Goal: Task Accomplishment & Management: Manage account settings

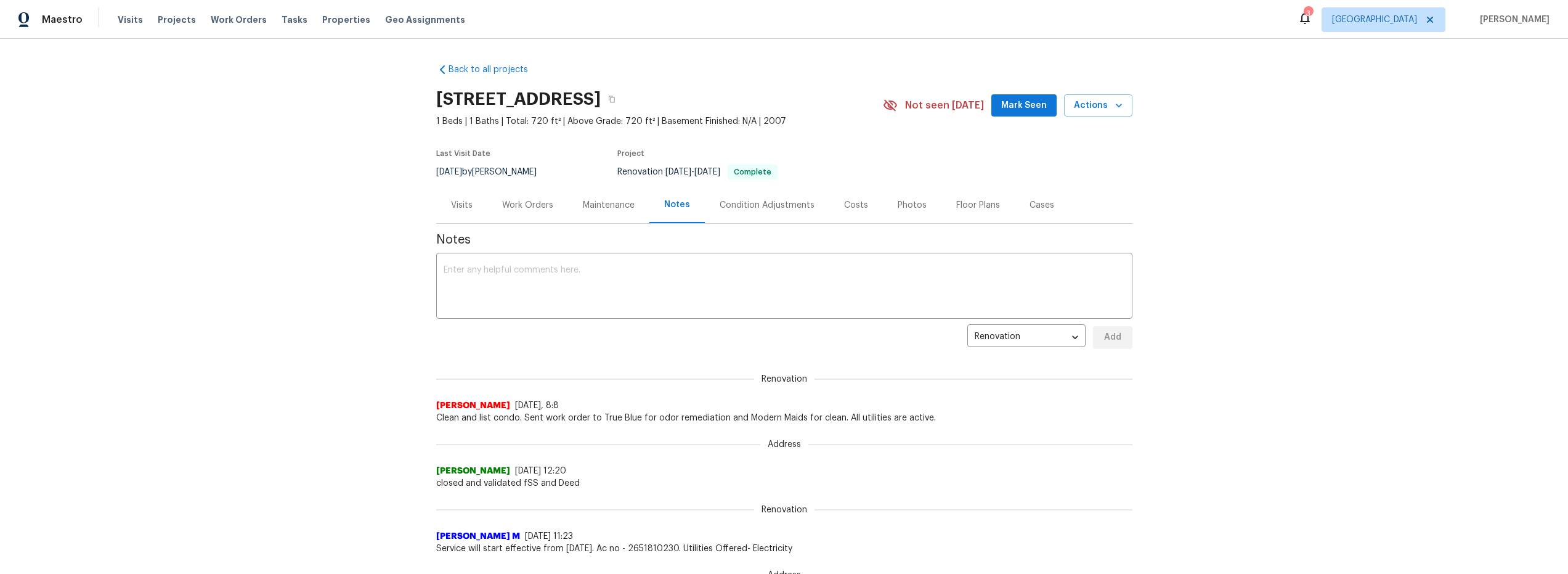
drag, startPoint x: 510, startPoint y: 207, endPoint x: 522, endPoint y: 212, distance: 13.0
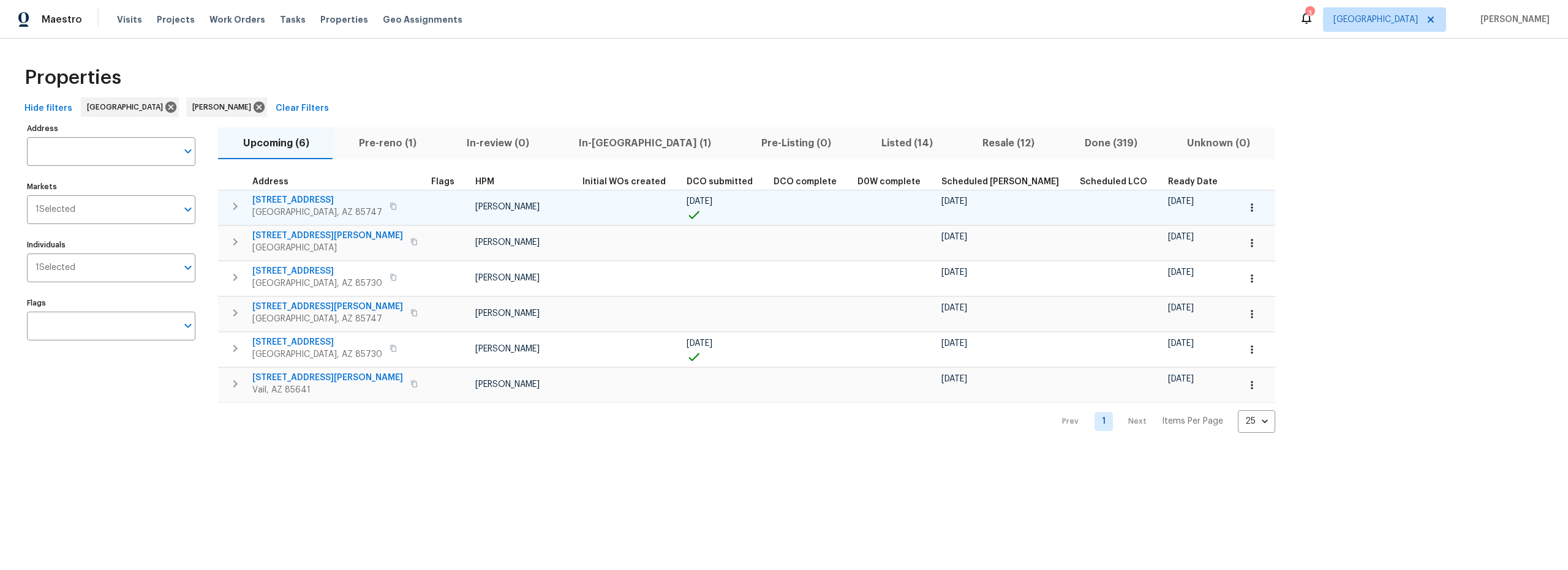
click at [235, 210] on icon "button" at bounding box center [234, 205] width 14 height 14
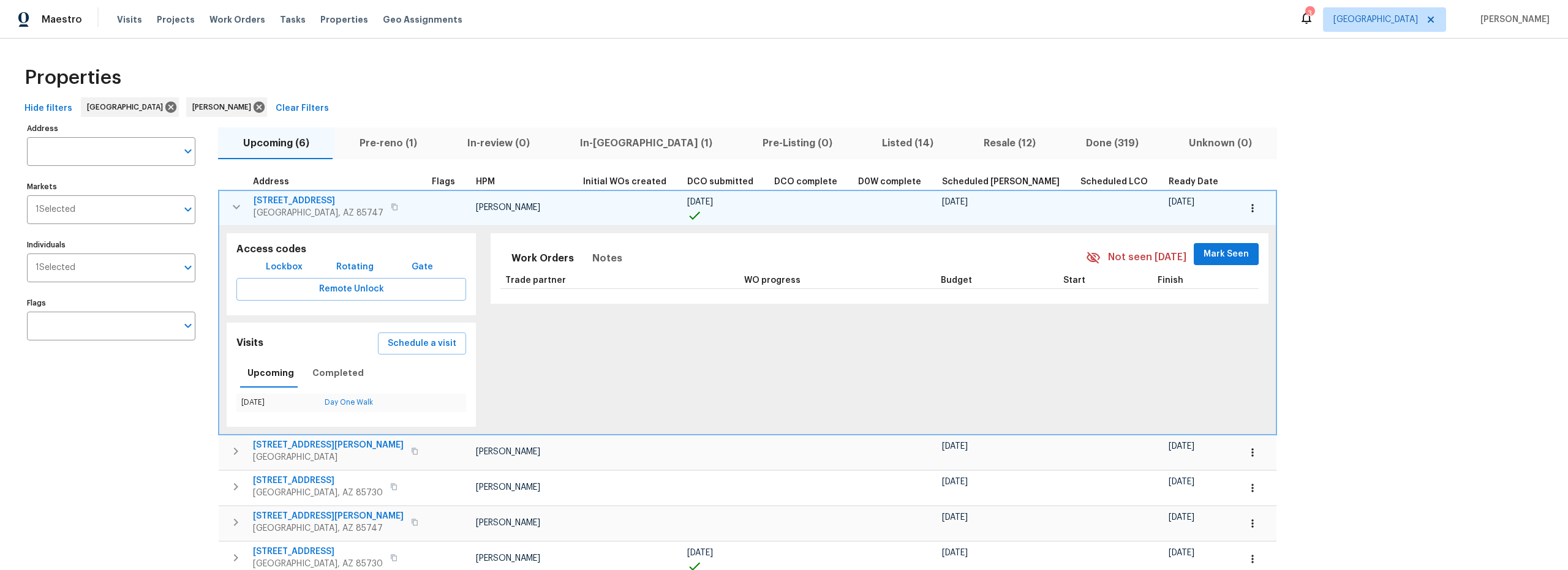
click at [290, 265] on span "Lockbox" at bounding box center [284, 267] width 36 height 15
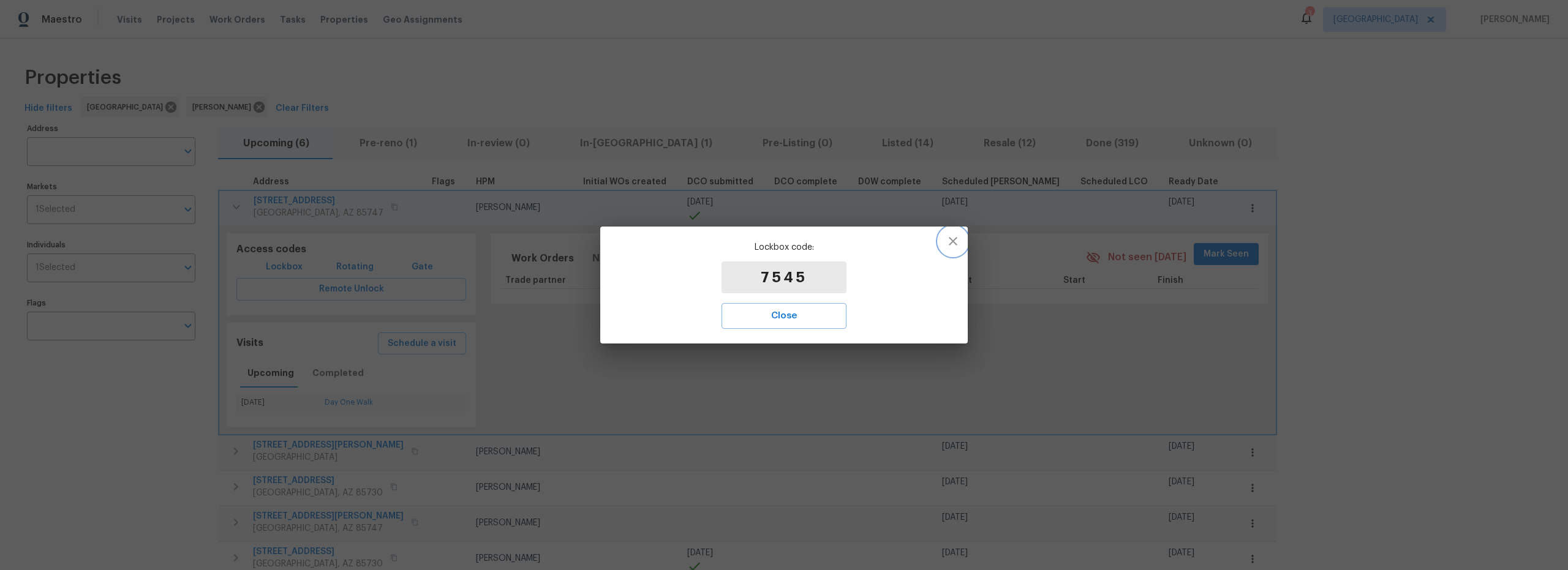
click at [950, 248] on button "button" at bounding box center [953, 241] width 30 height 30
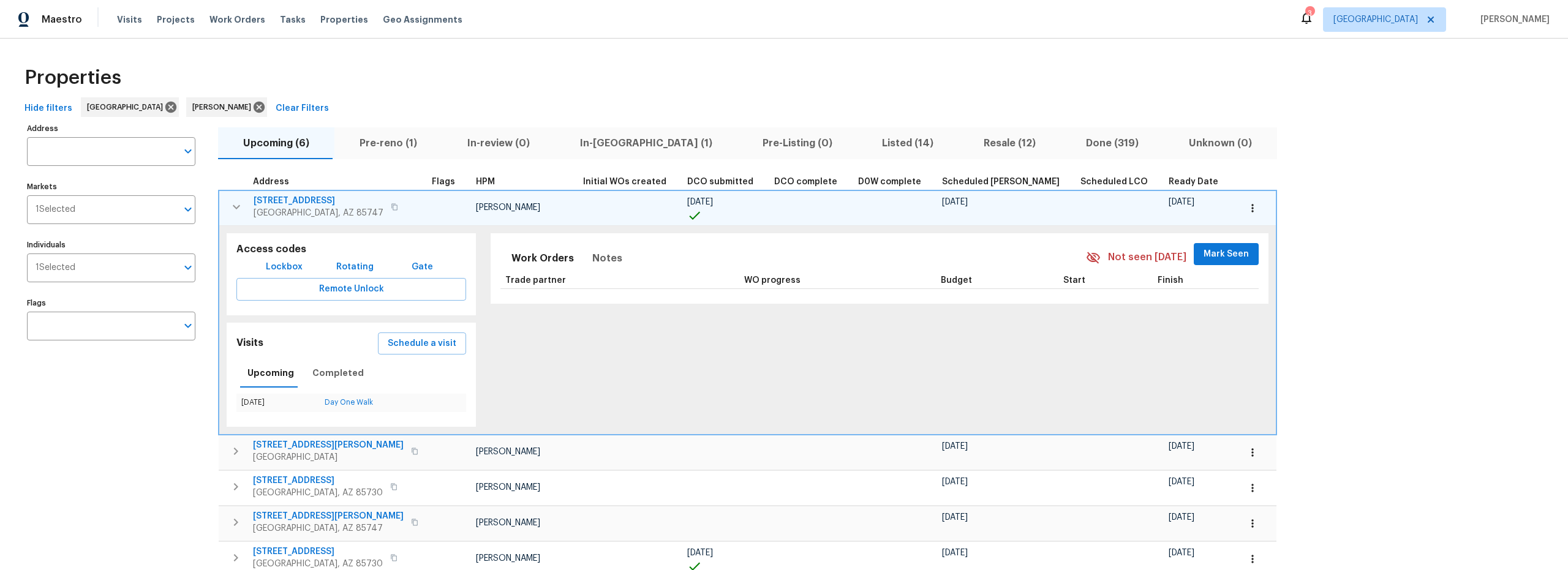
click at [233, 210] on icon "button" at bounding box center [236, 206] width 14 height 14
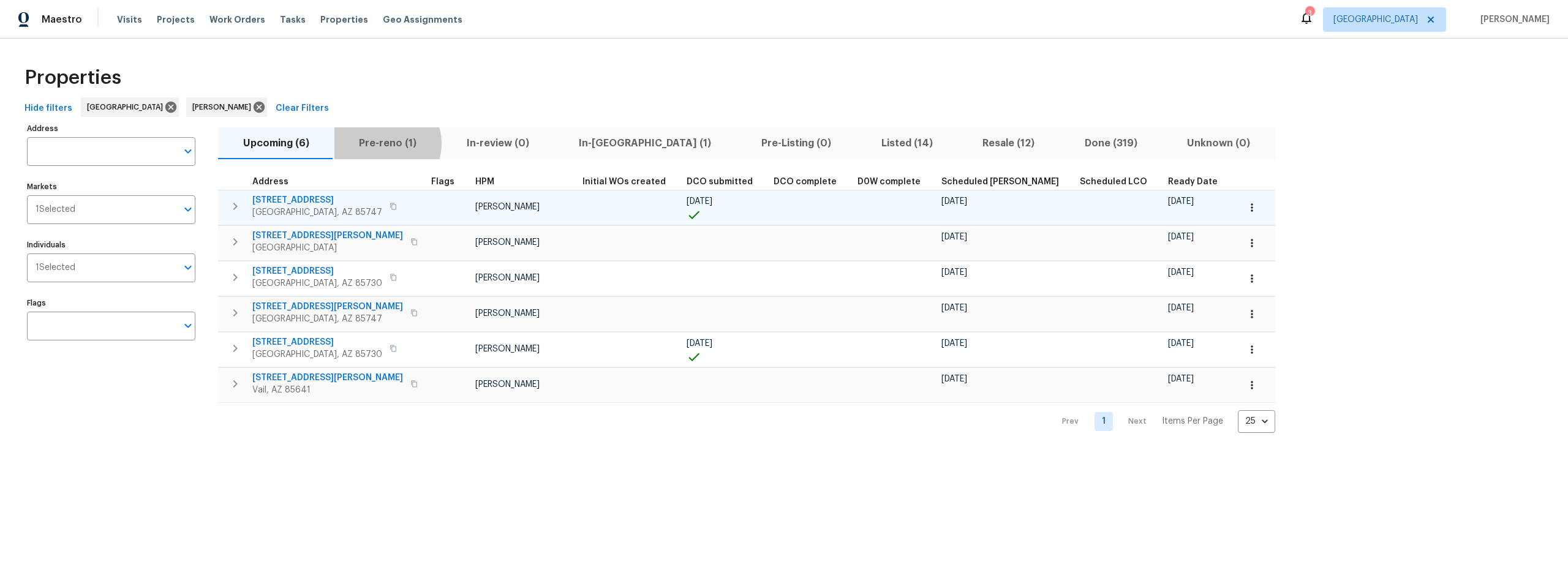
click at [383, 143] on span "Pre-reno (1)" at bounding box center [388, 143] width 93 height 17
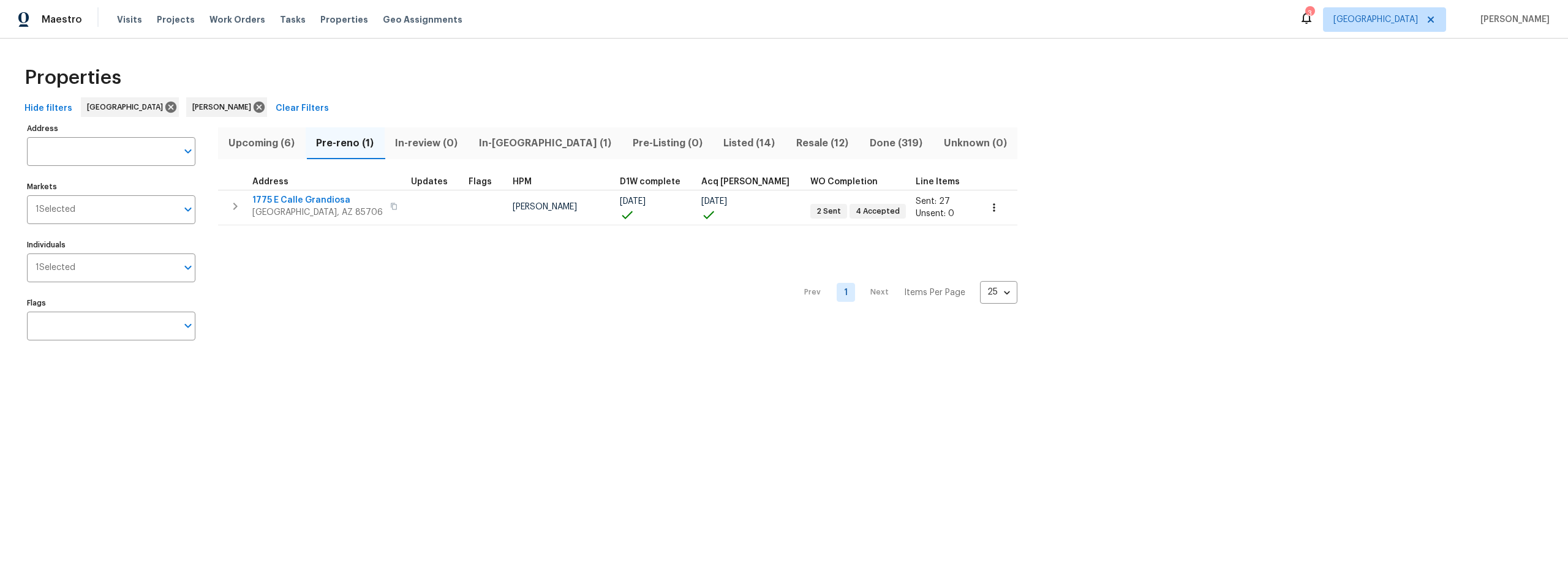
click at [793, 143] on span "Resale (12)" at bounding box center [822, 143] width 59 height 17
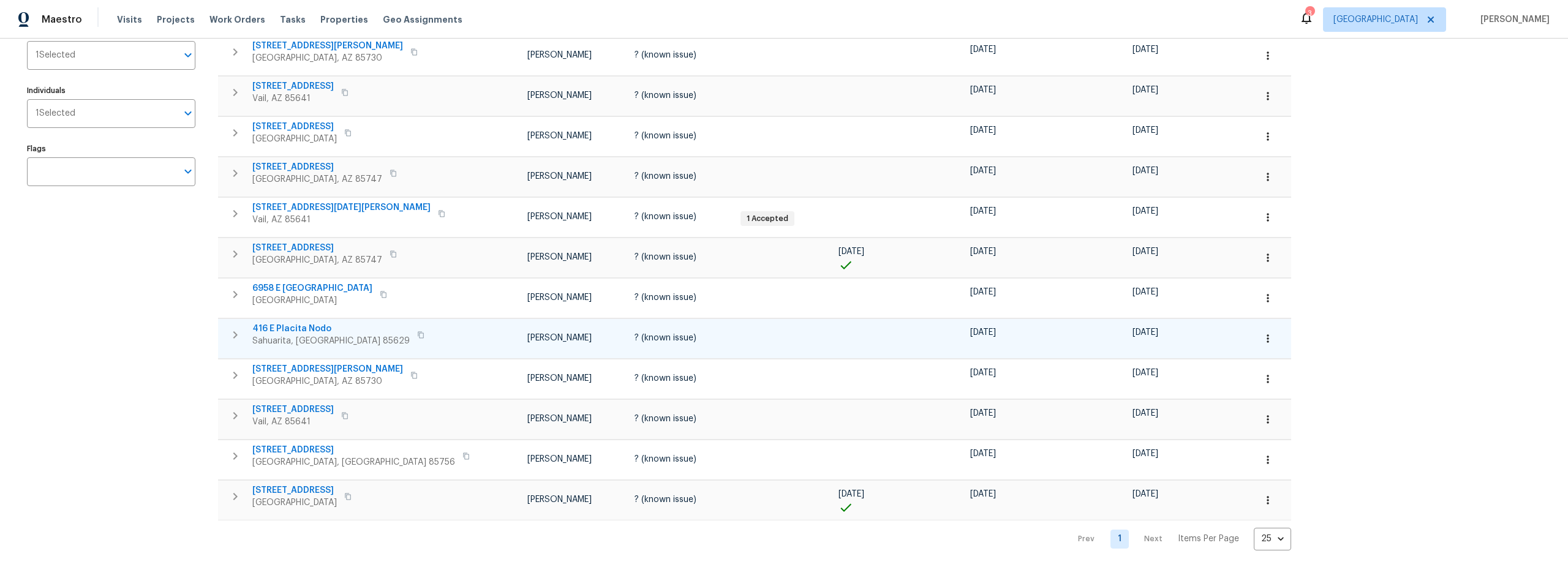
scroll to position [163, 0]
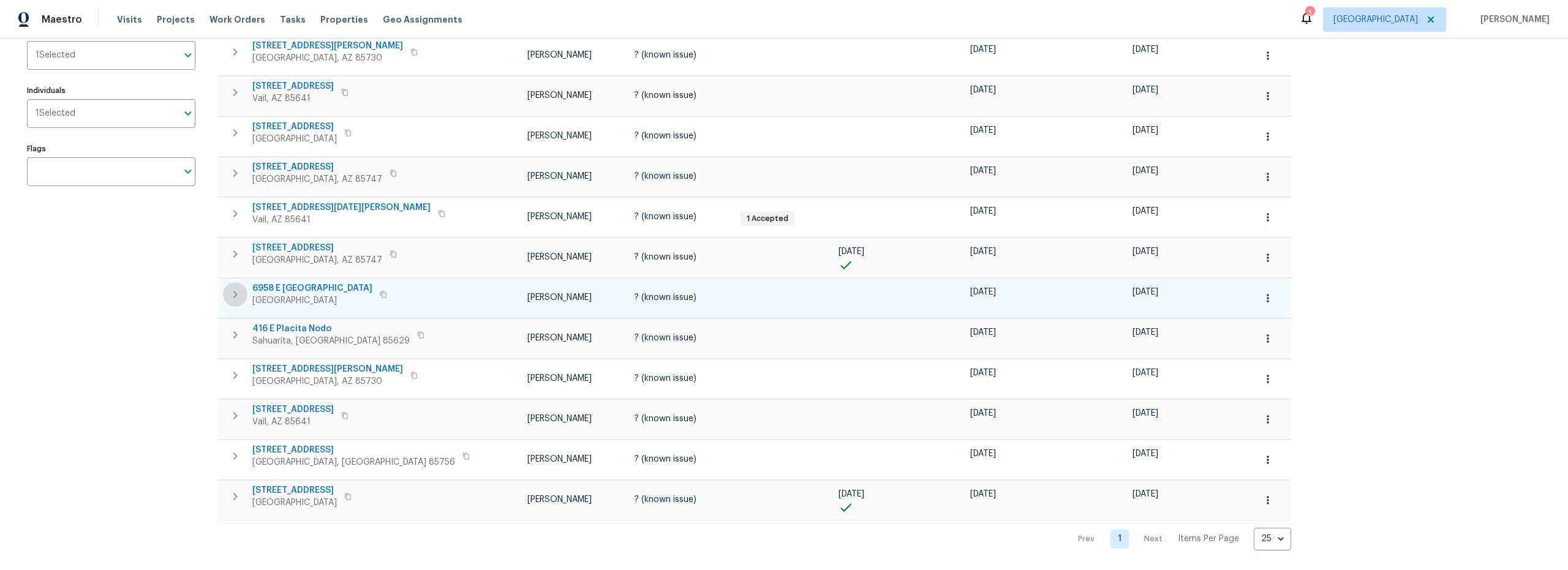
click at [236, 287] on icon "button" at bounding box center [234, 294] width 14 height 14
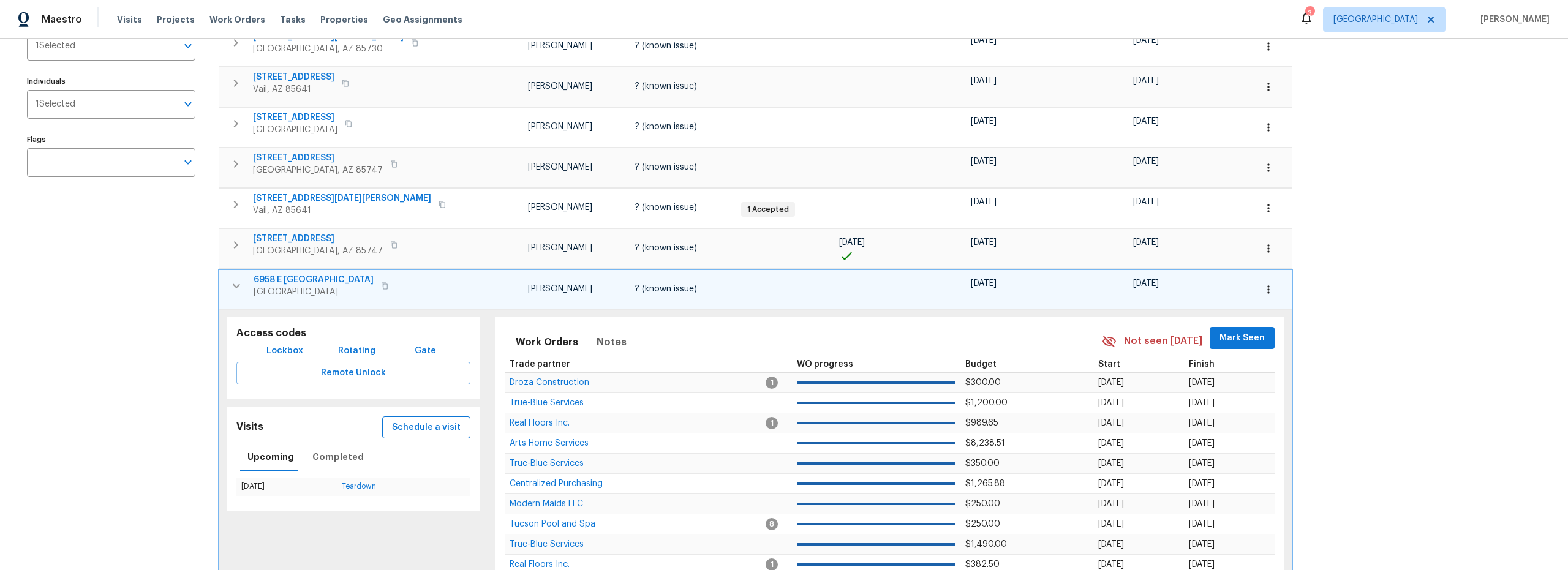
click at [407, 430] on span "Schedule a visit" at bounding box center [425, 428] width 68 height 15
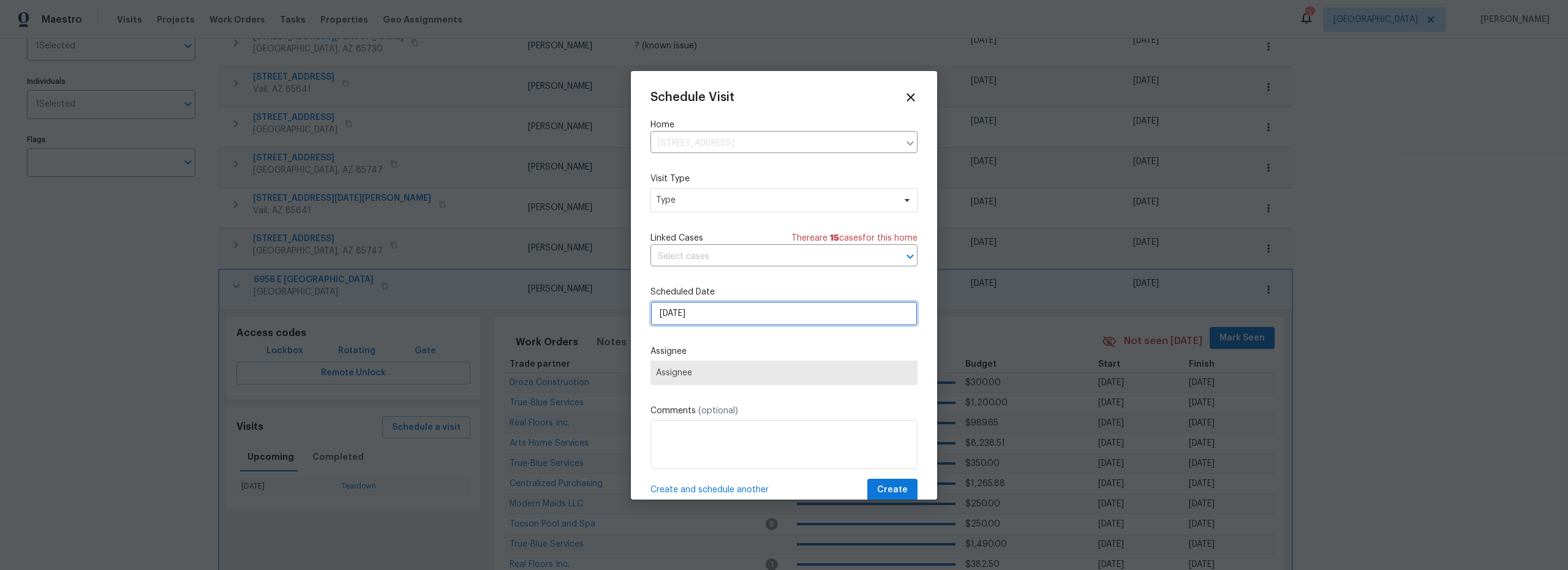
click at [741, 315] on input "8/17/2025" at bounding box center [784, 314] width 267 height 25
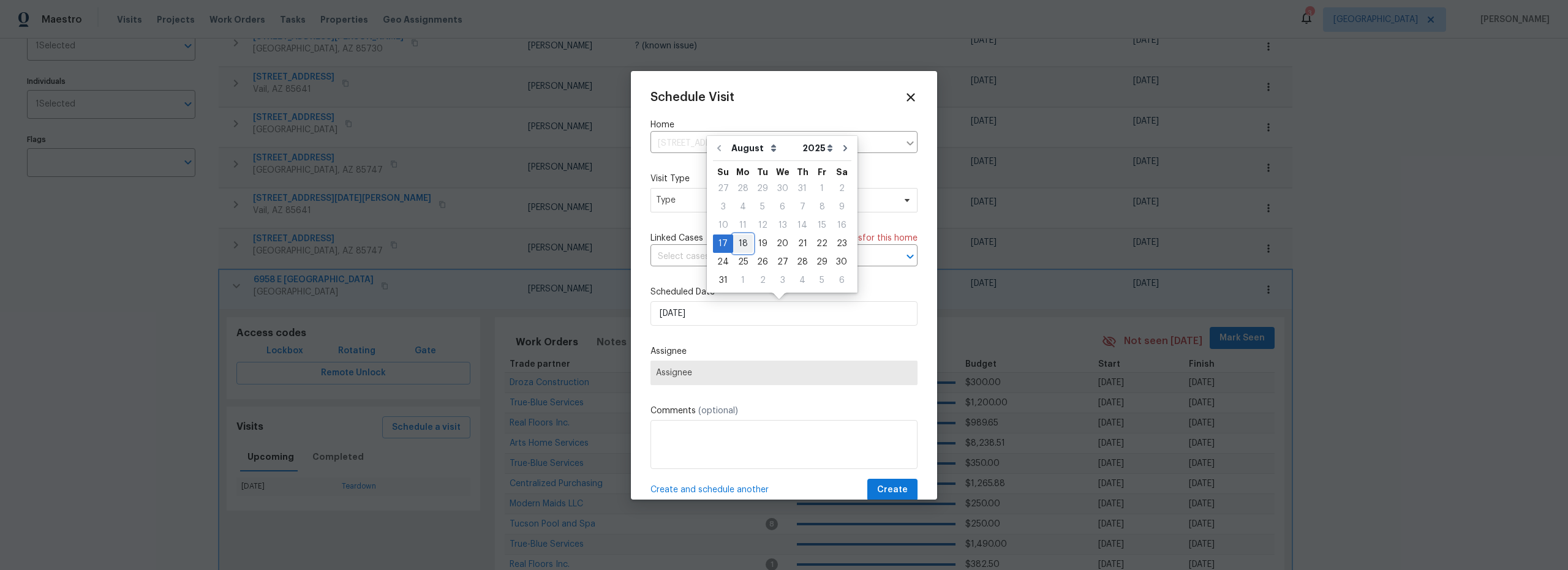
click at [743, 247] on div "18" at bounding box center [743, 244] width 19 height 17
type input "8/18/2025"
click at [737, 368] on span "Assignee" at bounding box center [784, 373] width 267 height 25
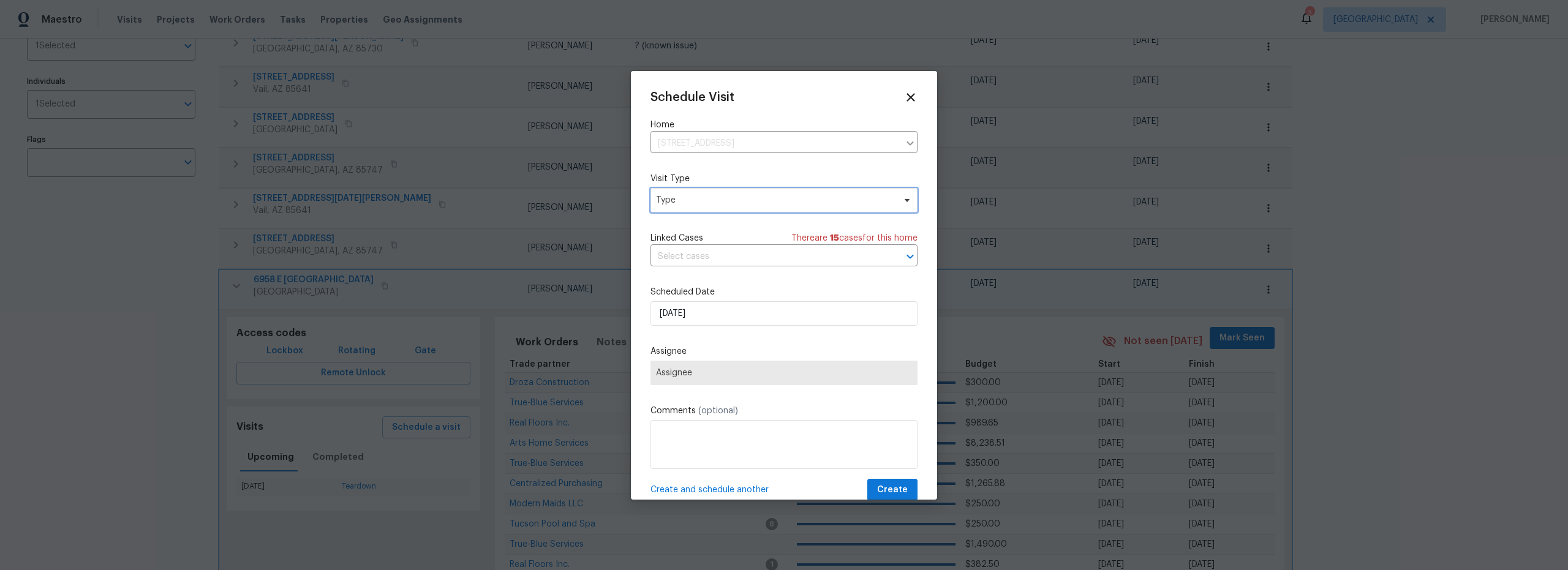
click at [715, 194] on span "Type" at bounding box center [775, 200] width 238 height 12
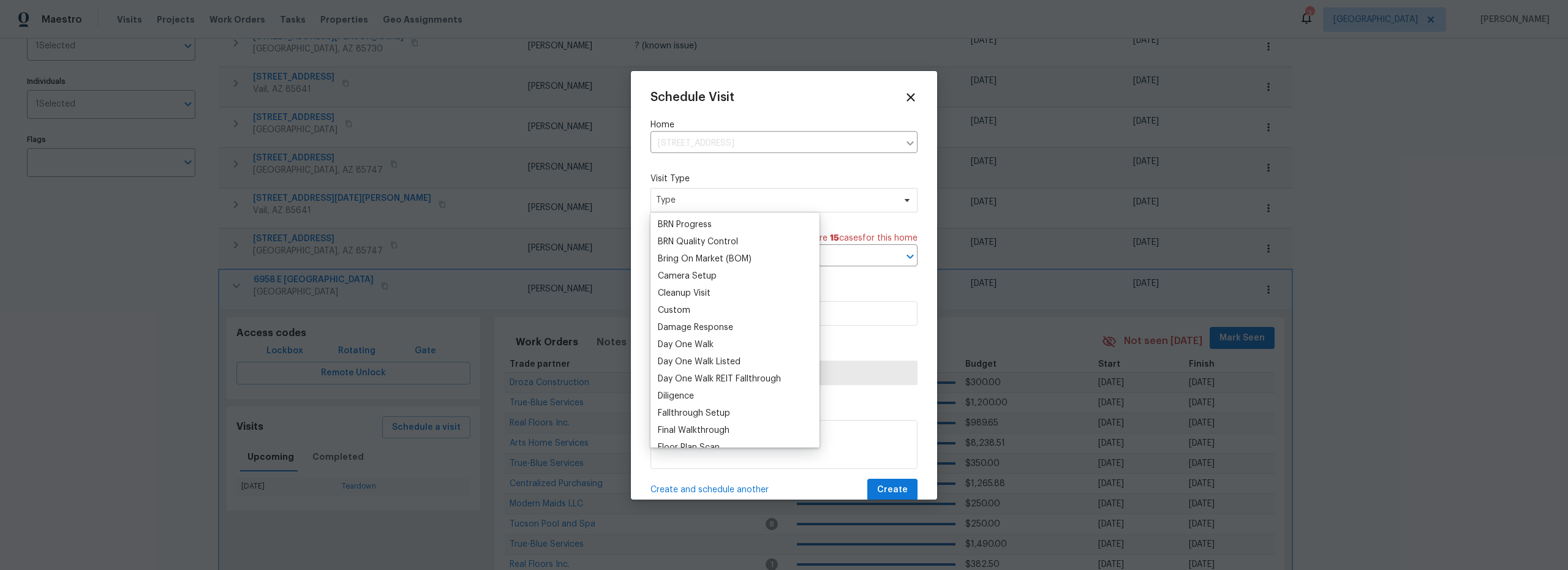
scroll to position [382, 0]
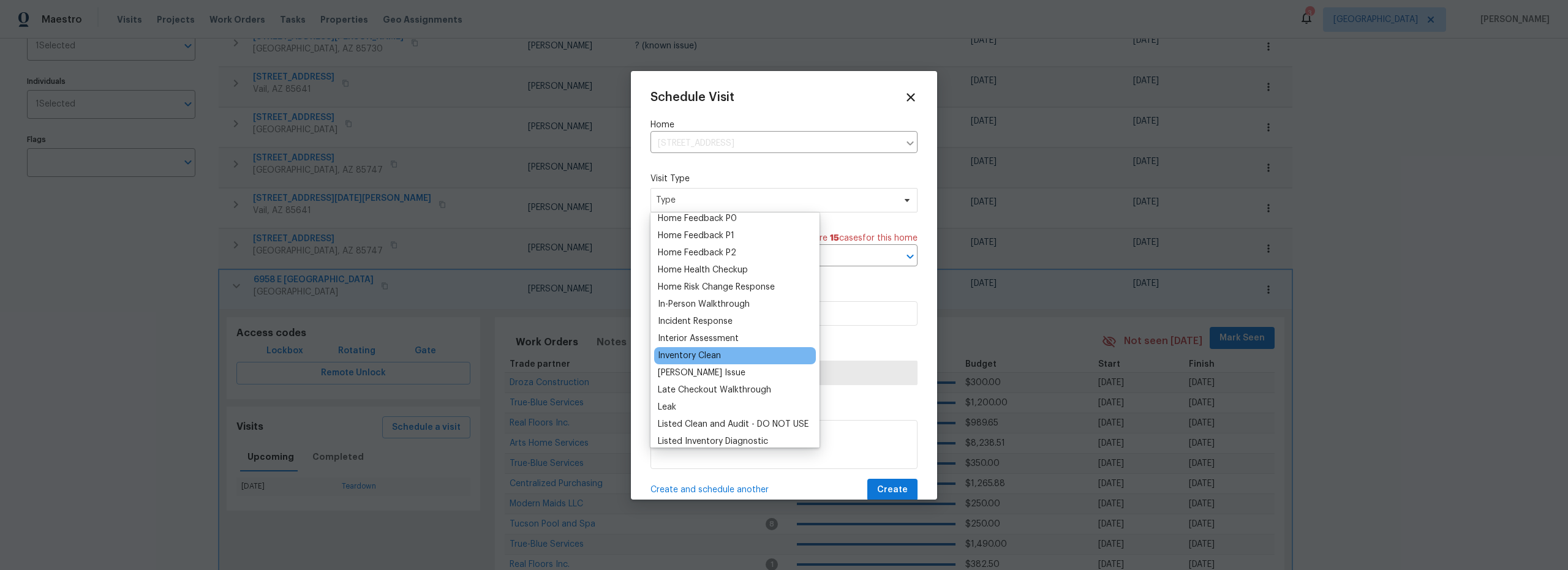
click at [697, 358] on div "Inventory Clean" at bounding box center [689, 355] width 63 height 12
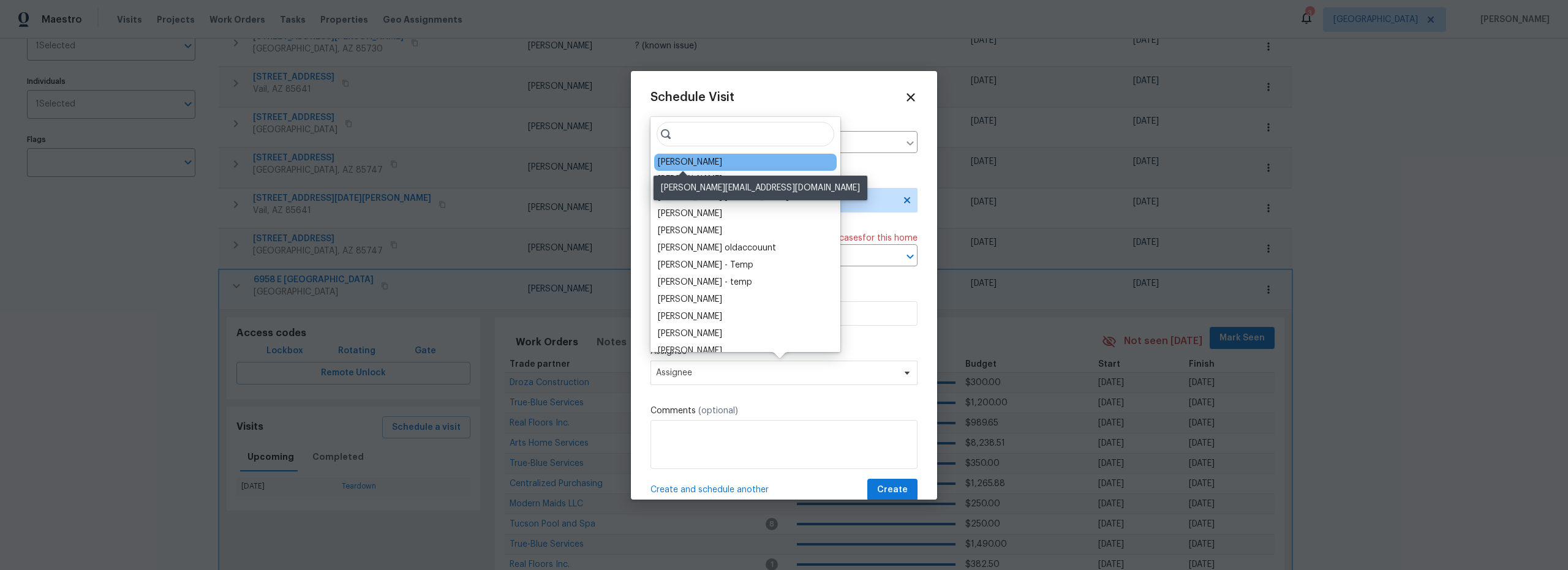
click at [707, 163] on div "[PERSON_NAME]" at bounding box center [689, 162] width 64 height 12
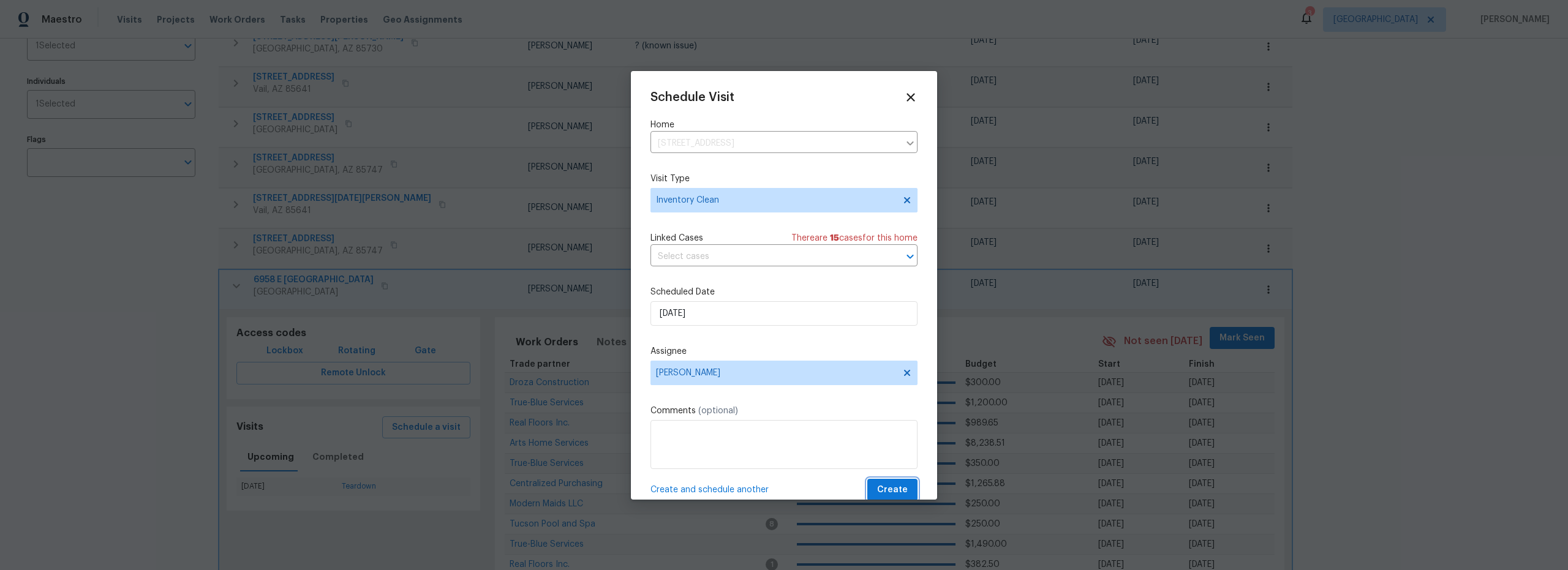
click at [892, 496] on span "Create" at bounding box center [892, 490] width 31 height 15
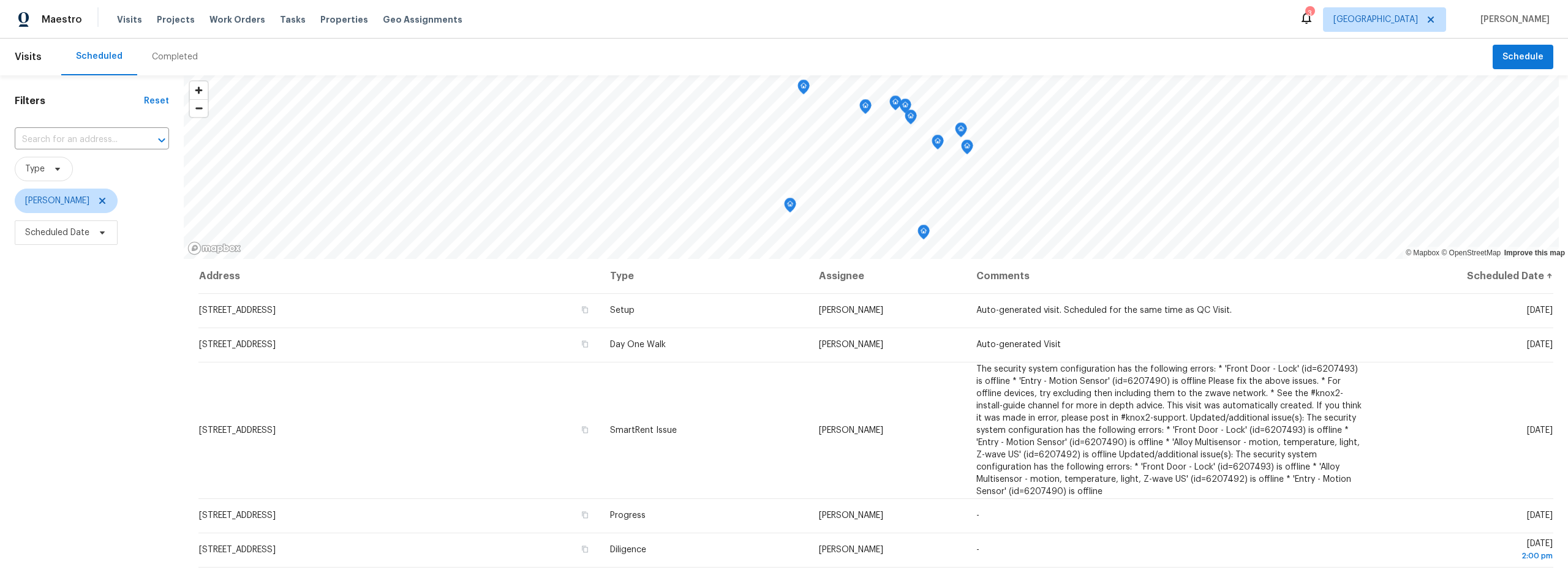
scroll to position [278, 0]
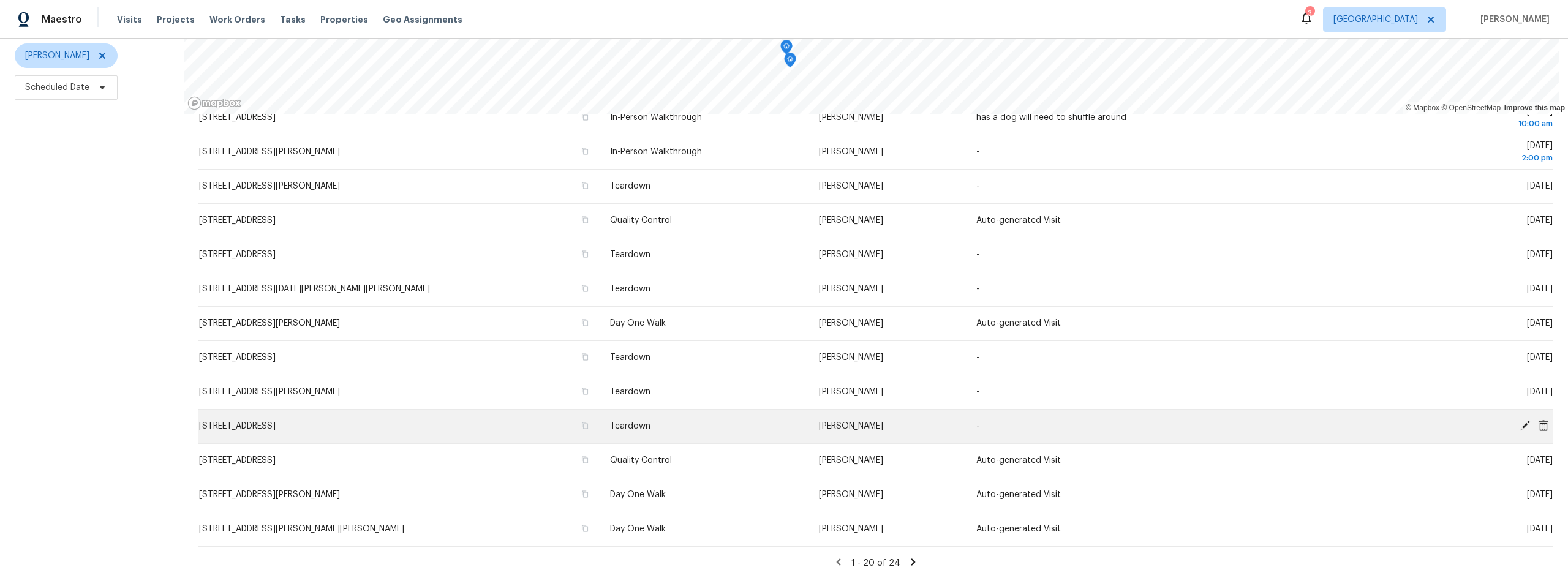
scroll to position [399, 0]
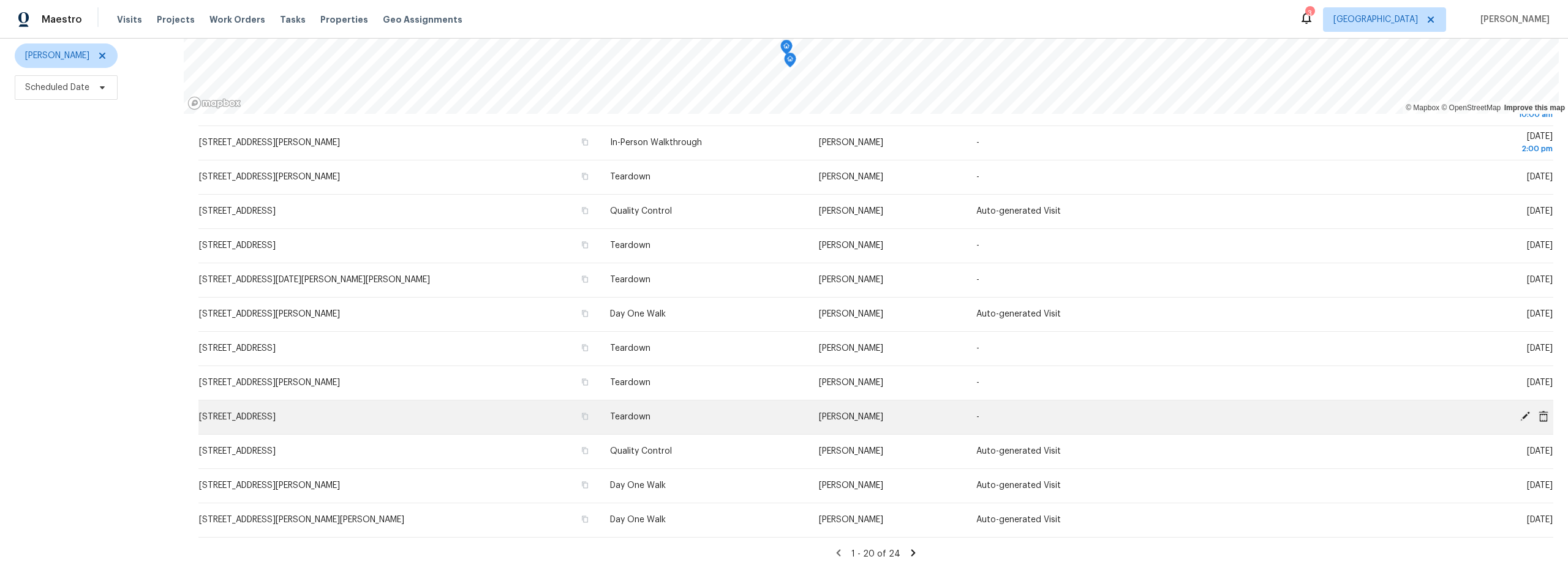
click at [1520, 412] on icon at bounding box center [1525, 416] width 10 height 10
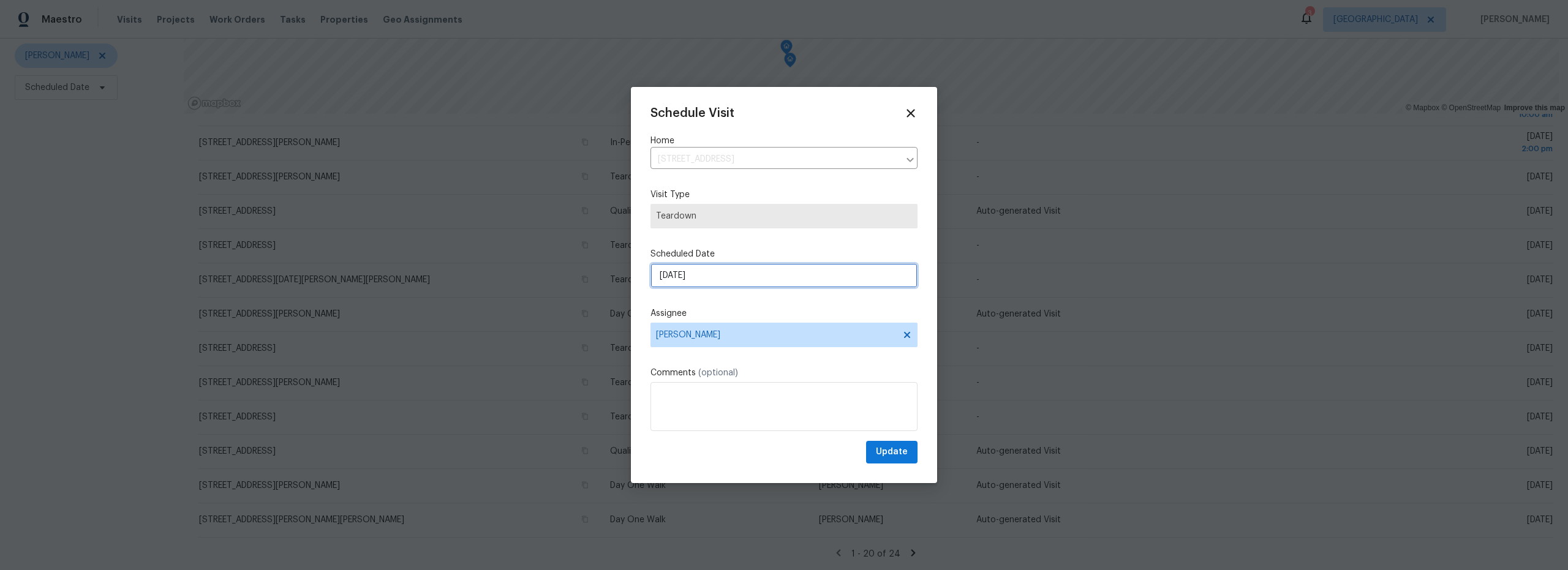
click at [780, 319] on div "Schedule Visit Home 6958 E Calle Canis, Tucson, AZ 85710 ​ Visit Type Teardown …" at bounding box center [784, 285] width 267 height 357
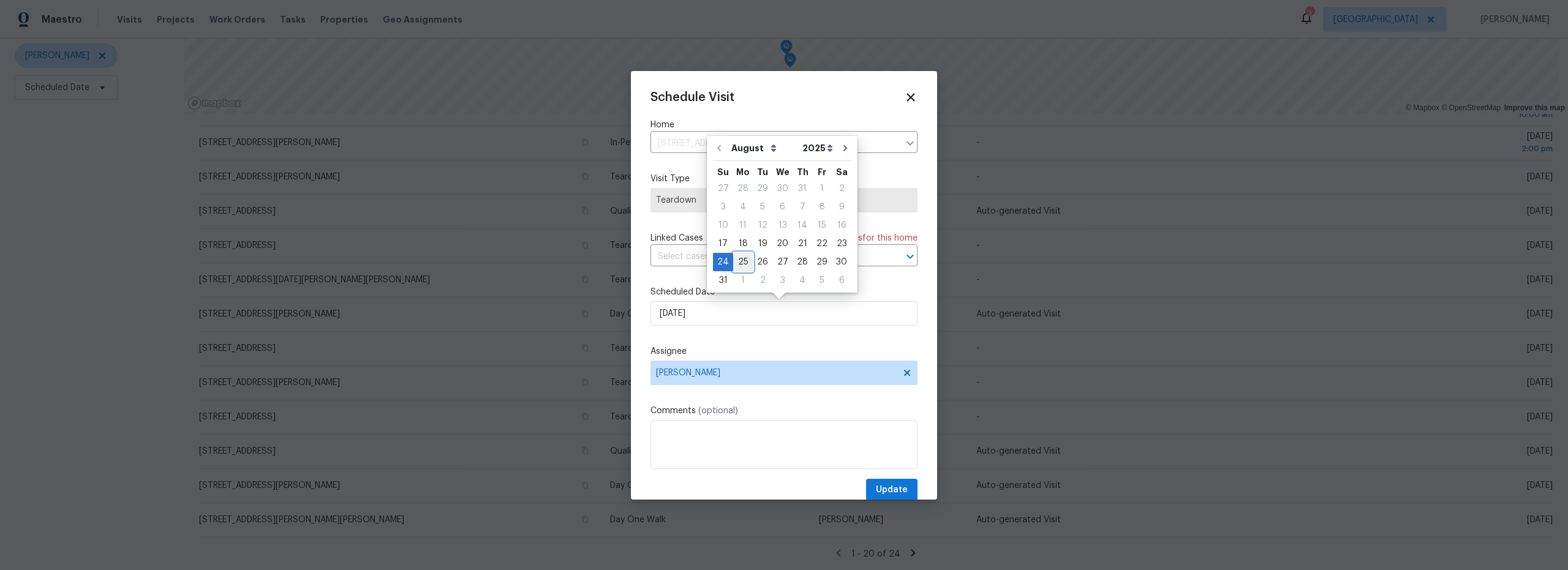
click at [742, 263] on div "25" at bounding box center [743, 262] width 19 height 17
type input "8/25/2025"
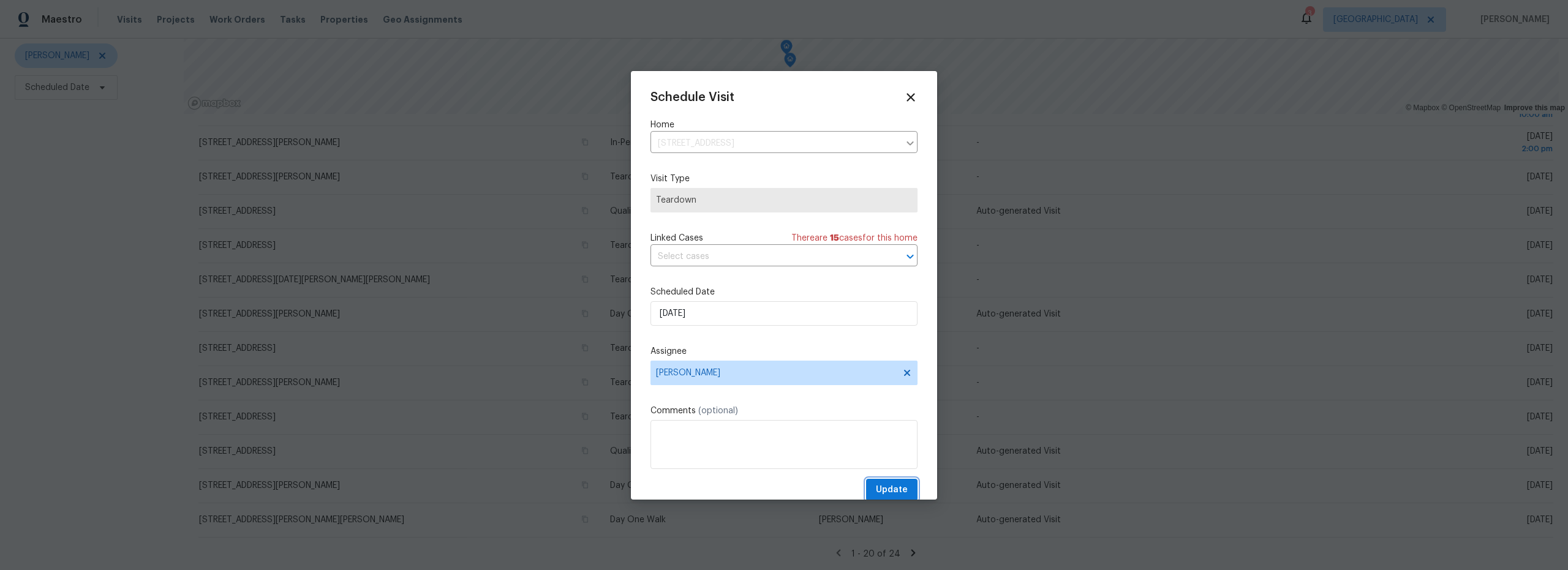
click at [887, 489] on span "Update" at bounding box center [891, 490] width 32 height 15
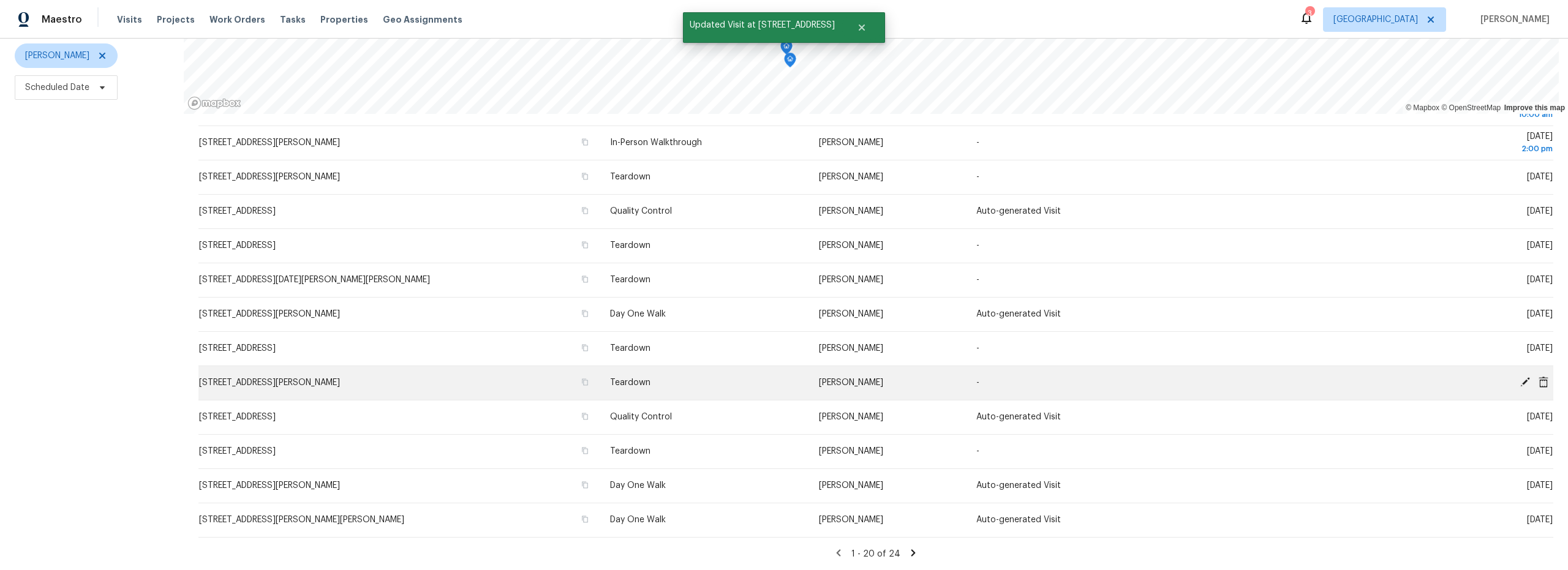
click at [1520, 376] on icon at bounding box center [1525, 381] width 11 height 11
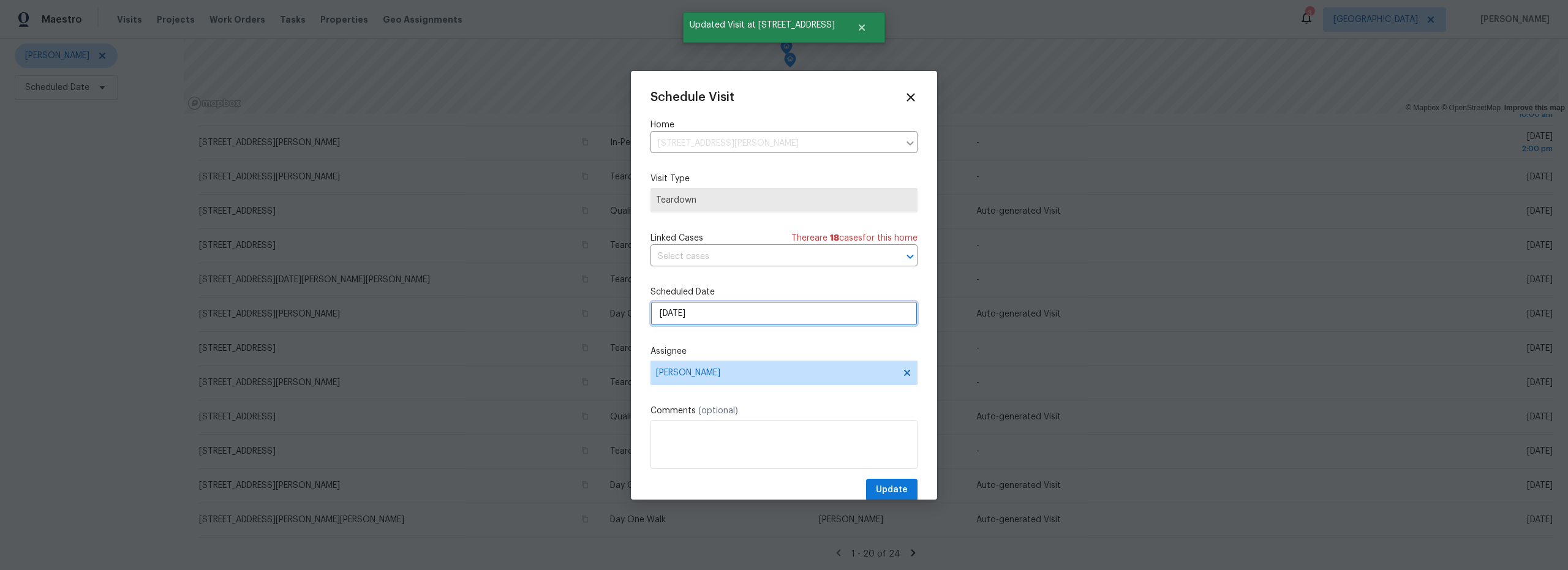
click at [763, 323] on input "8/24/2025" at bounding box center [784, 314] width 267 height 25
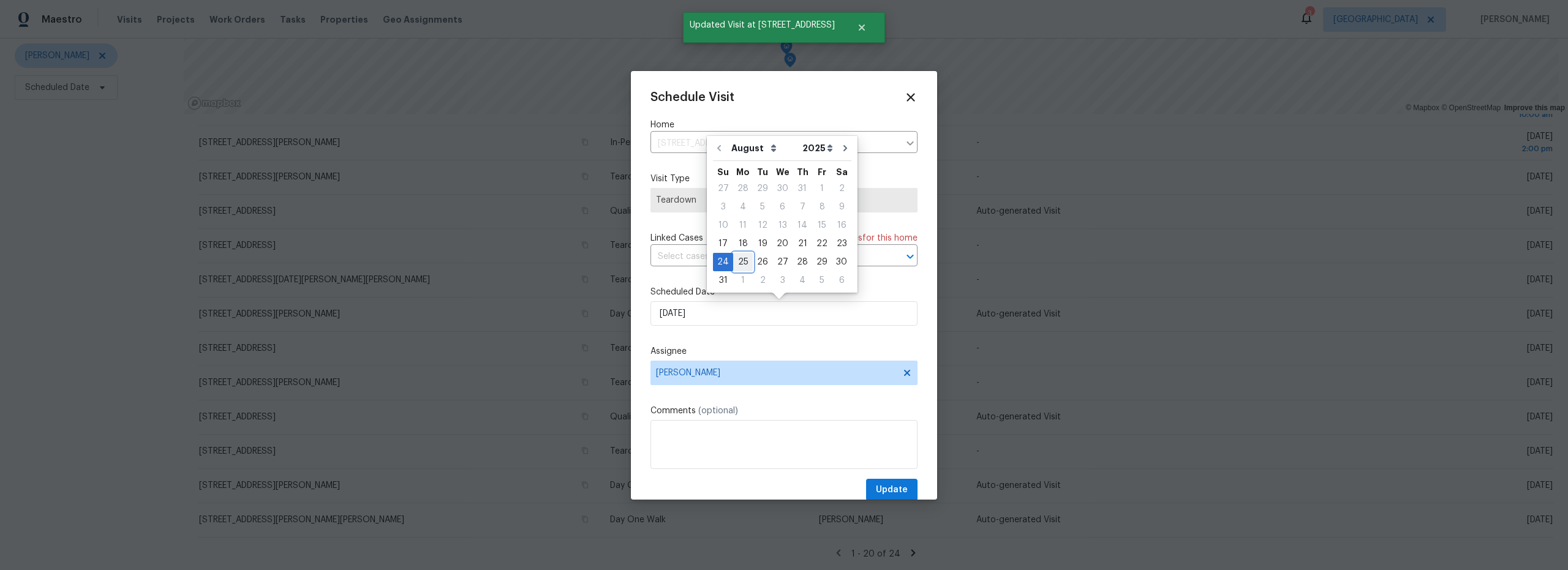
click at [746, 262] on div "25" at bounding box center [743, 262] width 19 height 17
type input "8/25/2025"
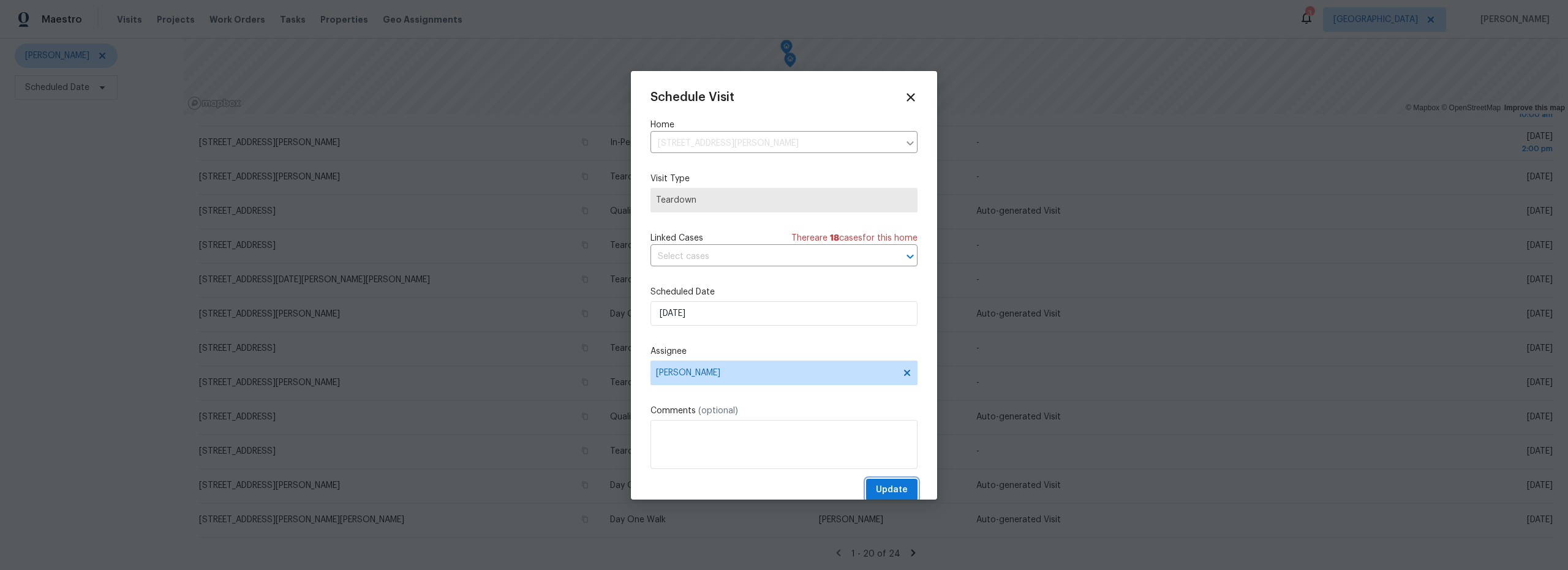
drag, startPoint x: 897, startPoint y: 490, endPoint x: 911, endPoint y: 489, distance: 14.0
click at [896, 490] on span "Update" at bounding box center [891, 490] width 32 height 15
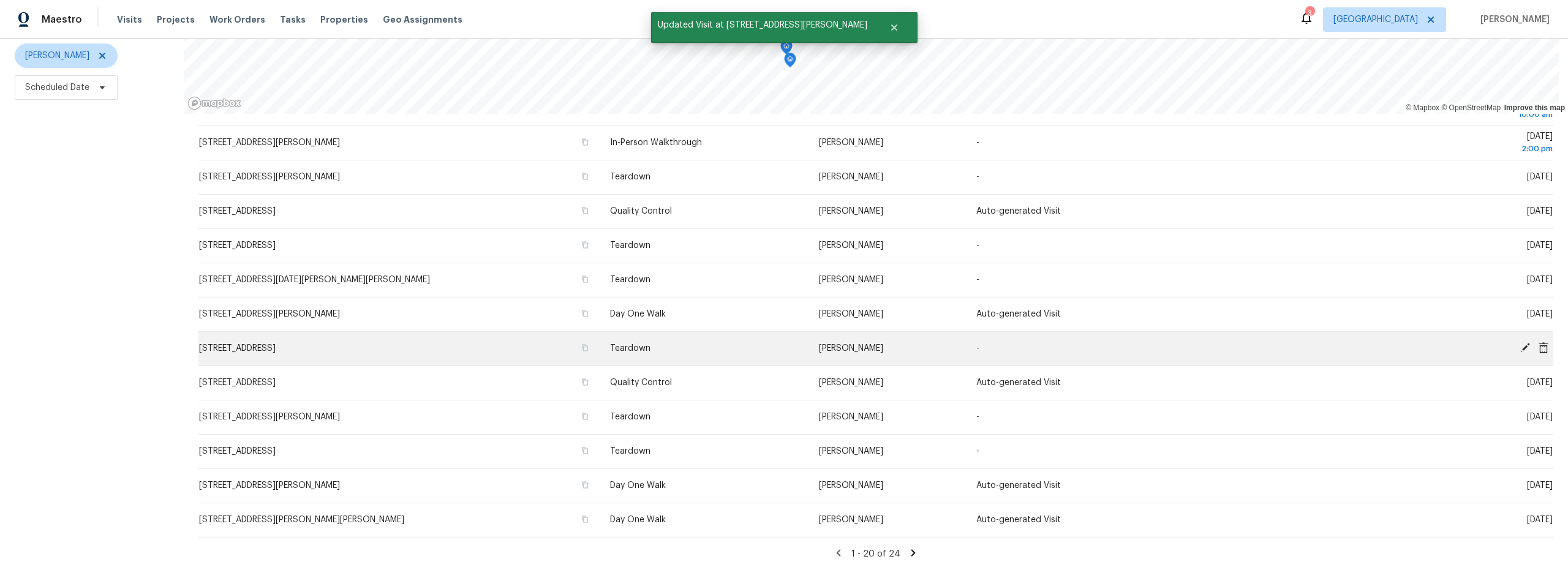
click at [1520, 343] on icon at bounding box center [1525, 347] width 10 height 10
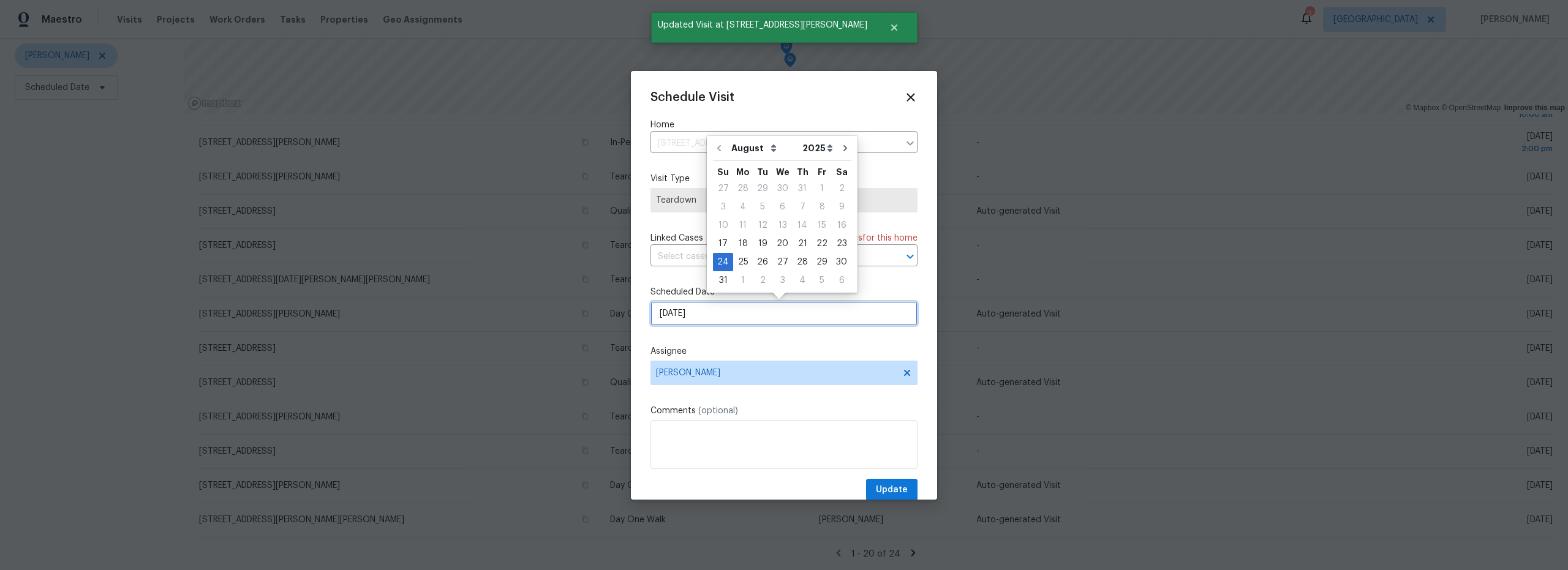
click at [699, 315] on input "8/24/2025" at bounding box center [784, 314] width 267 height 25
click at [738, 262] on div "25" at bounding box center [743, 262] width 19 height 17
type input "8/25/2025"
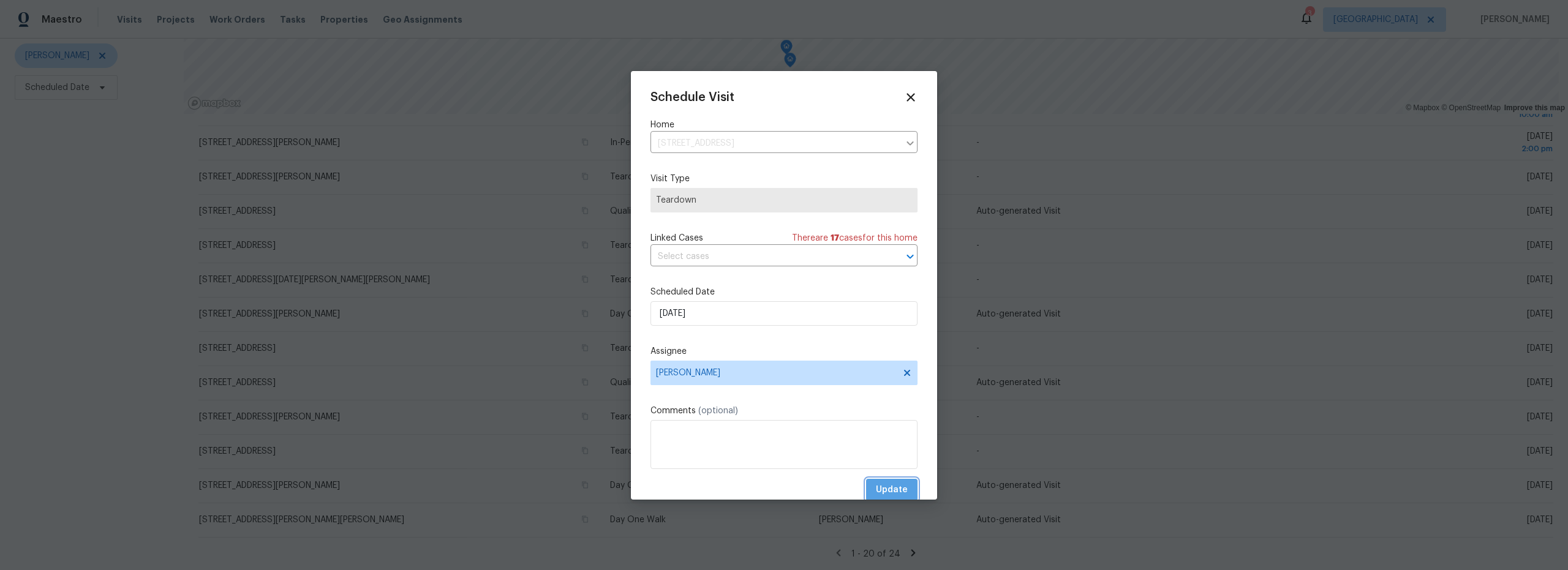
click at [885, 491] on span "Update" at bounding box center [891, 490] width 32 height 15
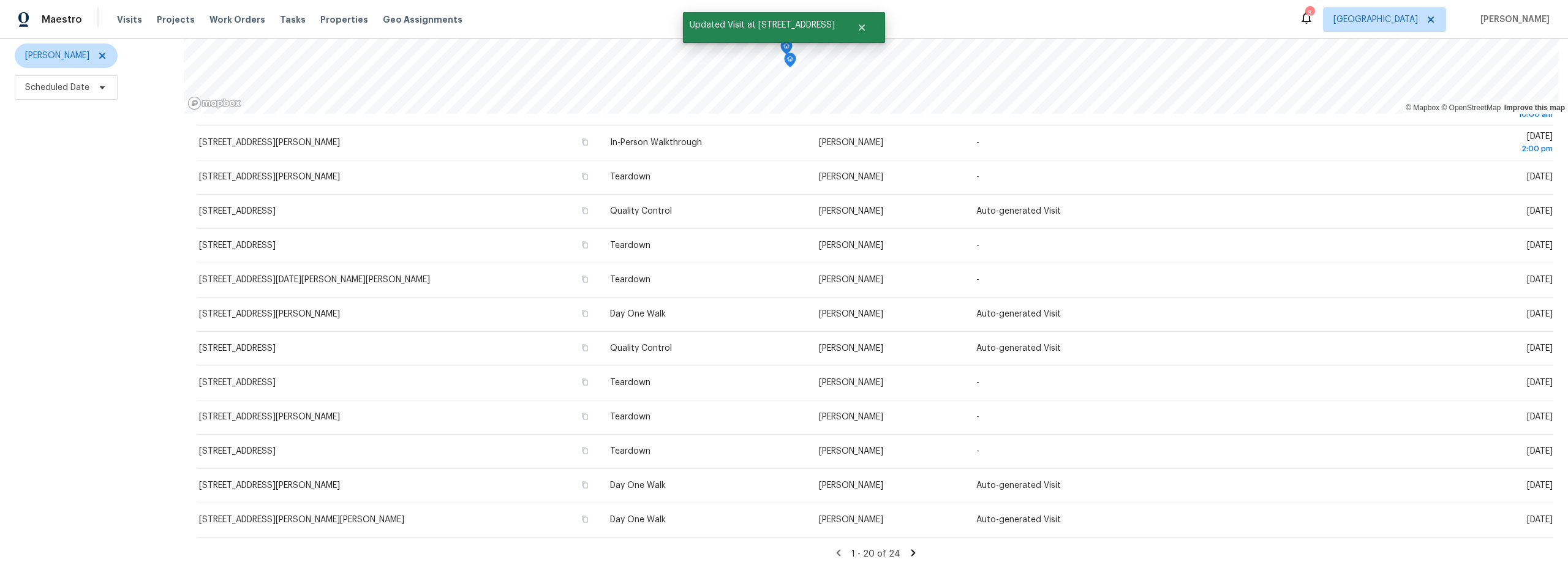
click at [907, 547] on div "1 - 20 of 24" at bounding box center [876, 553] width 1355 height 12
click at [907, 547] on icon at bounding box center [912, 552] width 11 height 11
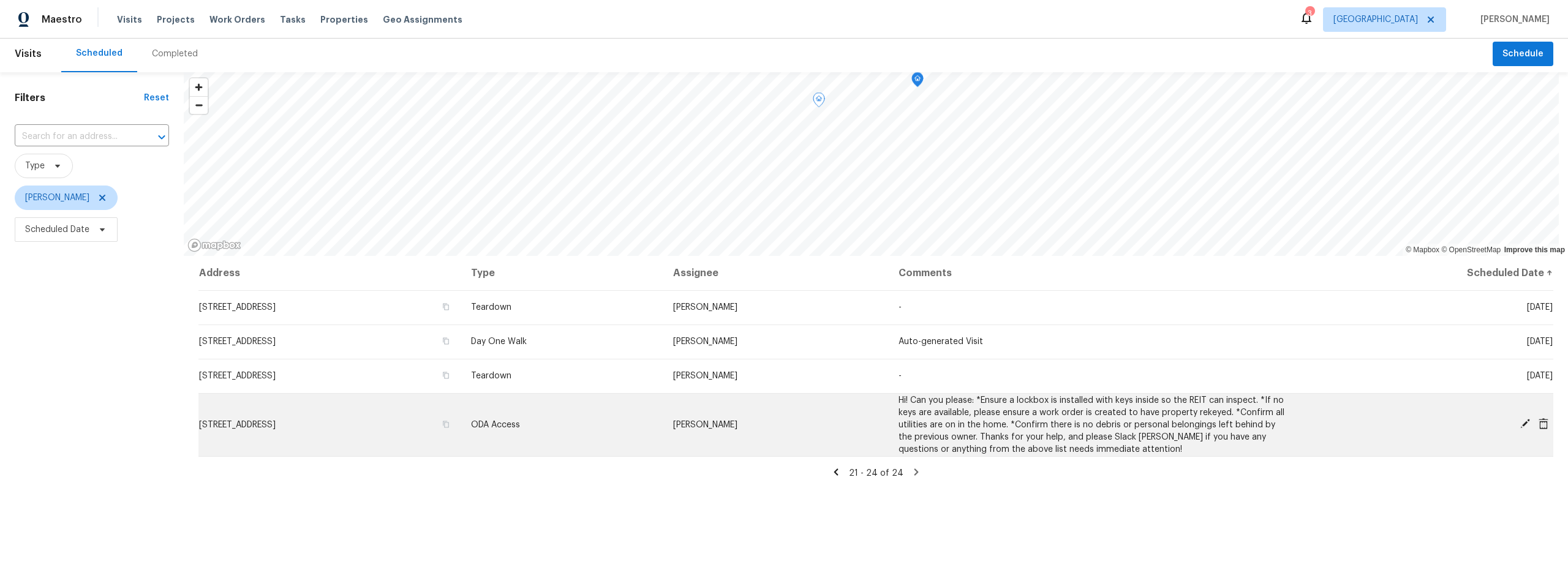
scroll to position [0, 0]
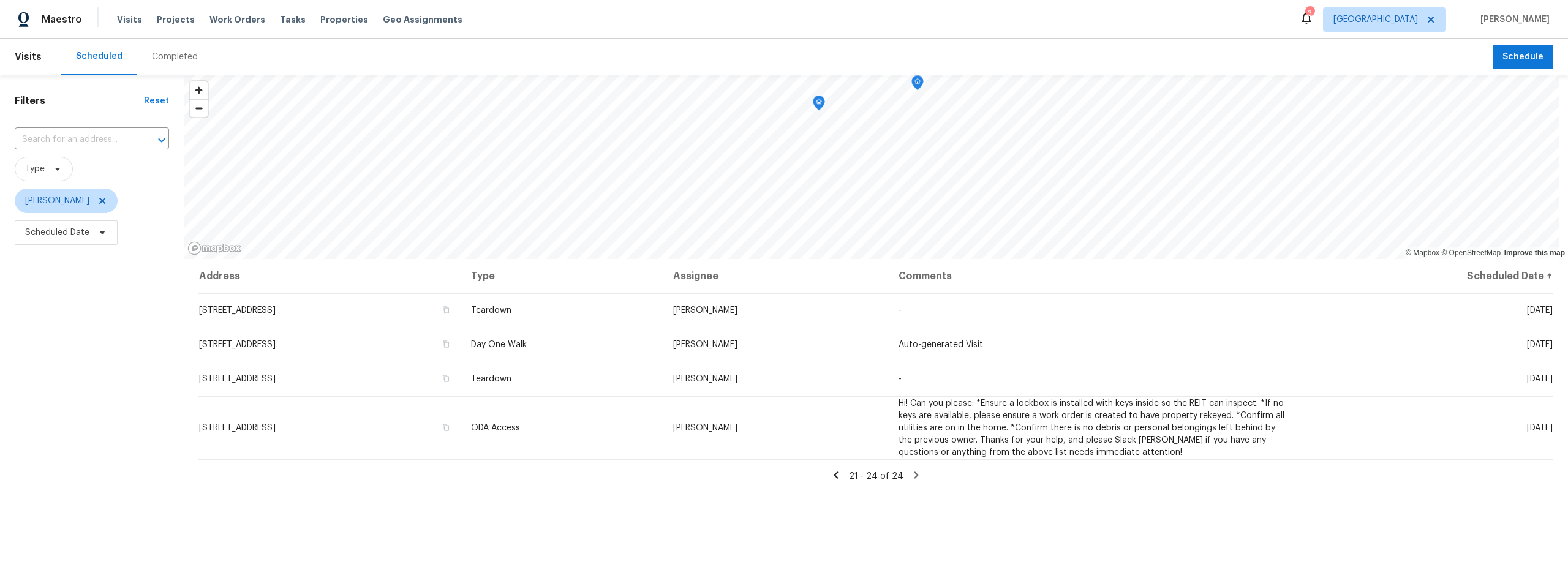
click at [834, 476] on icon at bounding box center [835, 474] width 4 height 7
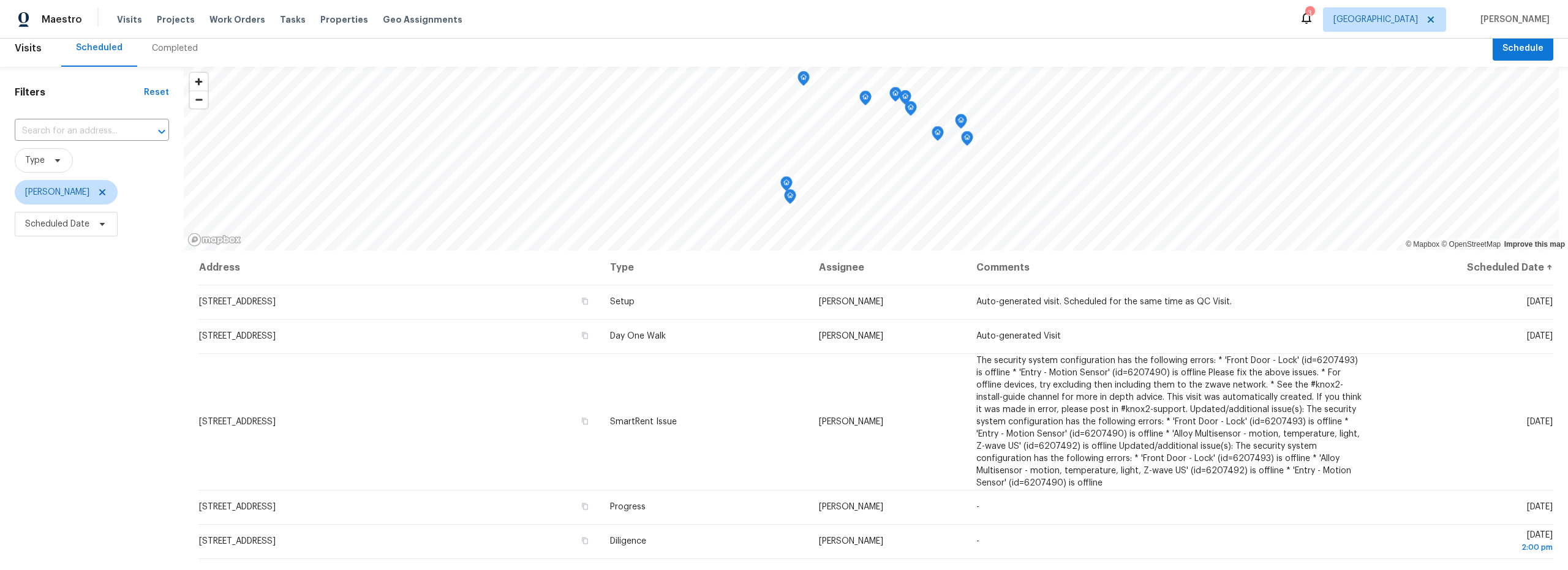
scroll to position [11, 0]
click at [437, 340] on td "9624 E Azuma Way, Tucson, AZ 85747" at bounding box center [399, 334] width 401 height 35
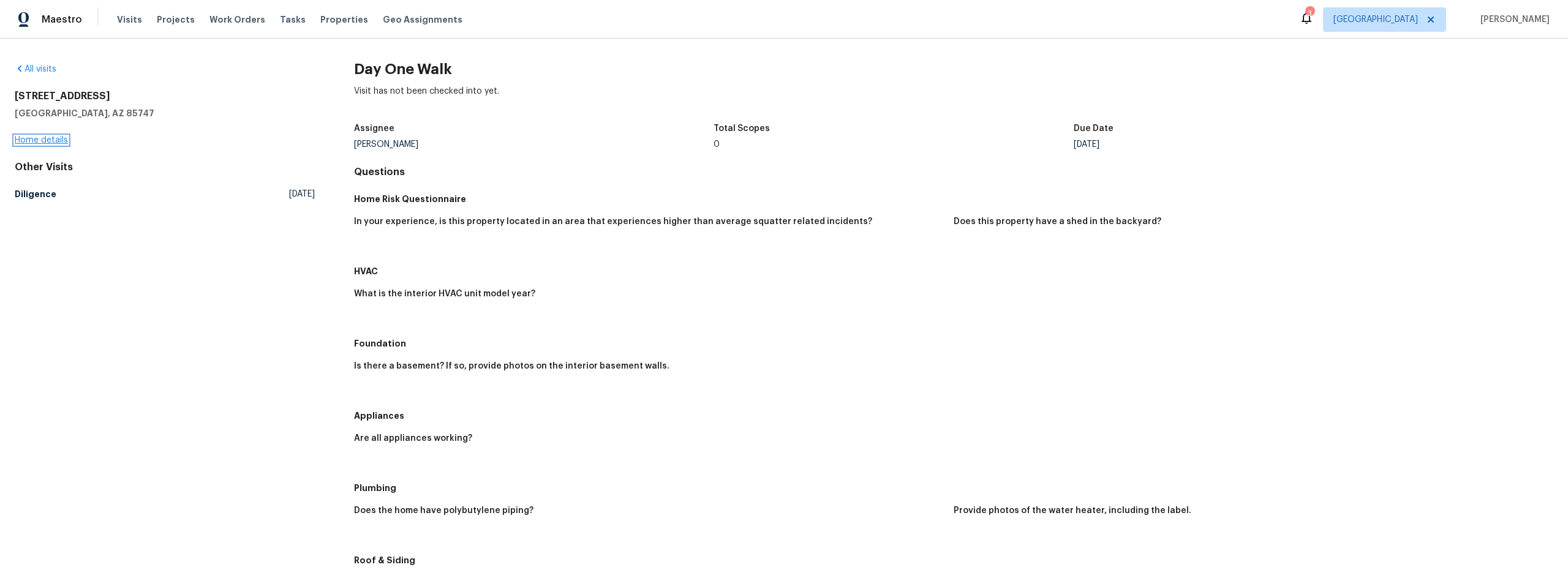
click at [59, 138] on link "Home details" at bounding box center [40, 140] width 53 height 9
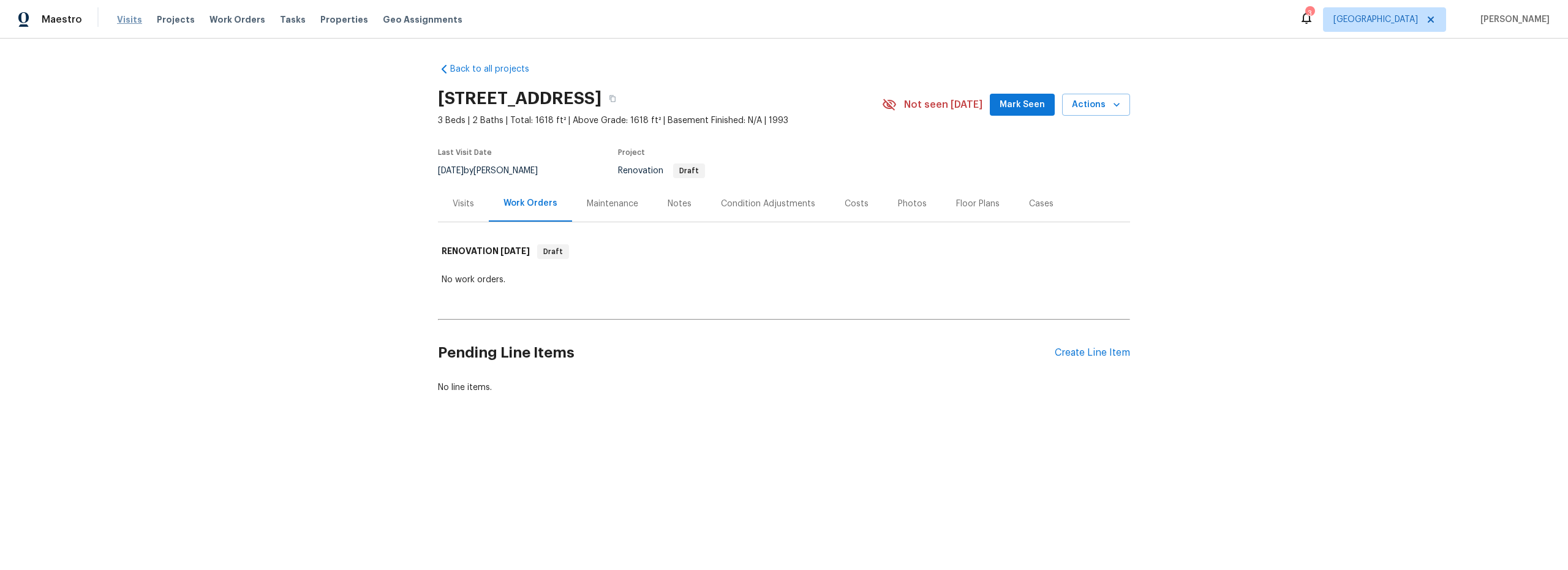
click at [125, 21] on span "Visits" at bounding box center [130, 19] width 25 height 12
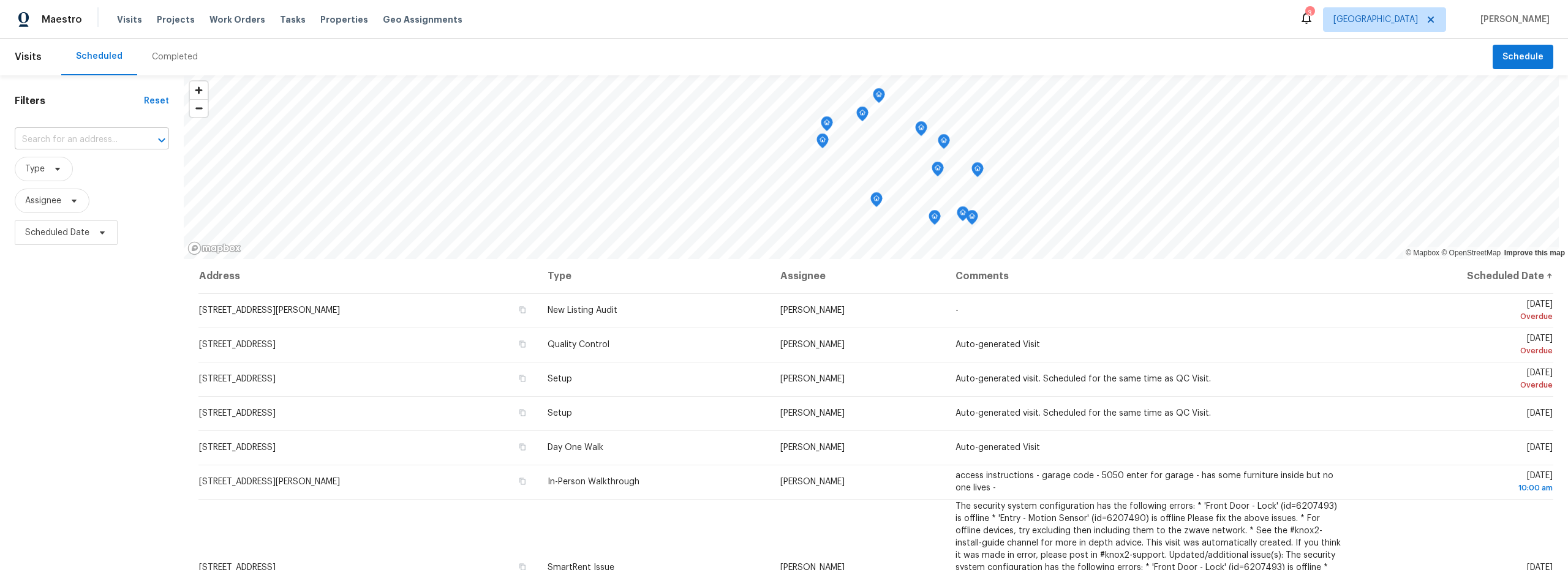
click at [109, 145] on input "text" at bounding box center [74, 140] width 120 height 19
click at [128, 23] on span "Visits" at bounding box center [130, 19] width 25 height 12
click at [59, 203] on span "Assignee" at bounding box center [43, 201] width 36 height 12
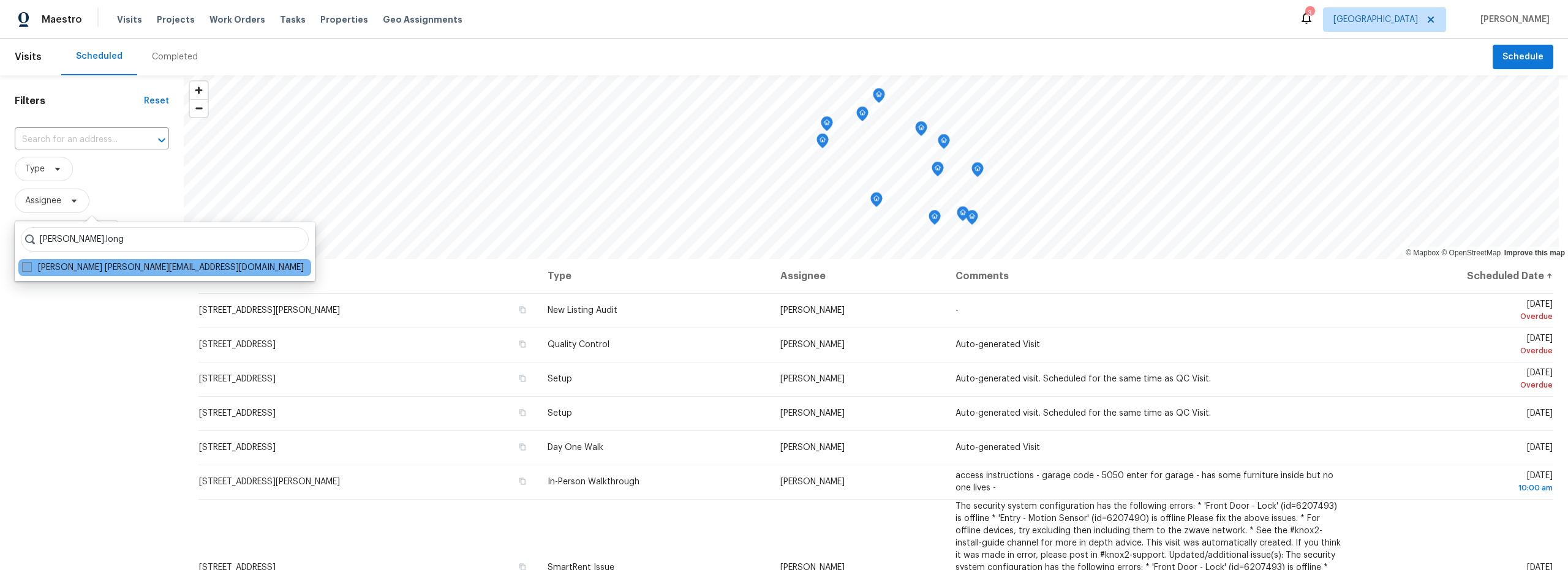
type input "steven.long"
click at [69, 268] on label "Steven Long steven.long@opendoor.com" at bounding box center [162, 267] width 281 height 12
click at [30, 268] on input "Steven Long steven.long@opendoor.com" at bounding box center [26, 265] width 8 height 8
checkbox input "true"
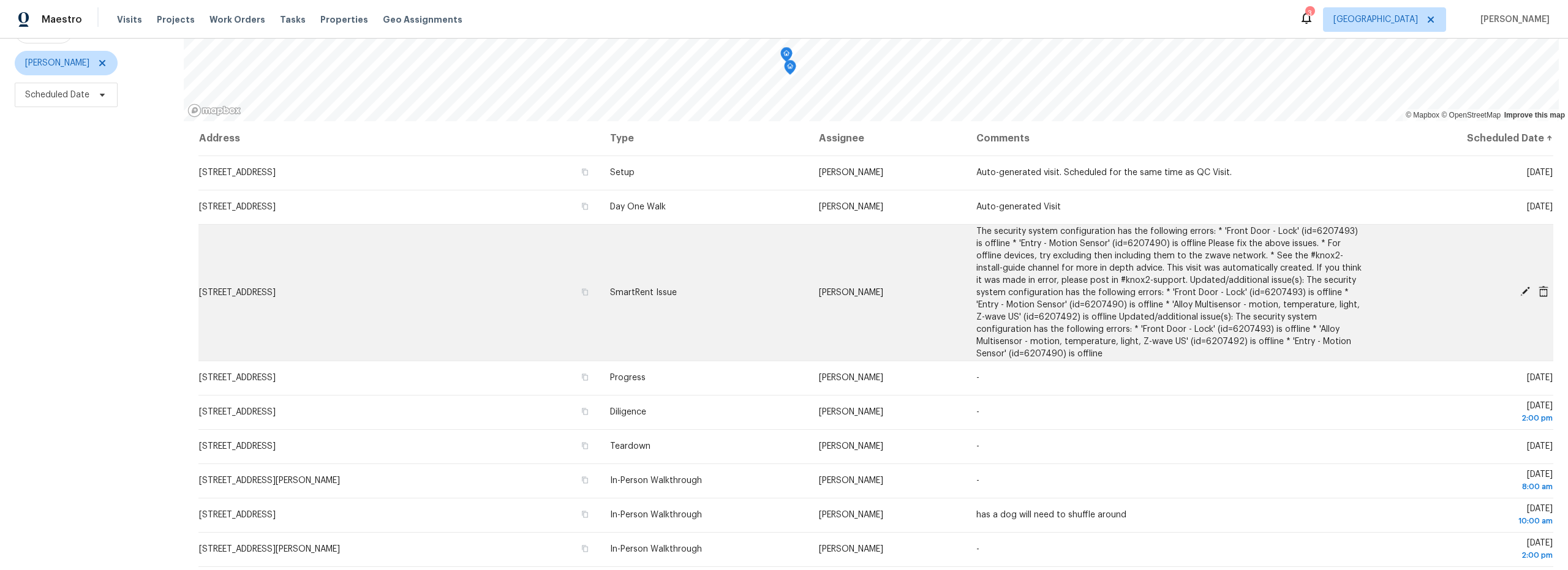
scroll to position [114, 0]
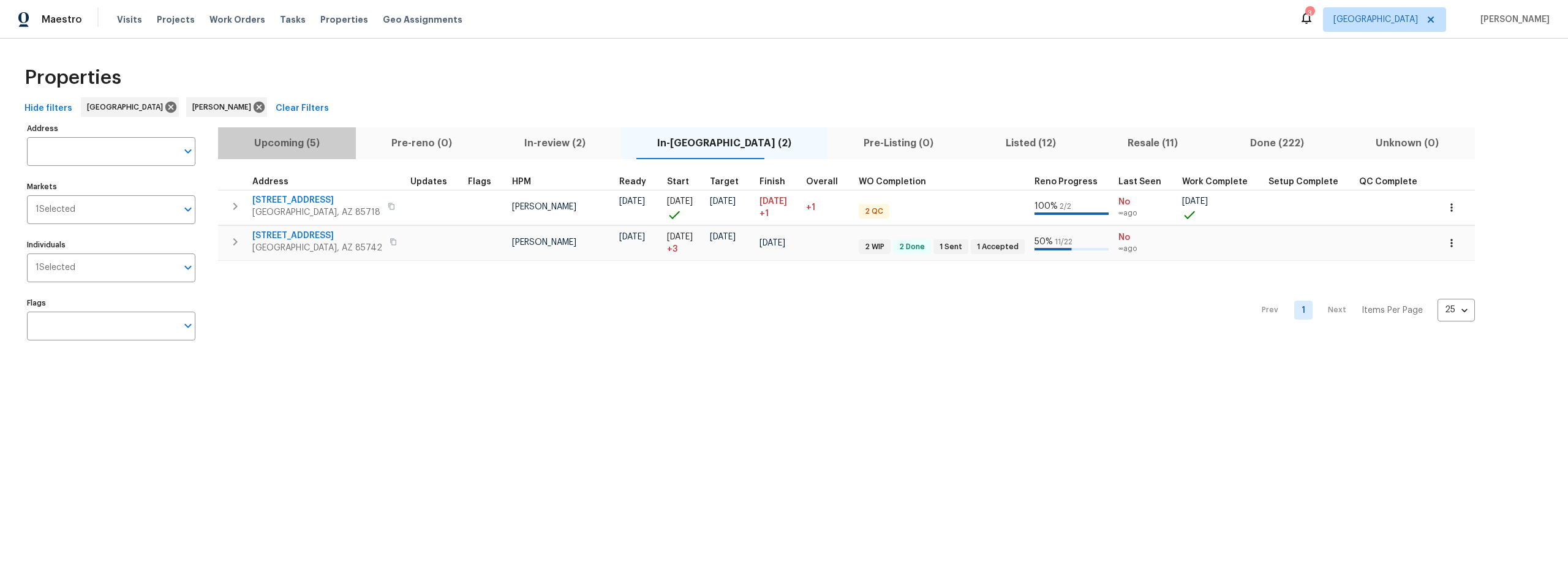
click at [301, 145] on span "Upcoming (5)" at bounding box center [287, 143] width 123 height 17
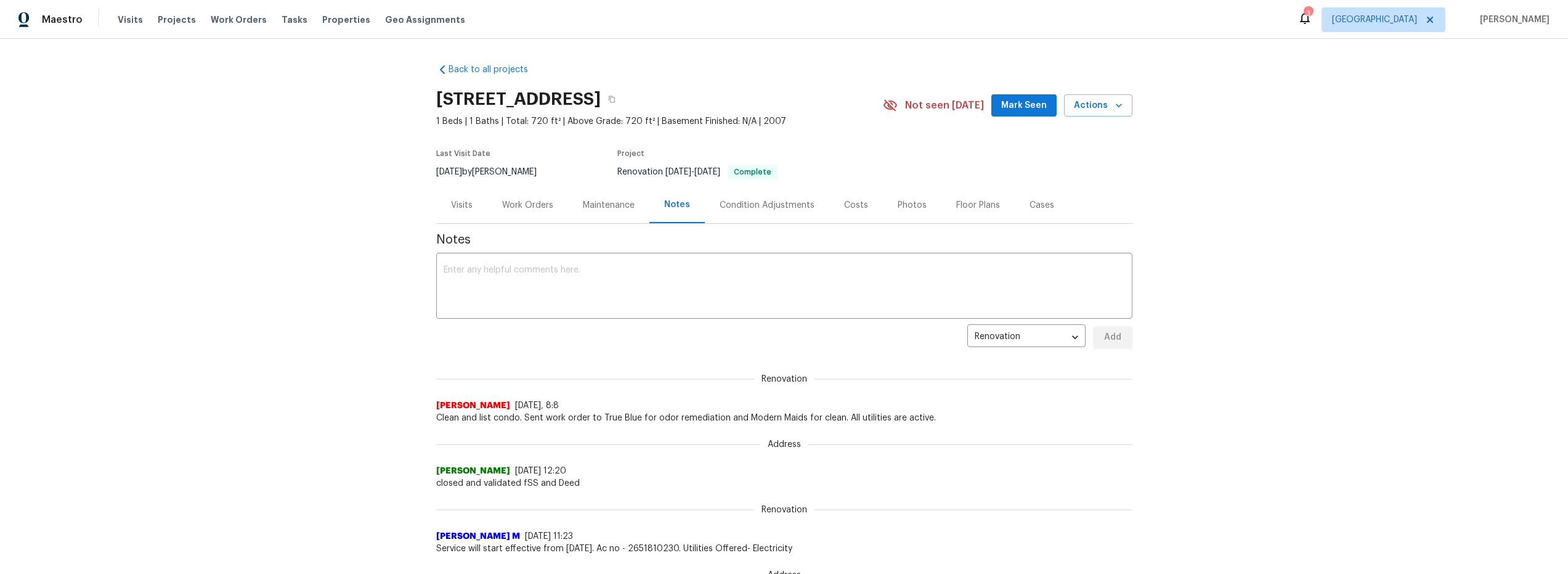
click at [515, 204] on div "Work Orders" at bounding box center [527, 205] width 51 height 13
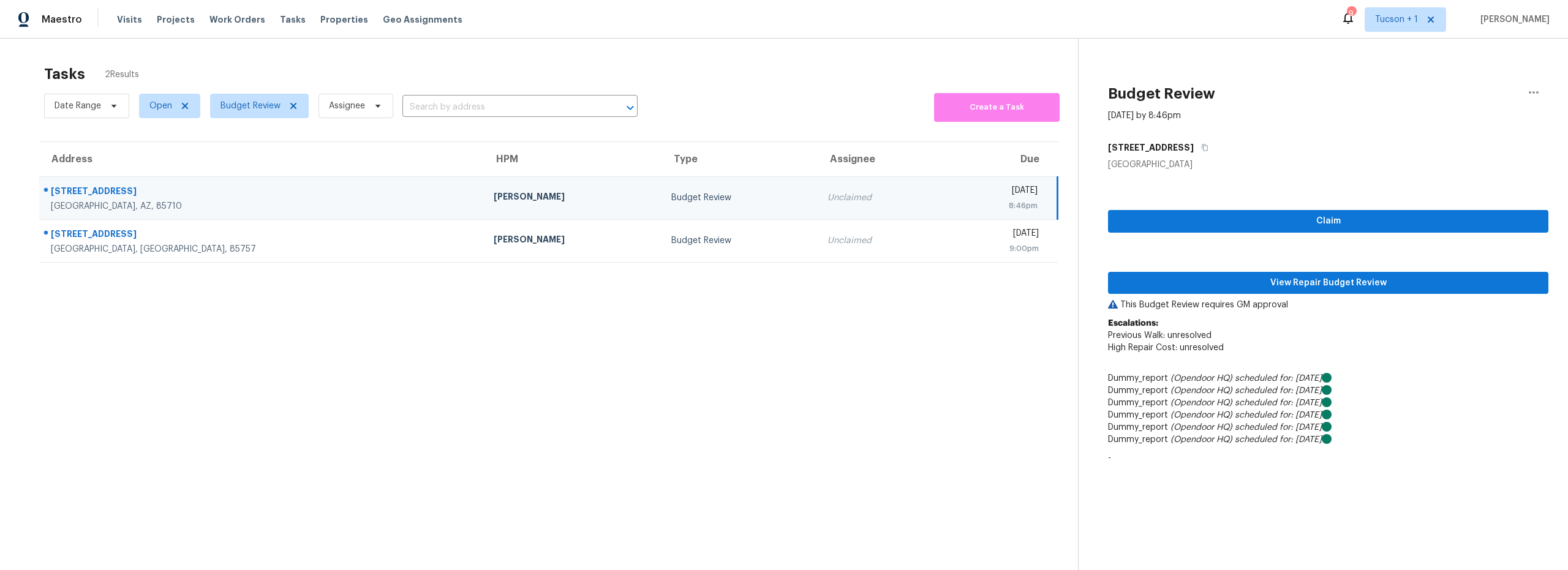
click at [609, 369] on section "Tasks 2 Results Date Range Open Budget Review Assignee ​ Create a Task Address …" at bounding box center [548, 333] width 1058 height 550
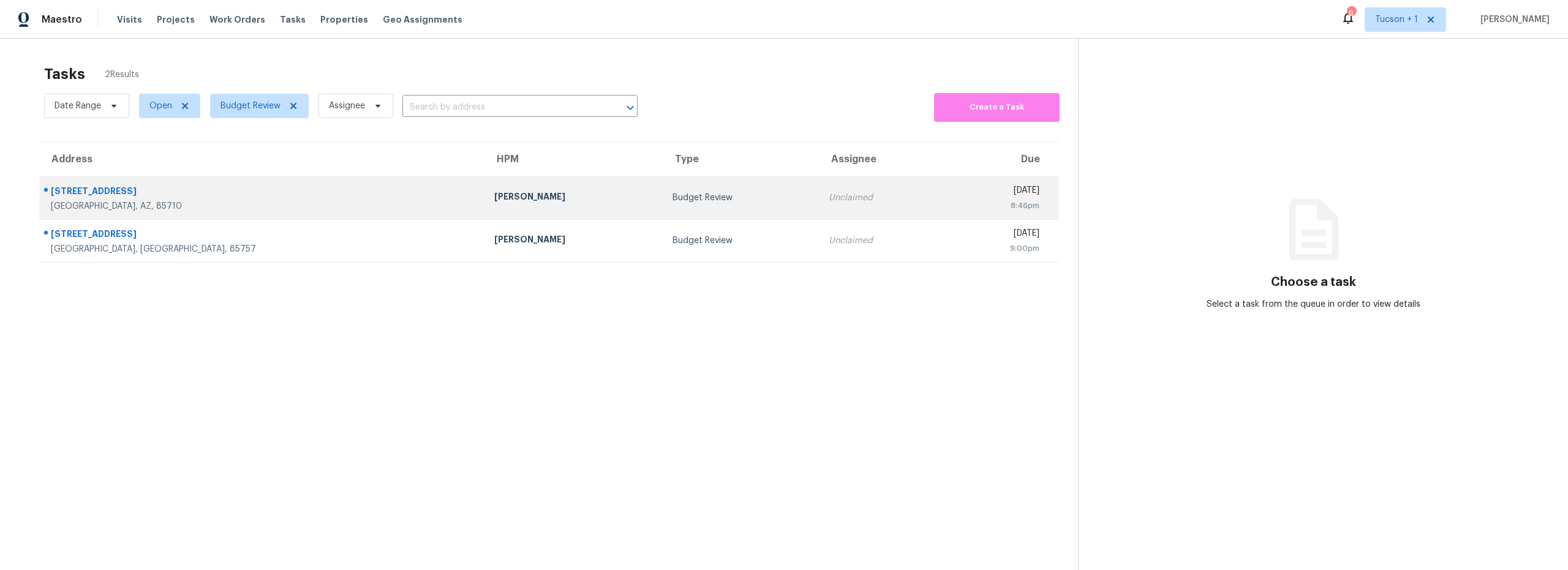
click at [953, 187] on div "[DATE]" at bounding box center [996, 192] width 85 height 15
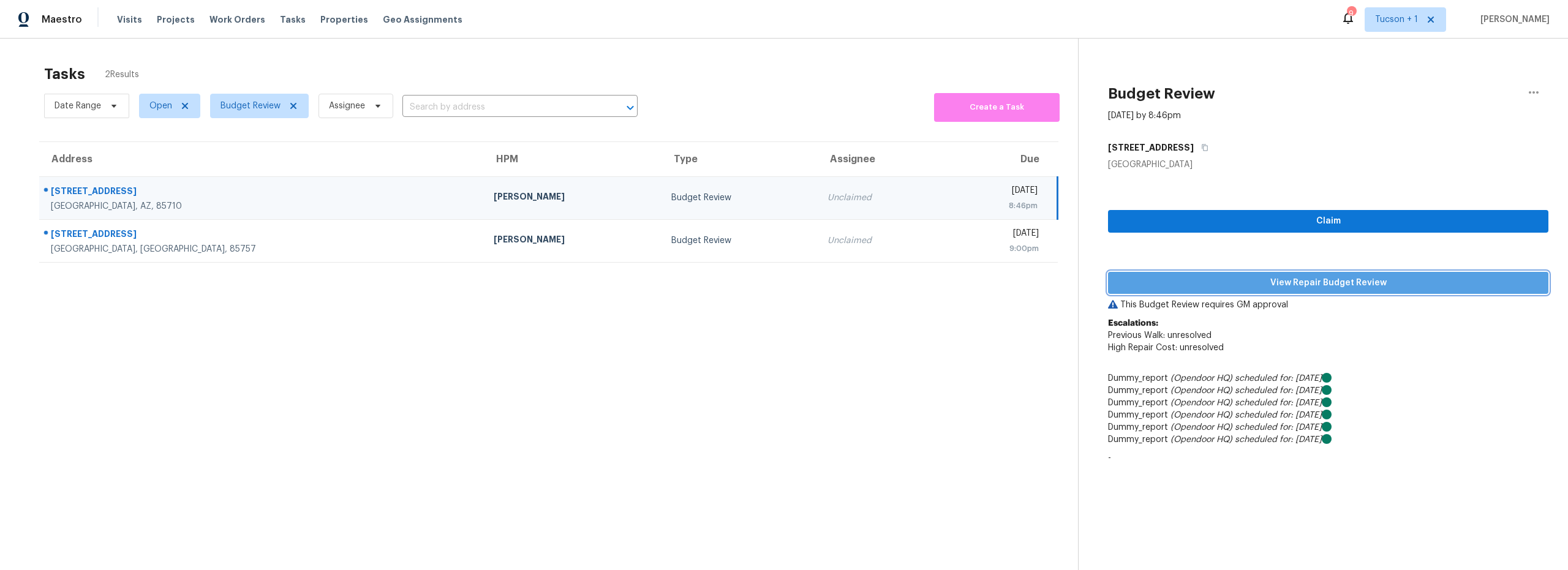
click at [1333, 283] on span "View Repair Budget Review" at bounding box center [1328, 283] width 421 height 15
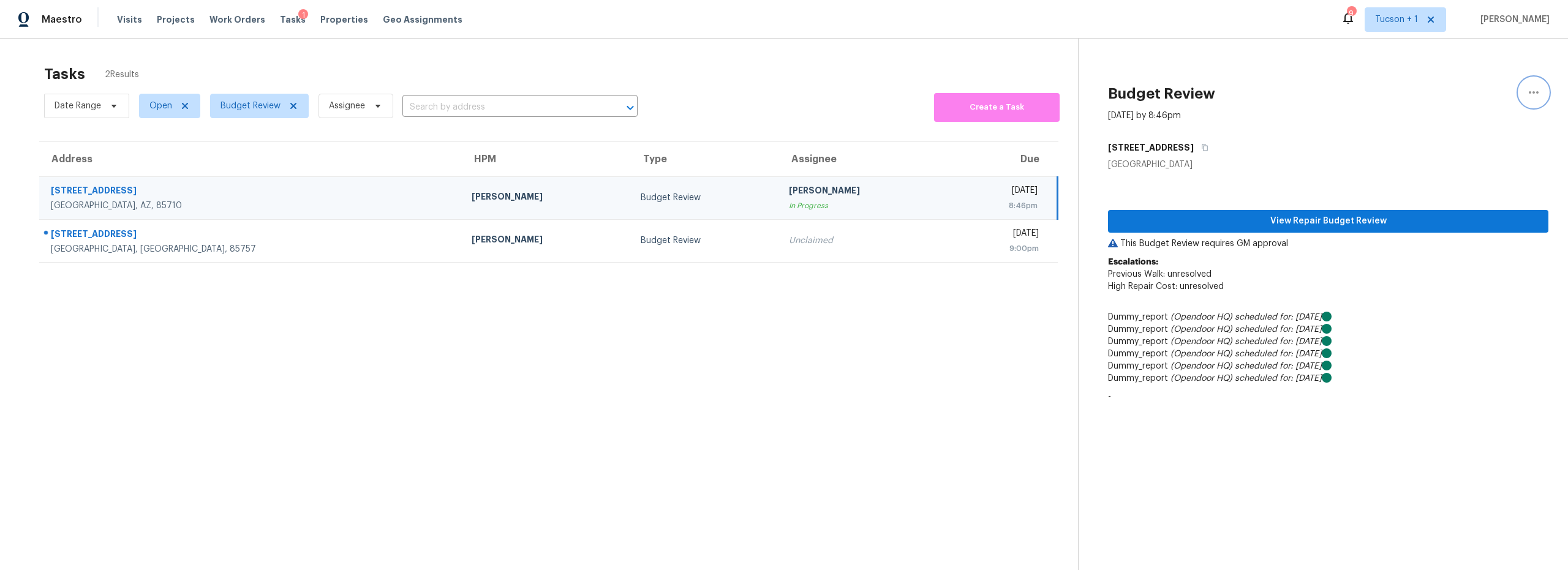
click at [1519, 92] on button "button" at bounding box center [1533, 92] width 30 height 30
click at [1467, 96] on div "Unclaim this task" at bounding box center [1455, 94] width 96 height 12
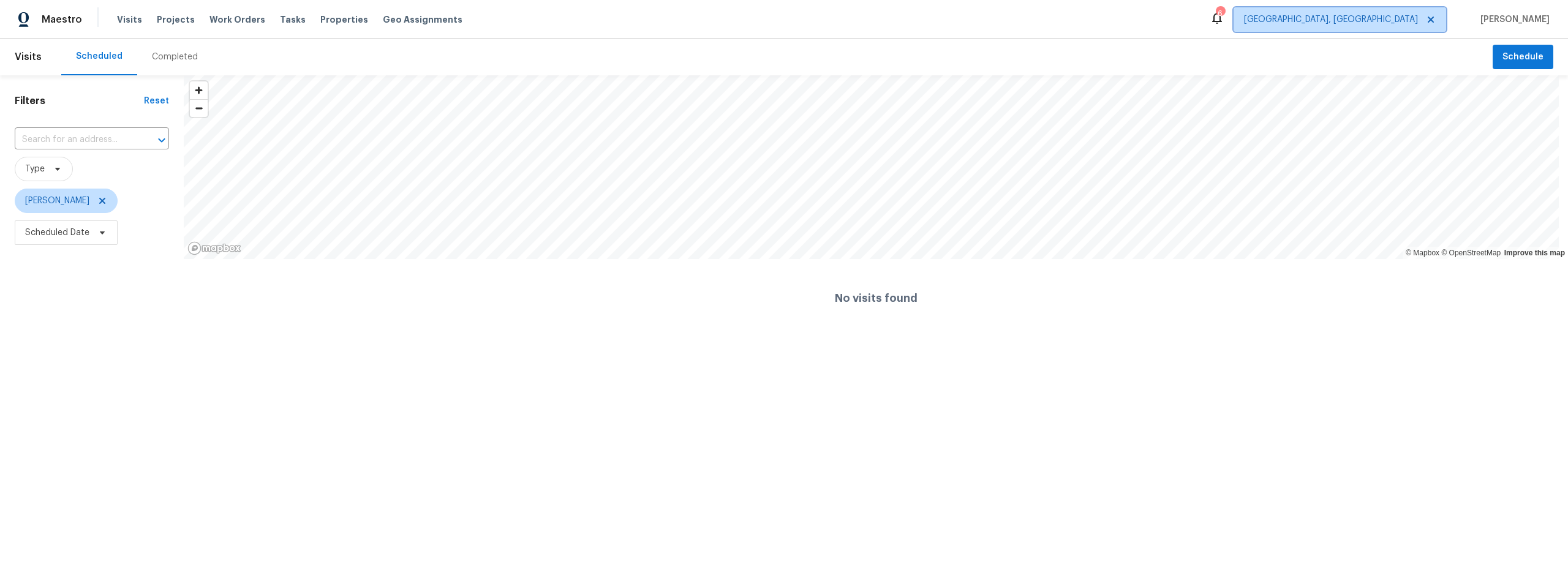
click at [1409, 11] on span "[GEOGRAPHIC_DATA], [GEOGRAPHIC_DATA]" at bounding box center [1339, 20] width 212 height 25
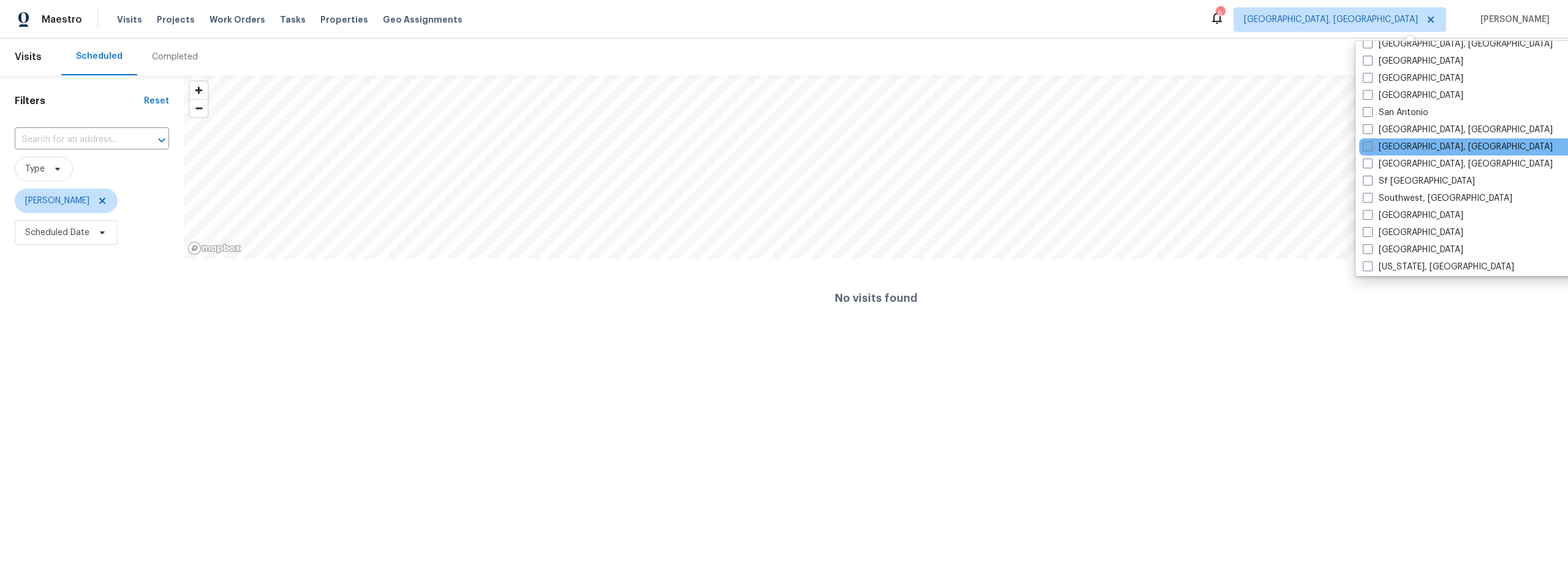
scroll to position [820, 0]
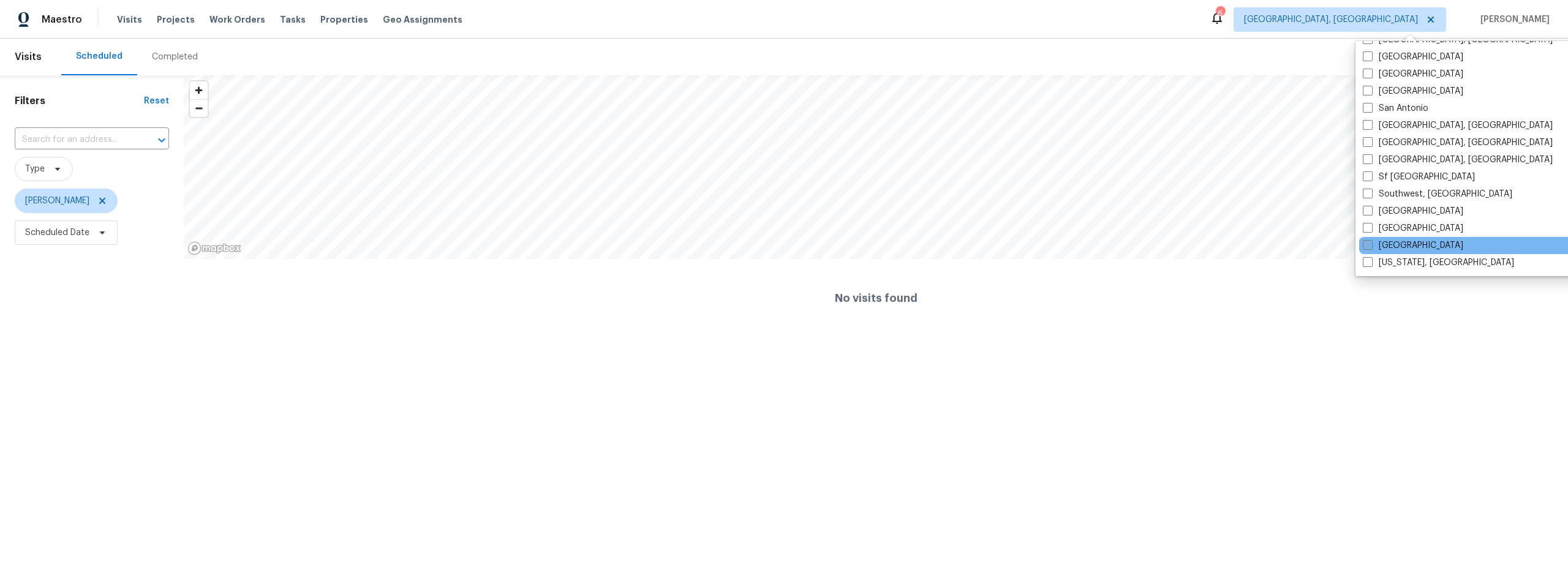
click at [1391, 246] on label "[GEOGRAPHIC_DATA]" at bounding box center [1412, 245] width 101 height 12
click at [1371, 246] on input "[GEOGRAPHIC_DATA]" at bounding box center [1366, 243] width 8 height 8
checkbox input "true"
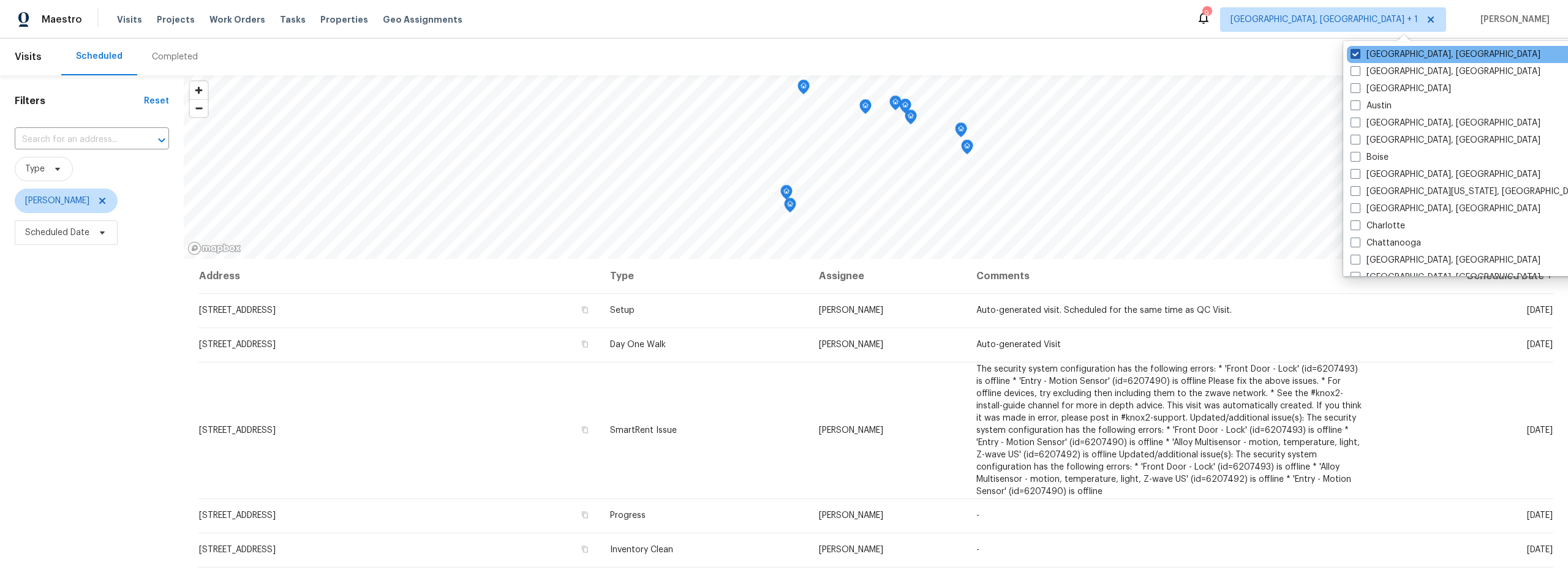
click at [1361, 50] on label "[GEOGRAPHIC_DATA], [GEOGRAPHIC_DATA]" at bounding box center [1446, 54] width 190 height 12
click at [1359, 50] on input "[GEOGRAPHIC_DATA], [GEOGRAPHIC_DATA]" at bounding box center [1355, 52] width 8 height 8
checkbox input "false"
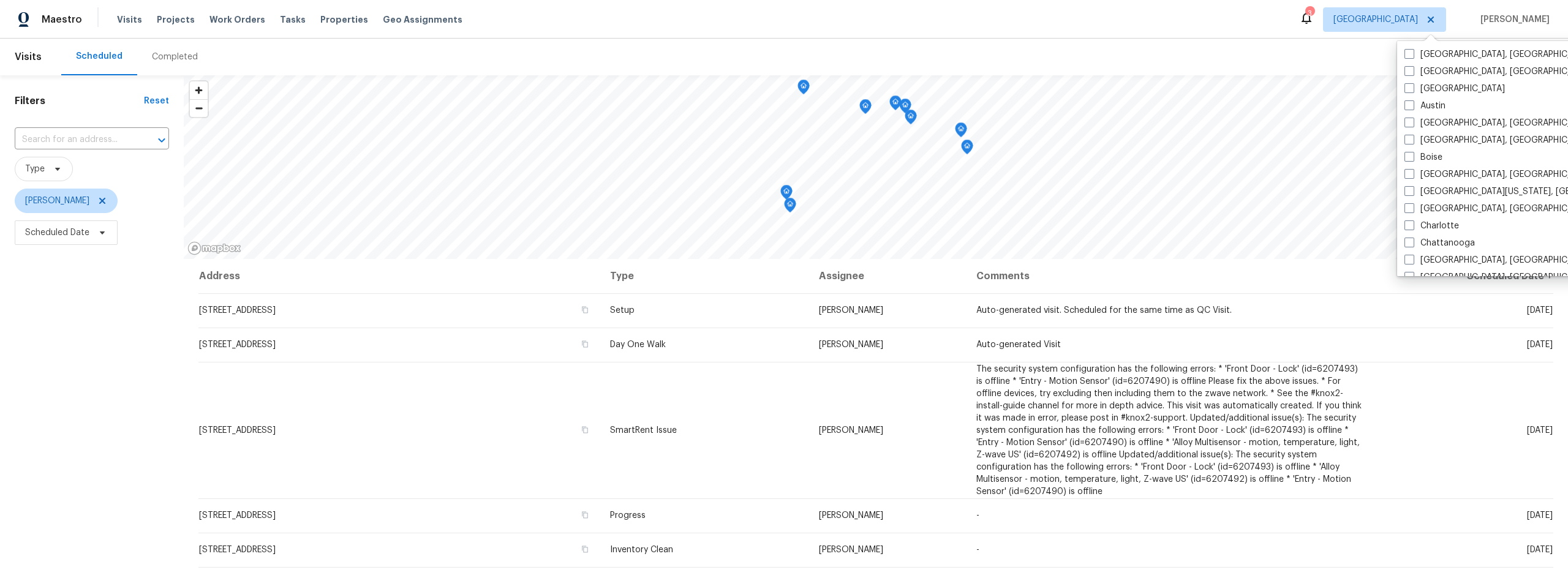
click at [112, 372] on div "Filters Reset ​ Type Steven Long Scheduled Date" at bounding box center [91, 394] width 183 height 640
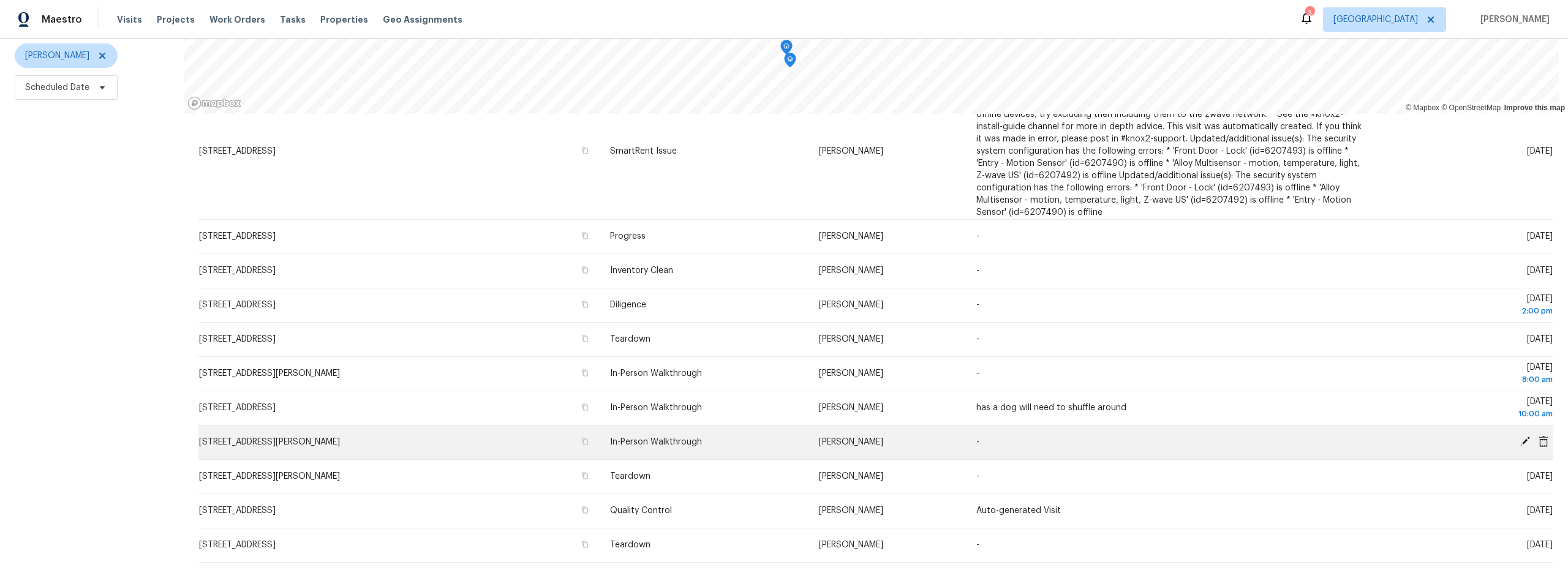
scroll to position [134, 0]
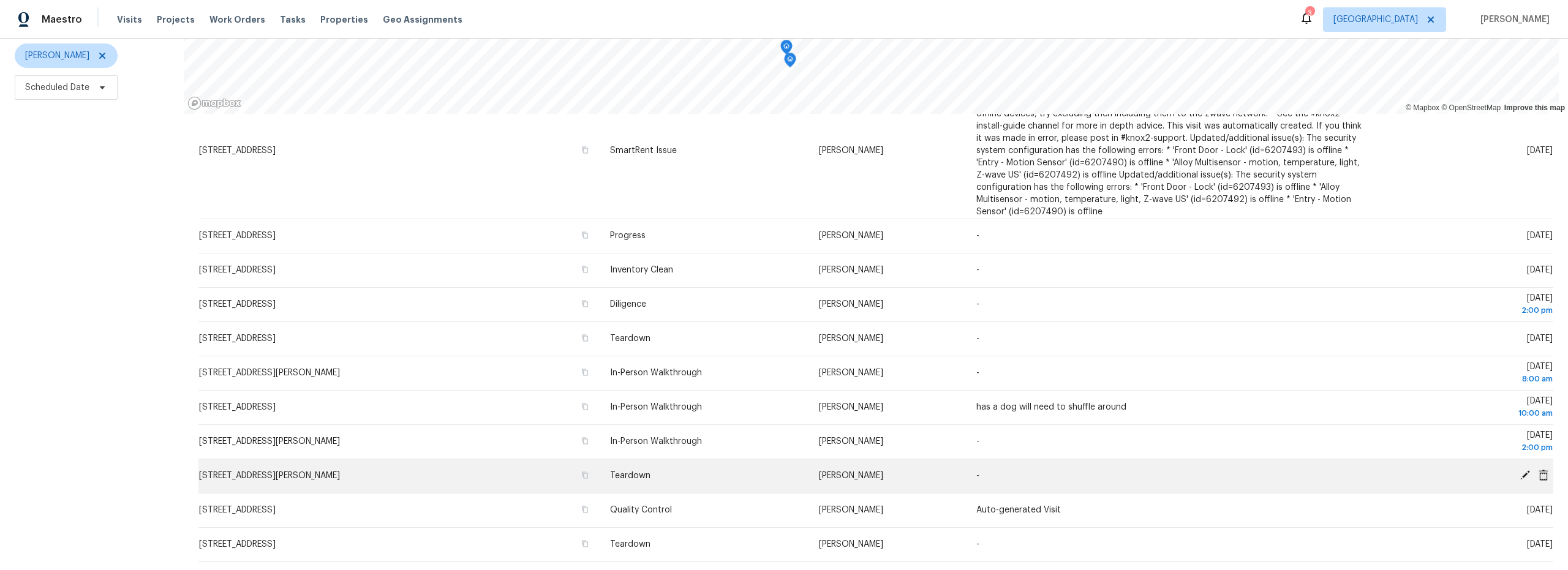
click at [1520, 470] on icon at bounding box center [1525, 475] width 10 height 10
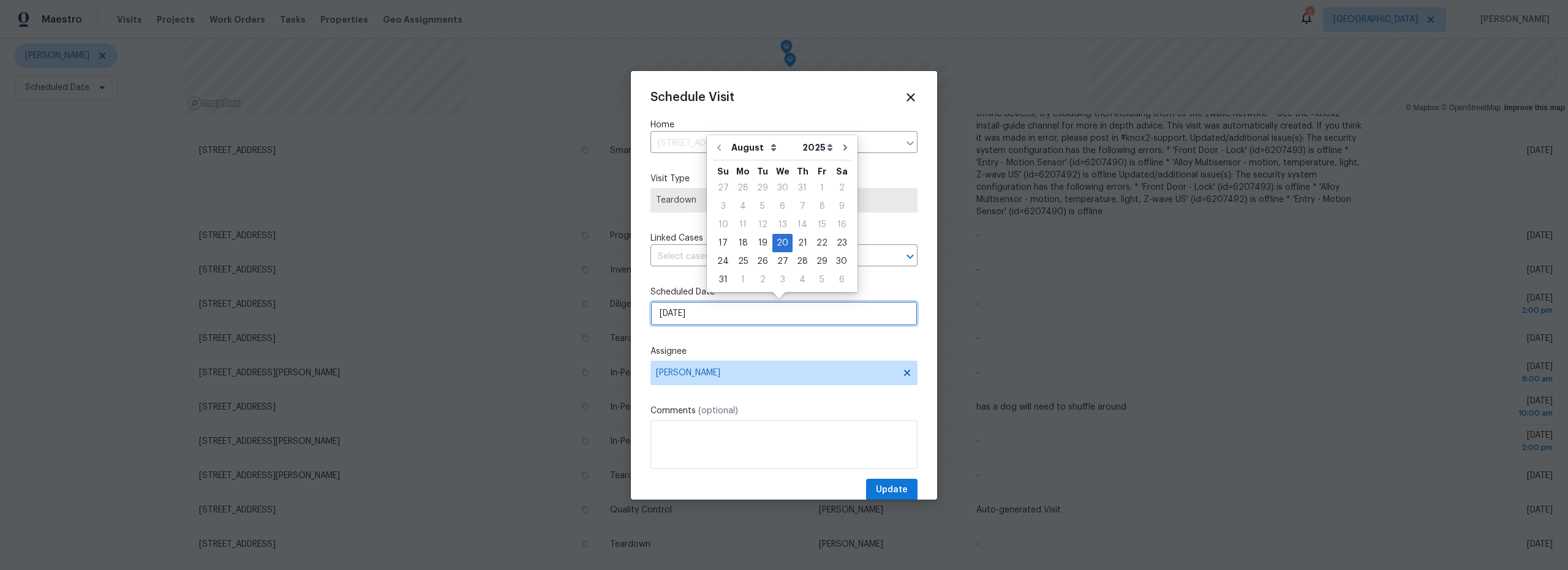
click at [717, 311] on input "[DATE]" at bounding box center [784, 314] width 267 height 25
click at [742, 246] on div "18" at bounding box center [743, 243] width 19 height 17
type input "8/18/2025"
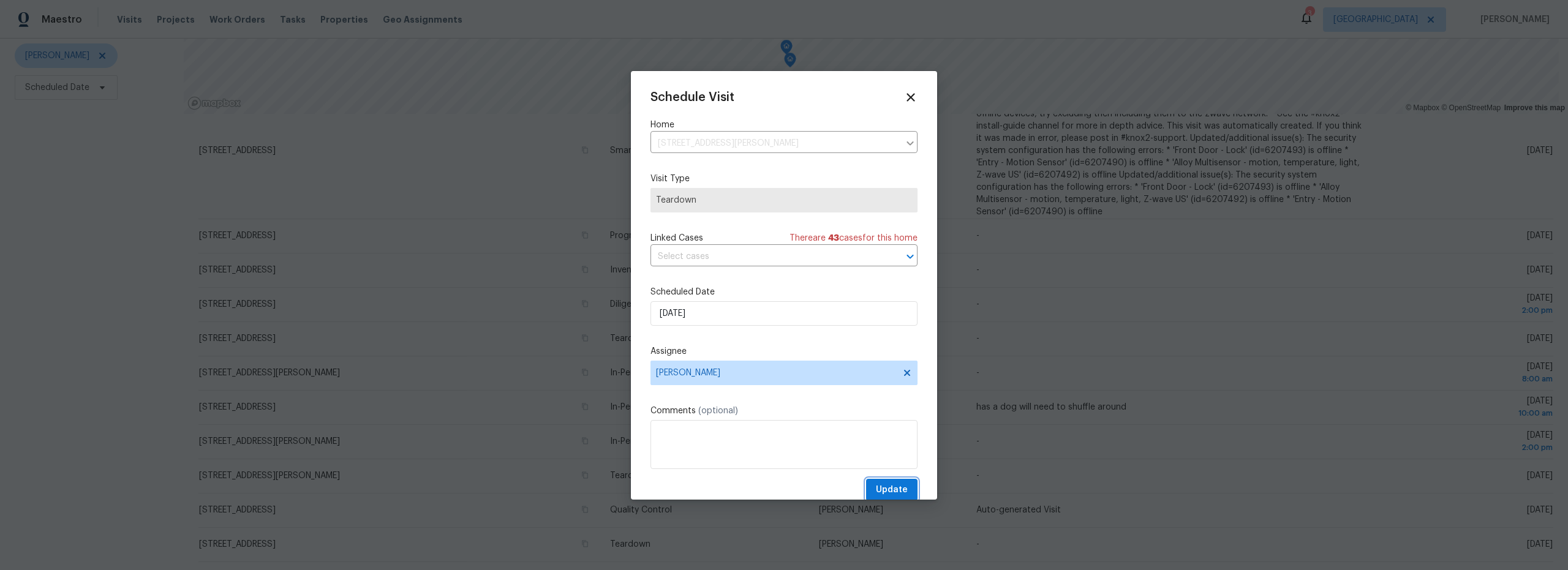
click at [886, 488] on span "Update" at bounding box center [891, 490] width 32 height 15
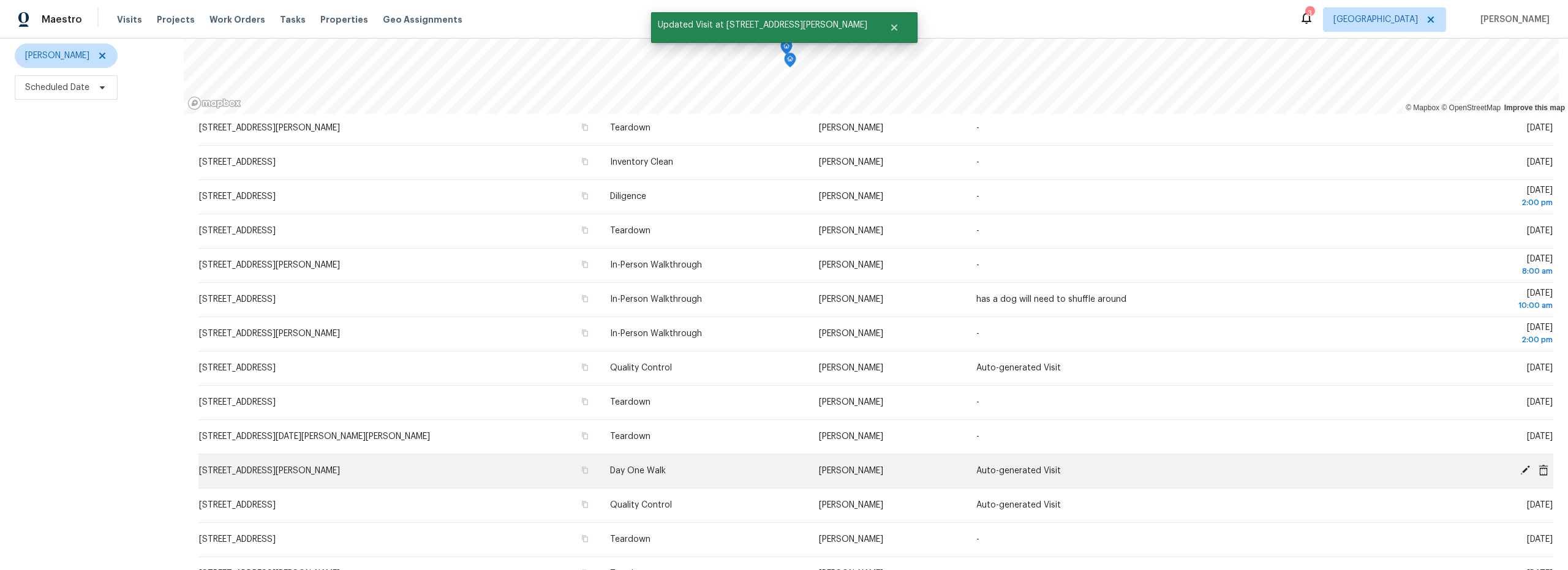
scroll to position [231, 0]
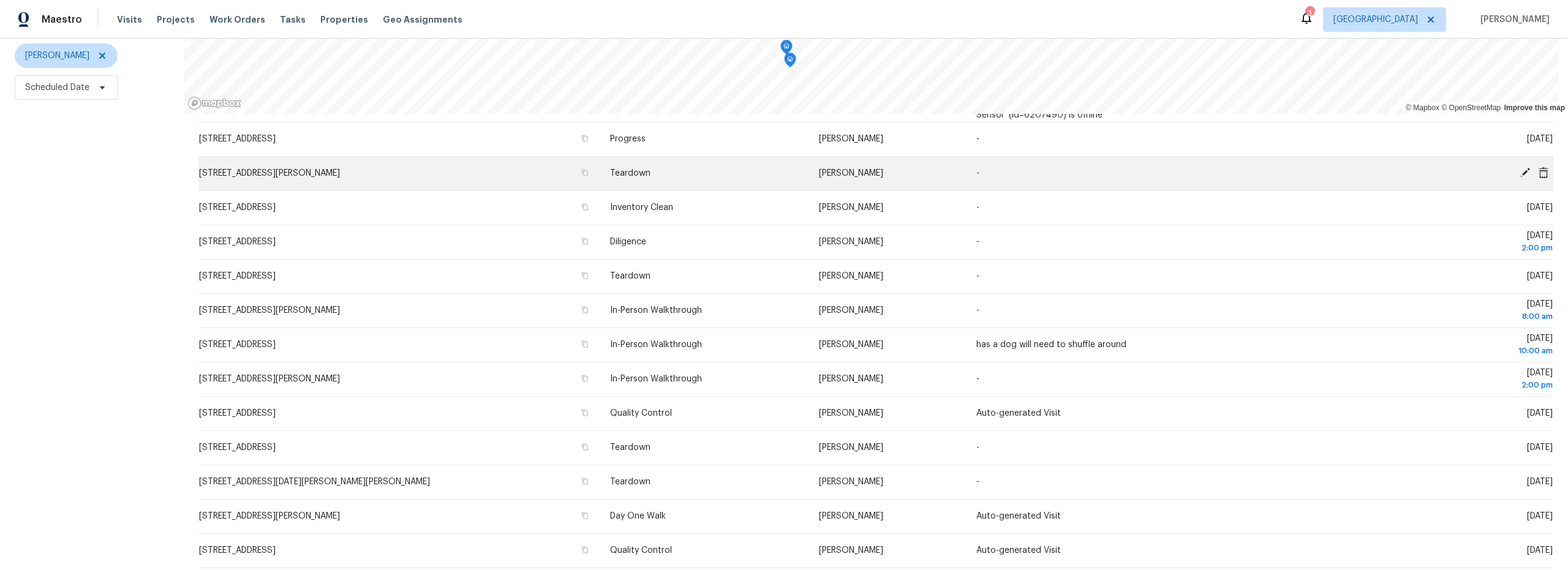
click at [1520, 167] on icon at bounding box center [1525, 172] width 11 height 11
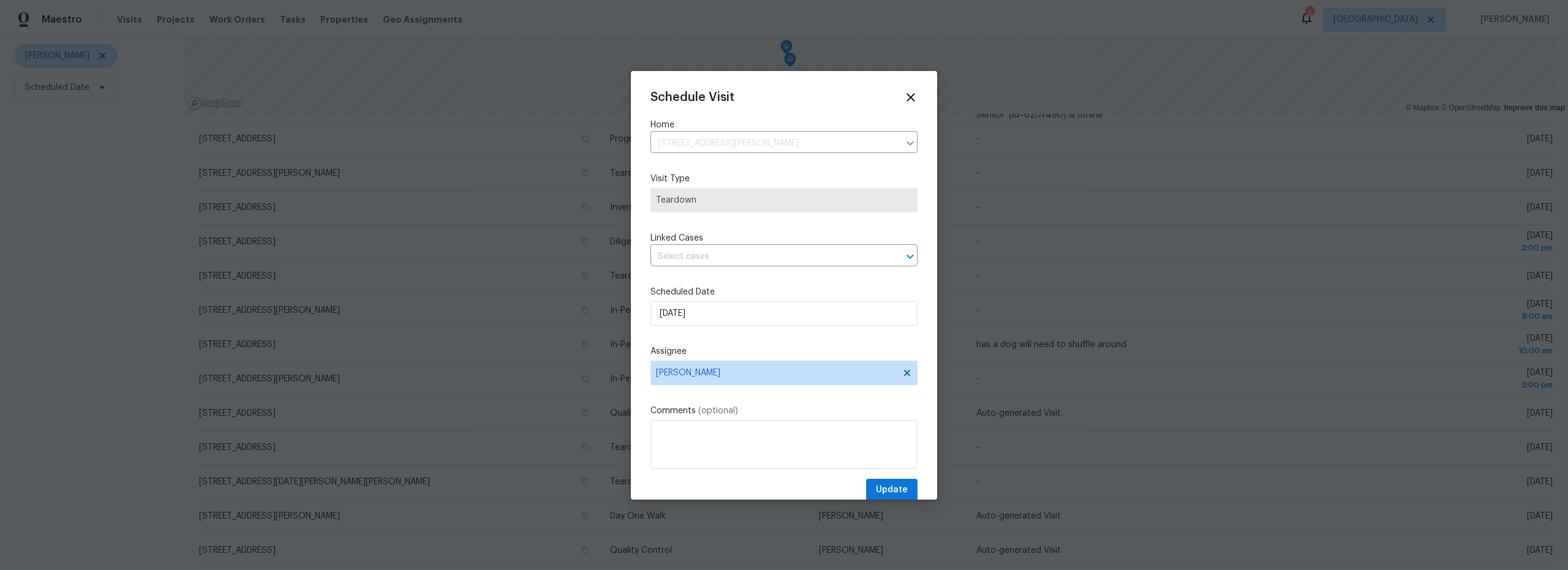
click at [713, 280] on div "Schedule Visit Home 3040 S Quinn Dr, Tucson, AZ 85730 ​ Visit Type Teardown Lin…" at bounding box center [784, 296] width 267 height 411
click at [719, 319] on input "8/18/2025" at bounding box center [784, 314] width 267 height 25
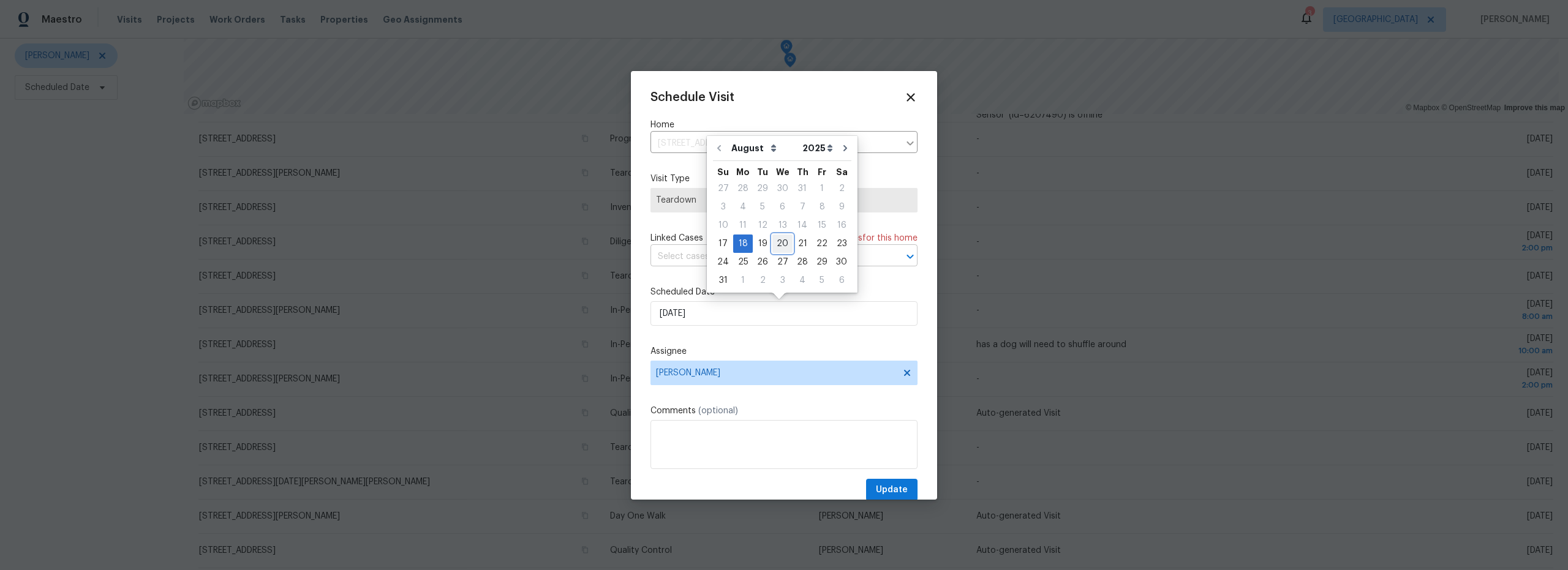
drag, startPoint x: 782, startPoint y: 244, endPoint x: 791, endPoint y: 261, distance: 19.2
click at [783, 244] on div "20" at bounding box center [782, 244] width 20 height 17
type input "[DATE]"
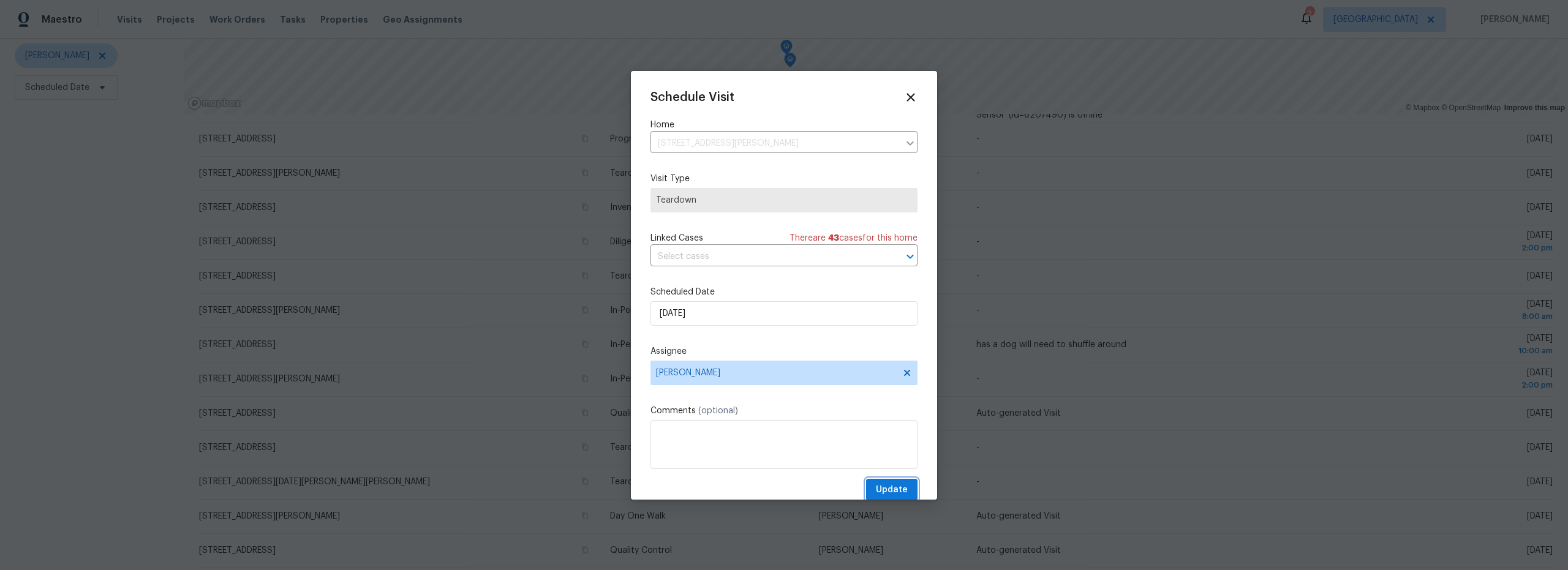
click at [896, 484] on span "Update" at bounding box center [891, 490] width 32 height 15
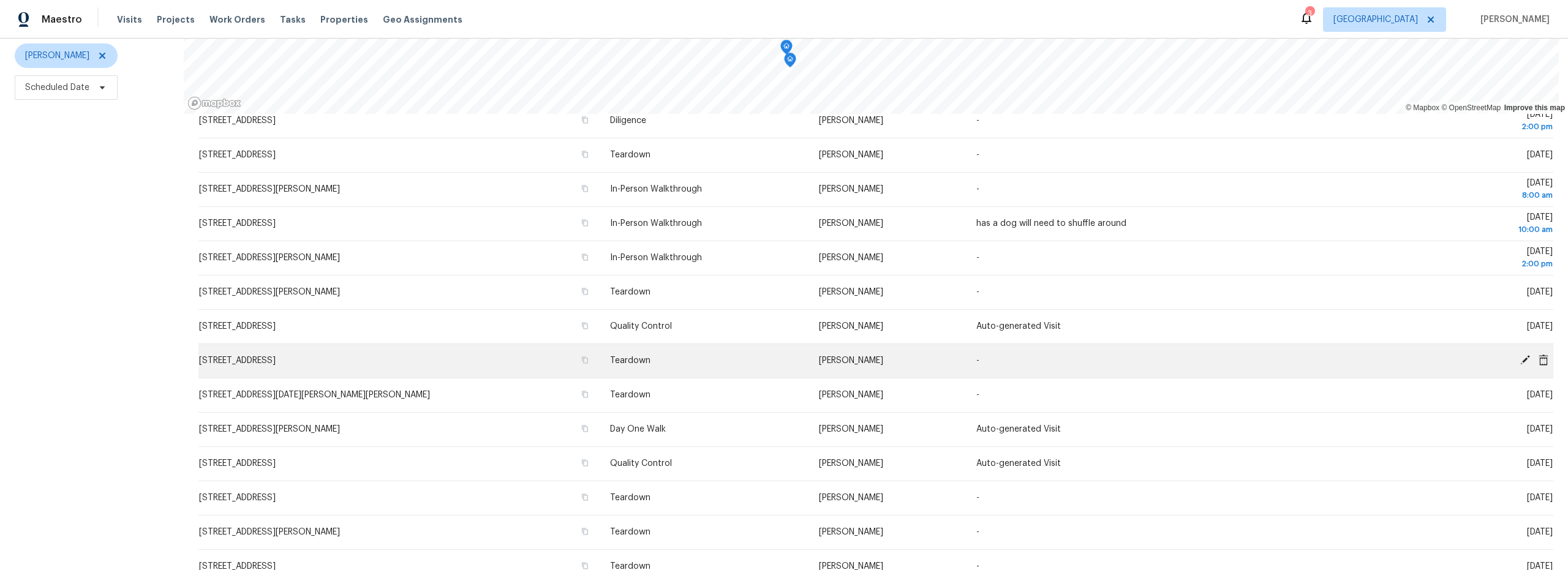
scroll to position [321, 0]
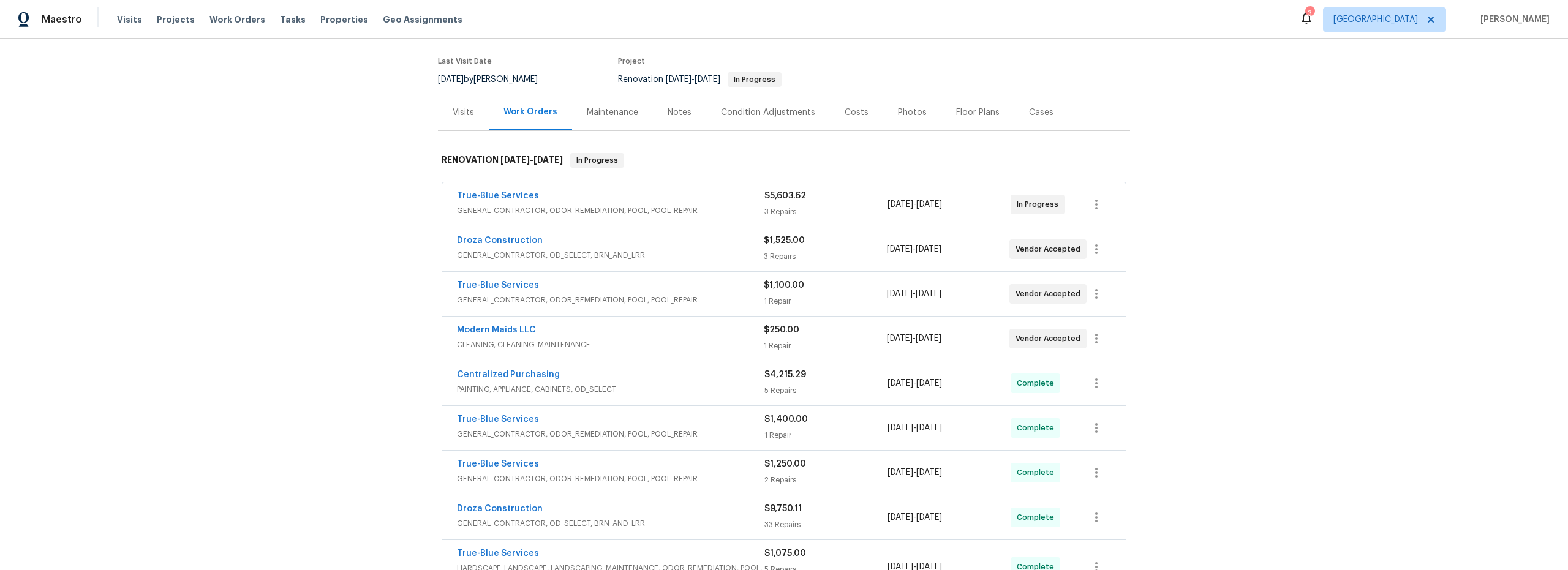
scroll to position [106, 0]
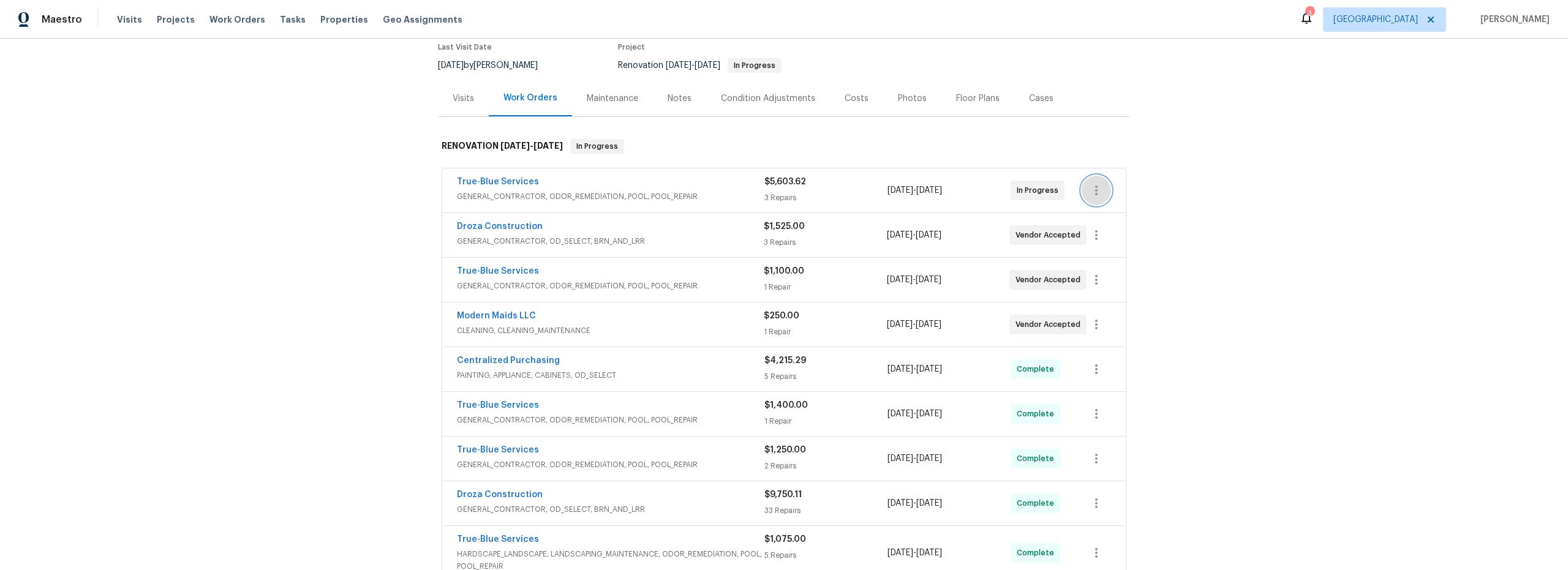
click at [1096, 187] on icon "button" at bounding box center [1097, 190] width 3 height 10
click at [1098, 190] on li "Edit" at bounding box center [1144, 190] width 133 height 20
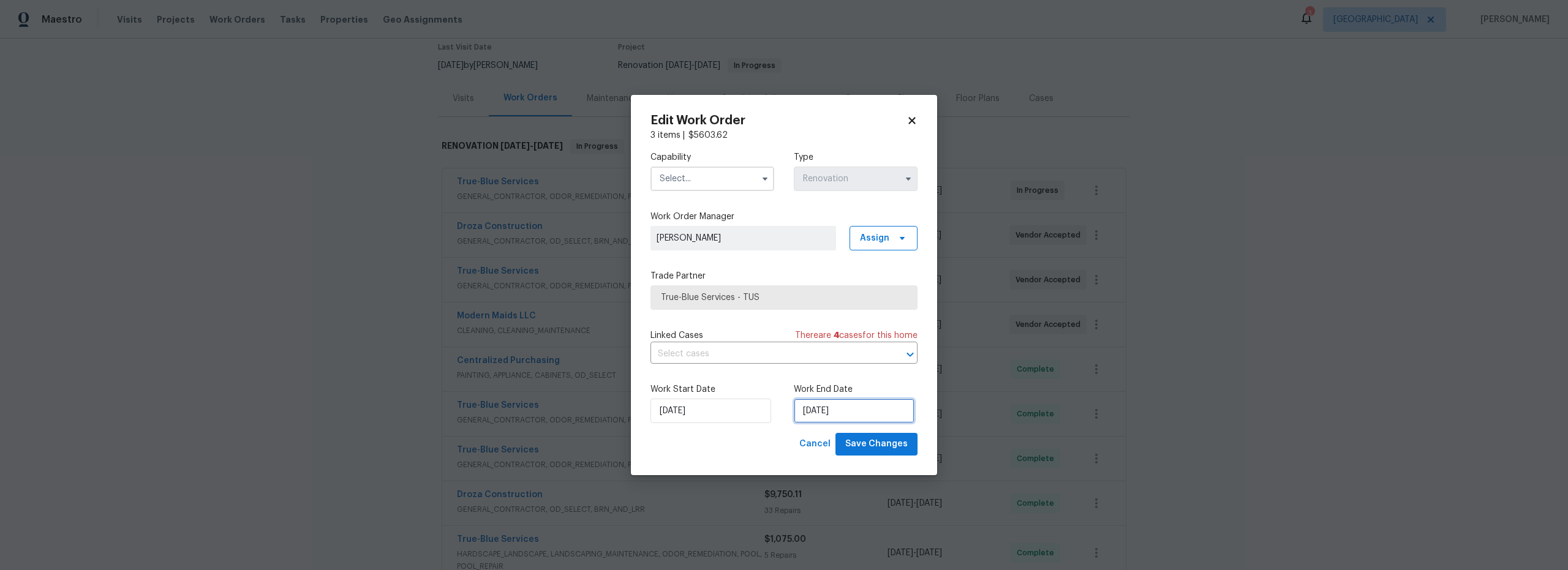
click at [830, 413] on input "[DATE]" at bounding box center [855, 411] width 121 height 25
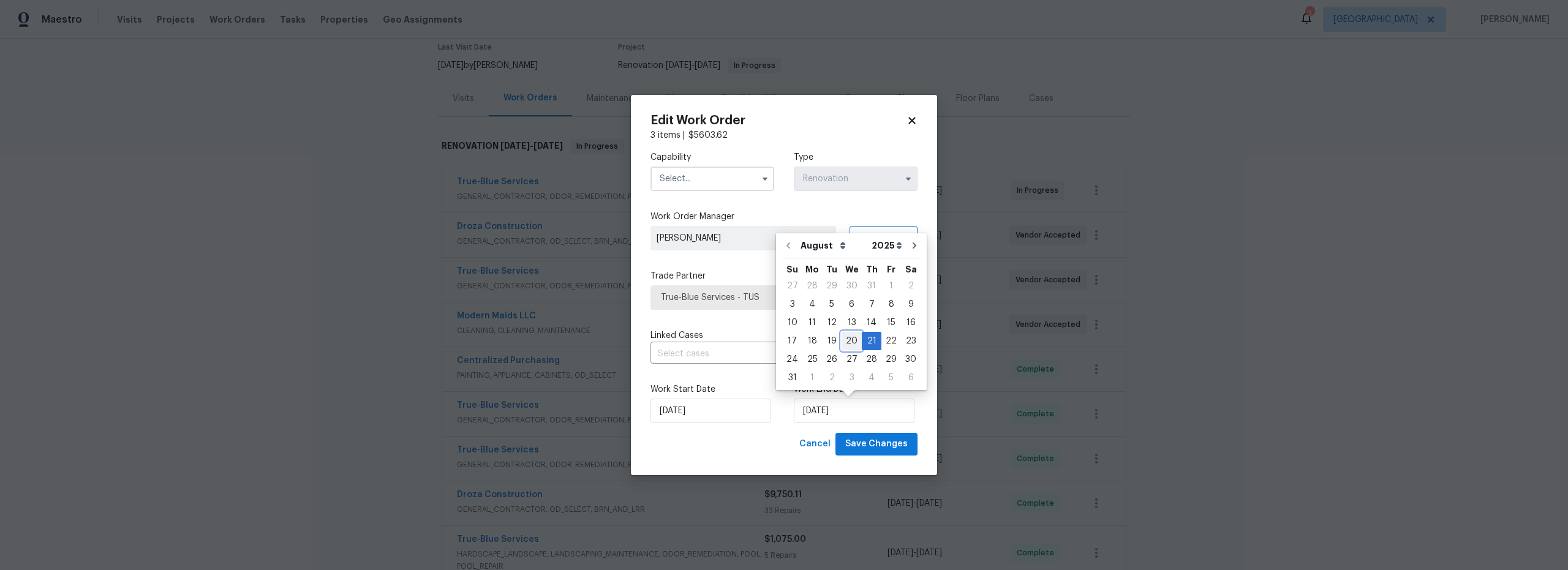
click at [852, 343] on div "20" at bounding box center [851, 341] width 20 height 17
type input "[DATE]"
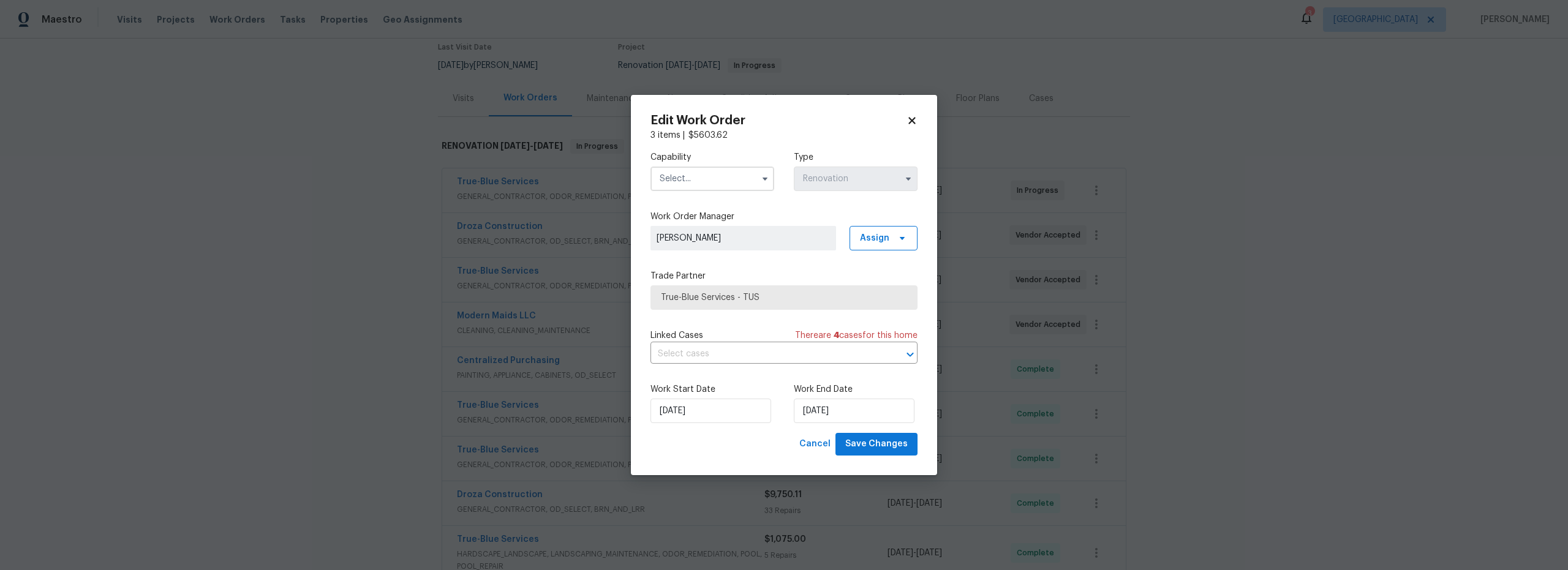
click at [703, 175] on input "text" at bounding box center [712, 179] width 124 height 25
click at [712, 278] on span "General Contractor" at bounding box center [703, 273] width 79 height 9
type input "General Contractor"
click at [880, 440] on span "Save Changes" at bounding box center [876, 444] width 62 height 15
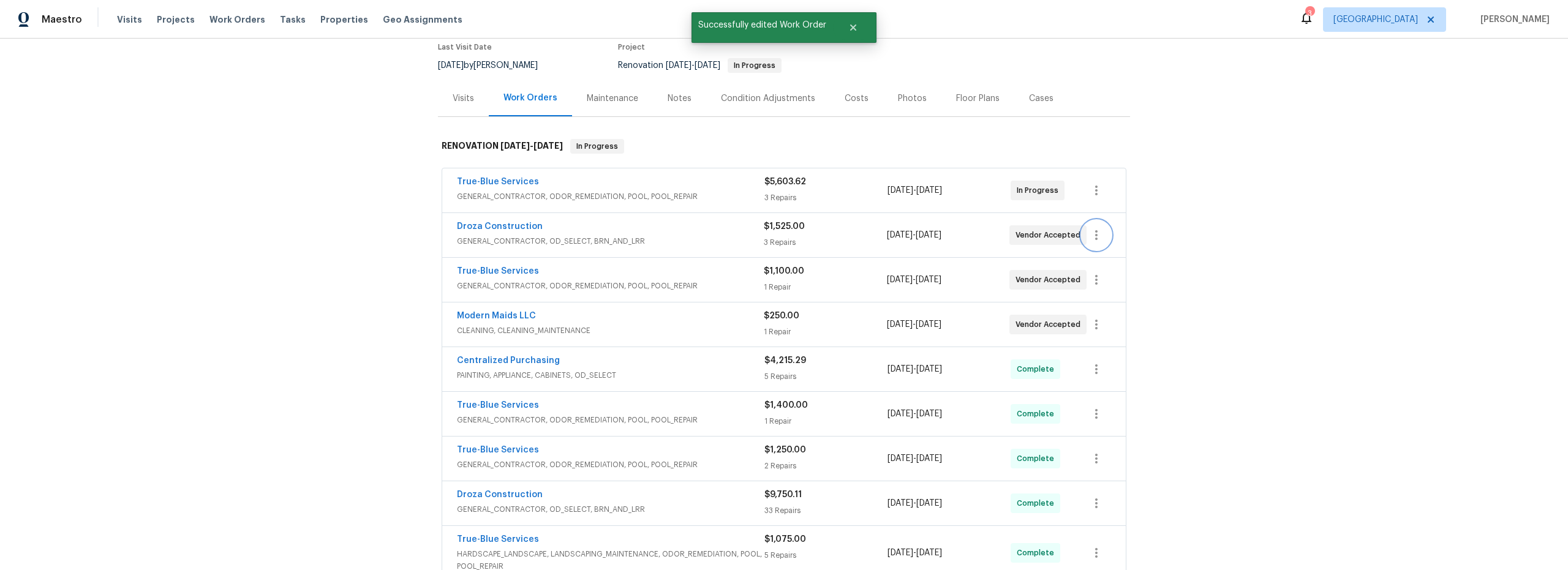
click at [1090, 238] on icon "button" at bounding box center [1096, 234] width 14 height 14
click at [1248, 378] on div at bounding box center [784, 285] width 1568 height 570
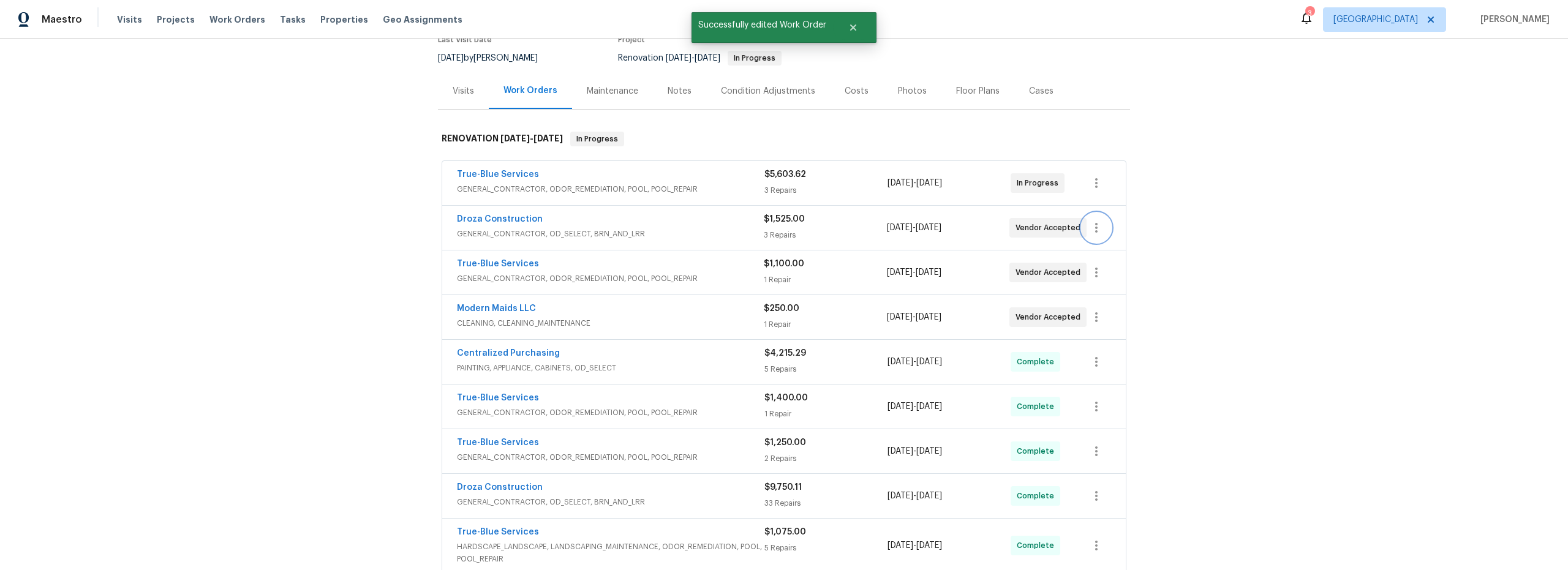
scroll to position [114, 0]
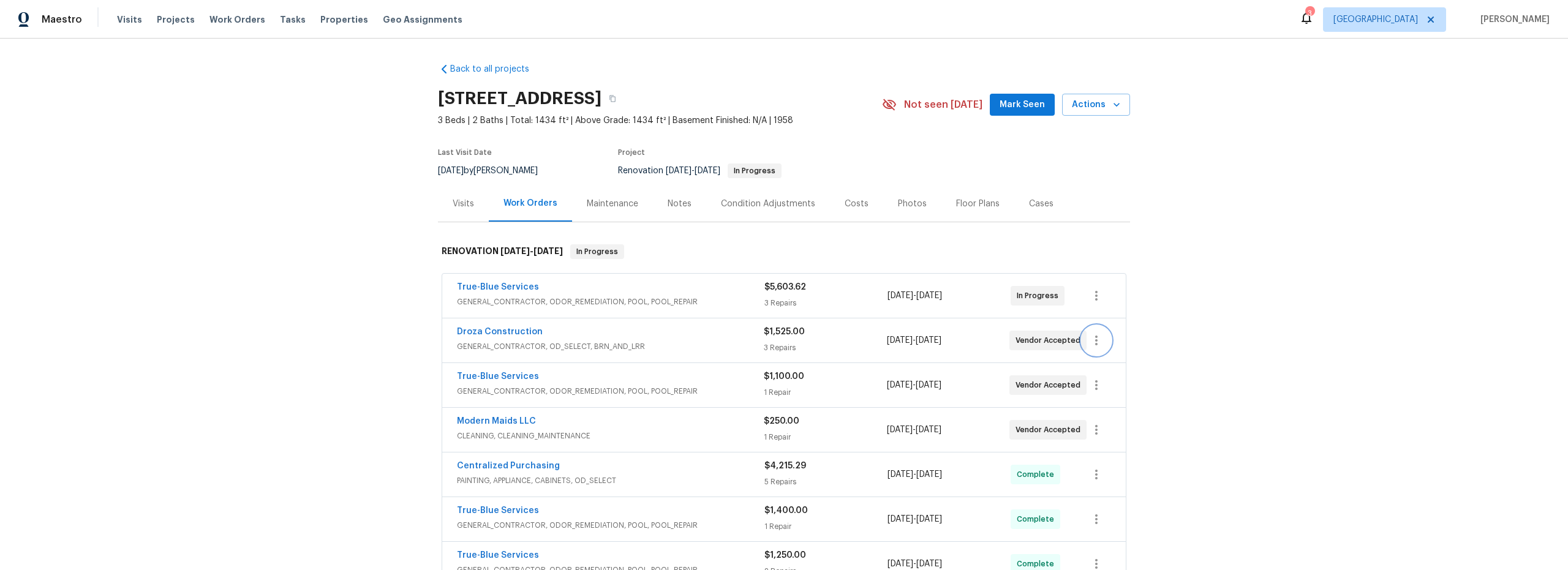
click at [1093, 347] on button "button" at bounding box center [1097, 340] width 30 height 30
click at [1101, 342] on li "Edit" at bounding box center [1144, 340] width 133 height 20
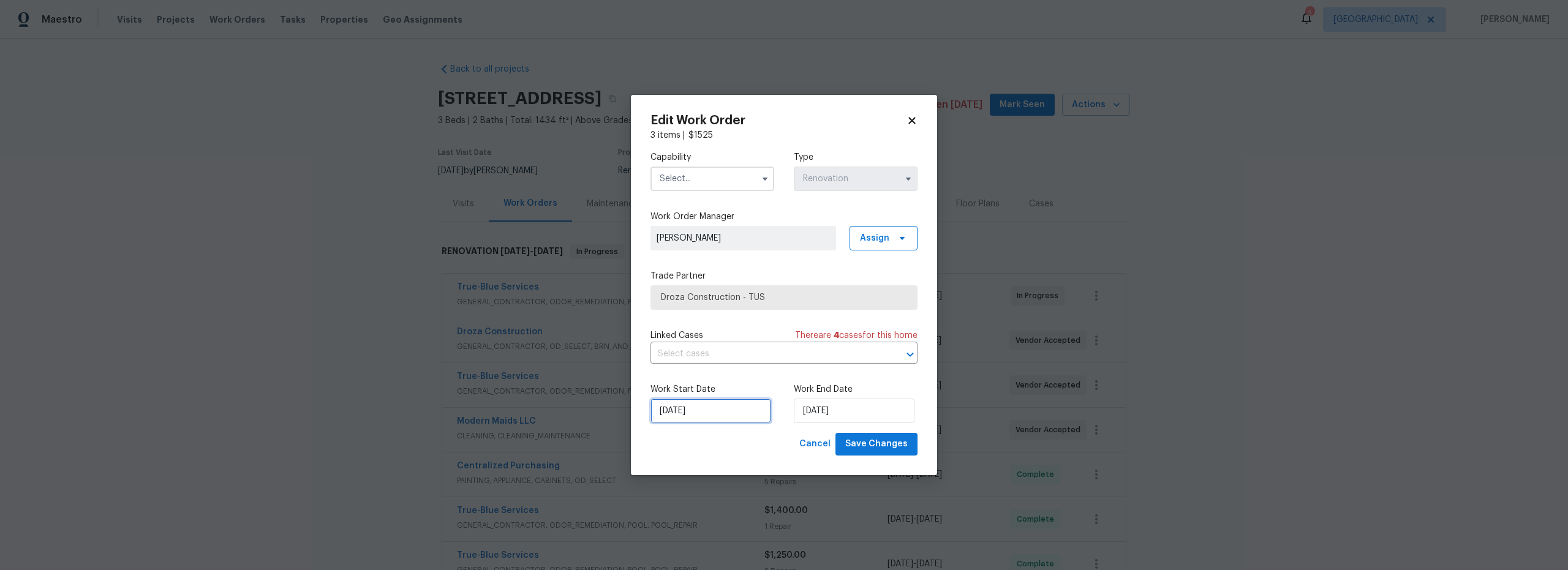
click at [733, 415] on input "8/22/2025" at bounding box center [711, 411] width 121 height 25
drag, startPoint x: 705, startPoint y: 343, endPoint x: 729, endPoint y: 358, distance: 28.3
click at [705, 343] on div "20" at bounding box center [708, 341] width 20 height 17
type input "[DATE]"
click at [836, 411] on input "8/22/2025" at bounding box center [855, 411] width 121 height 25
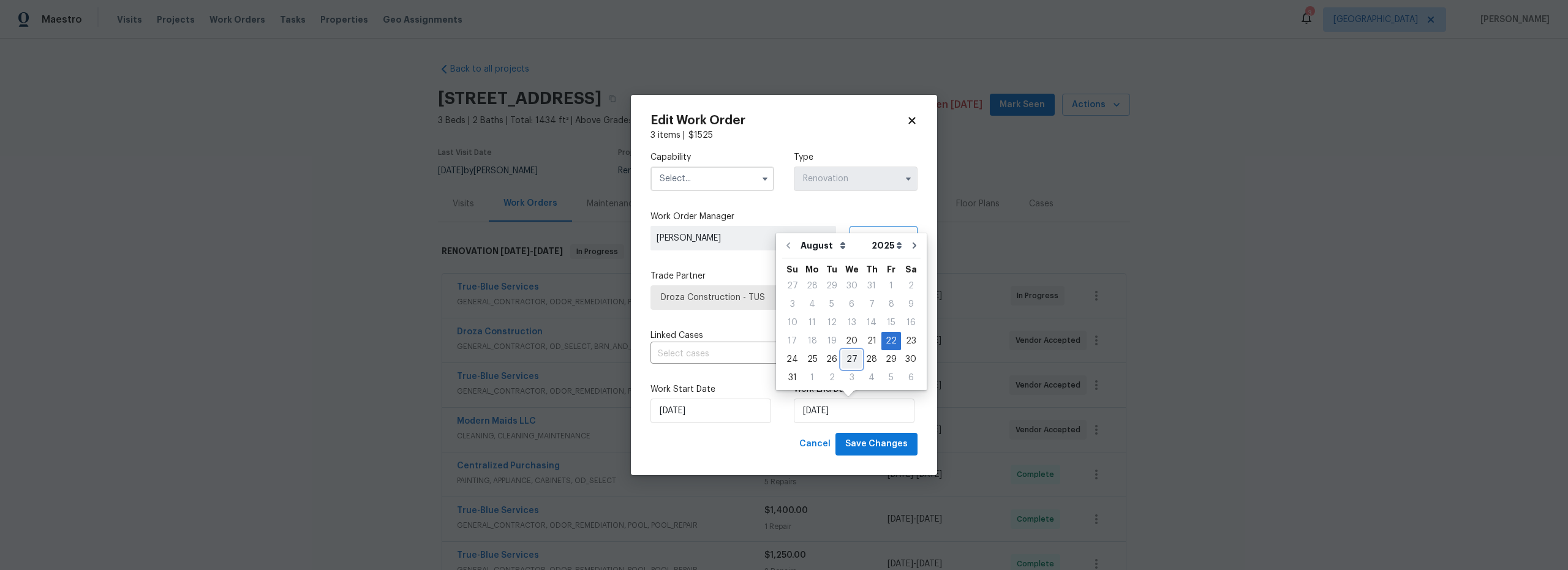
click at [850, 351] on div "27" at bounding box center [851, 360] width 20 height 17
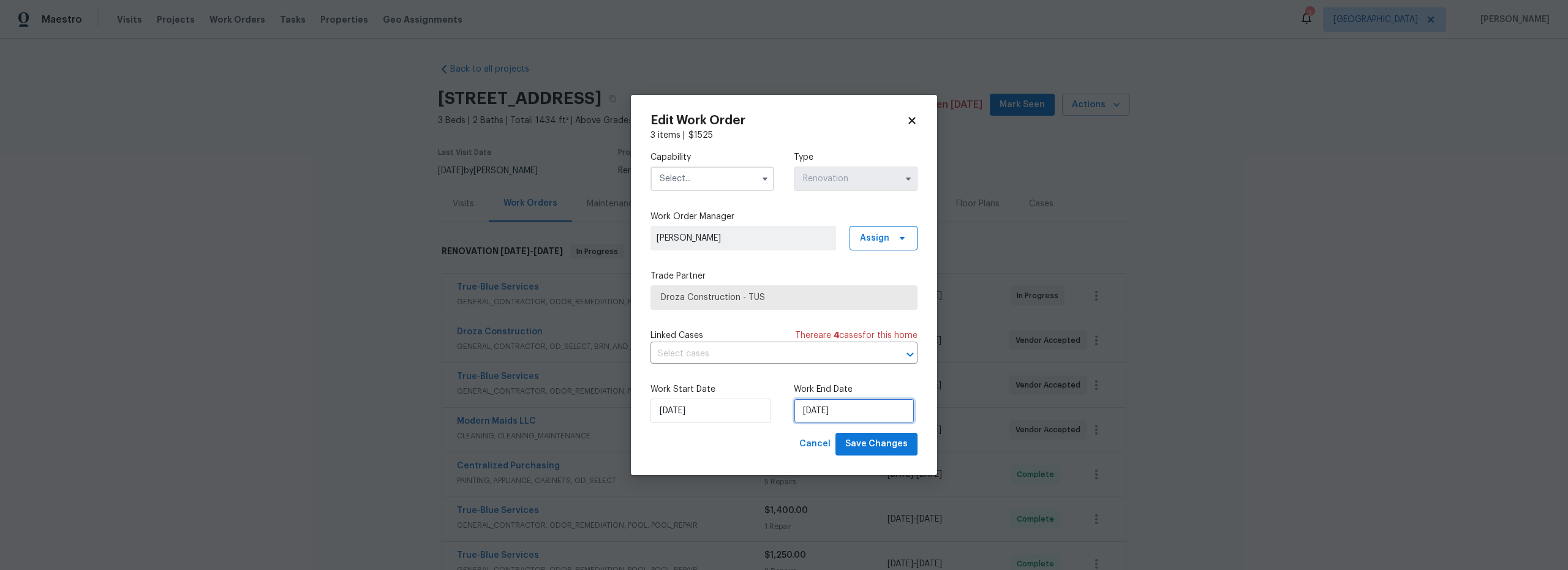
click at [833, 407] on input "8/27/2025" at bounding box center [855, 411] width 121 height 25
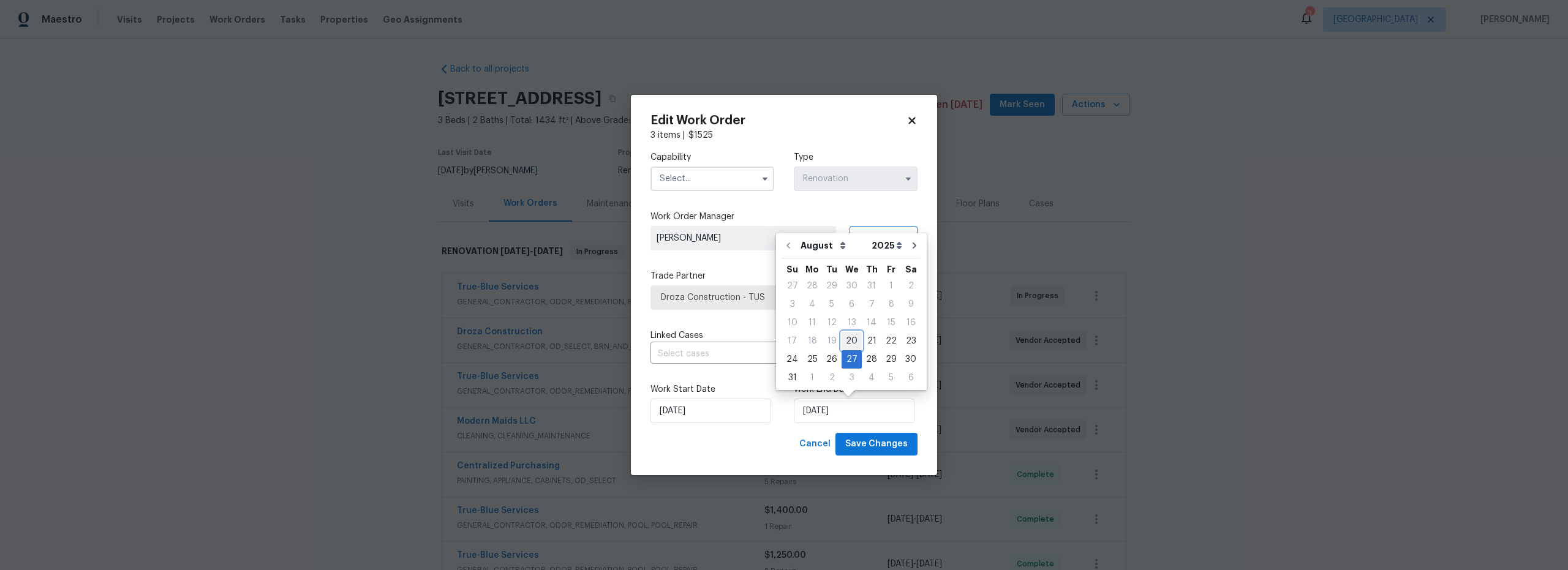
drag, startPoint x: 844, startPoint y: 344, endPoint x: 851, endPoint y: 377, distance: 33.7
click at [845, 344] on div "20" at bounding box center [851, 341] width 20 height 17
type input "[DATE]"
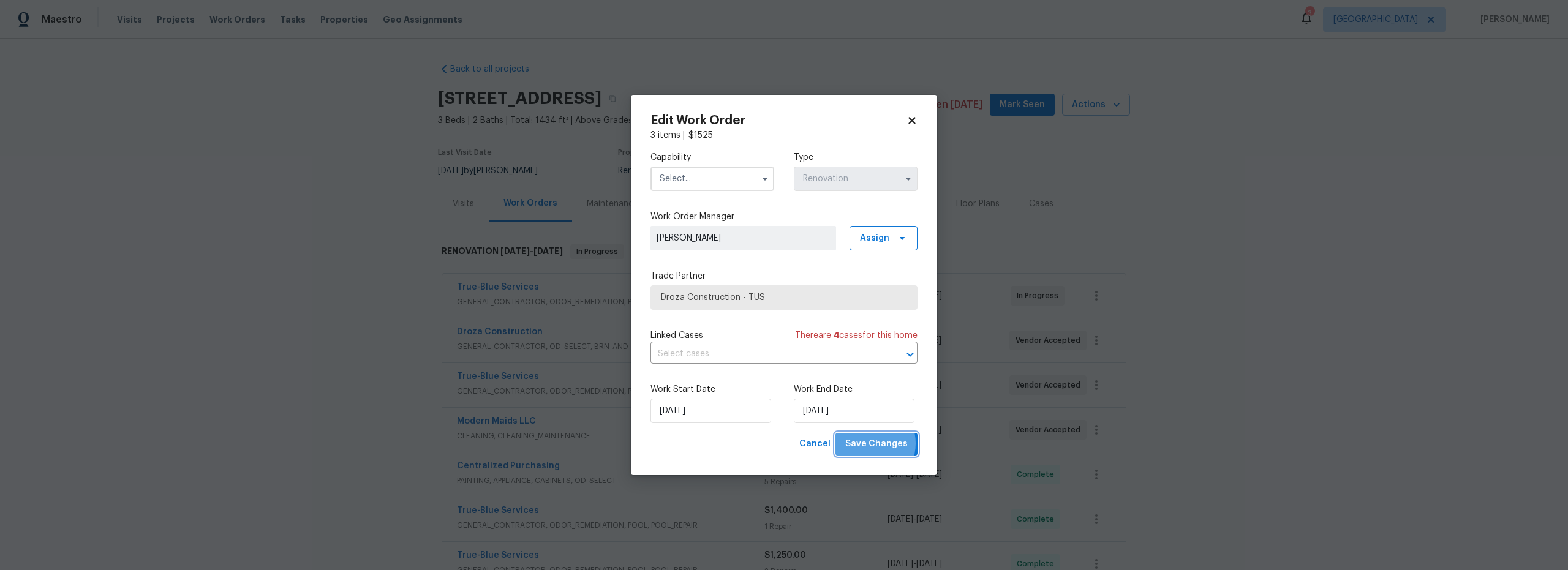
click at [870, 443] on span "Save Changes" at bounding box center [876, 444] width 62 height 15
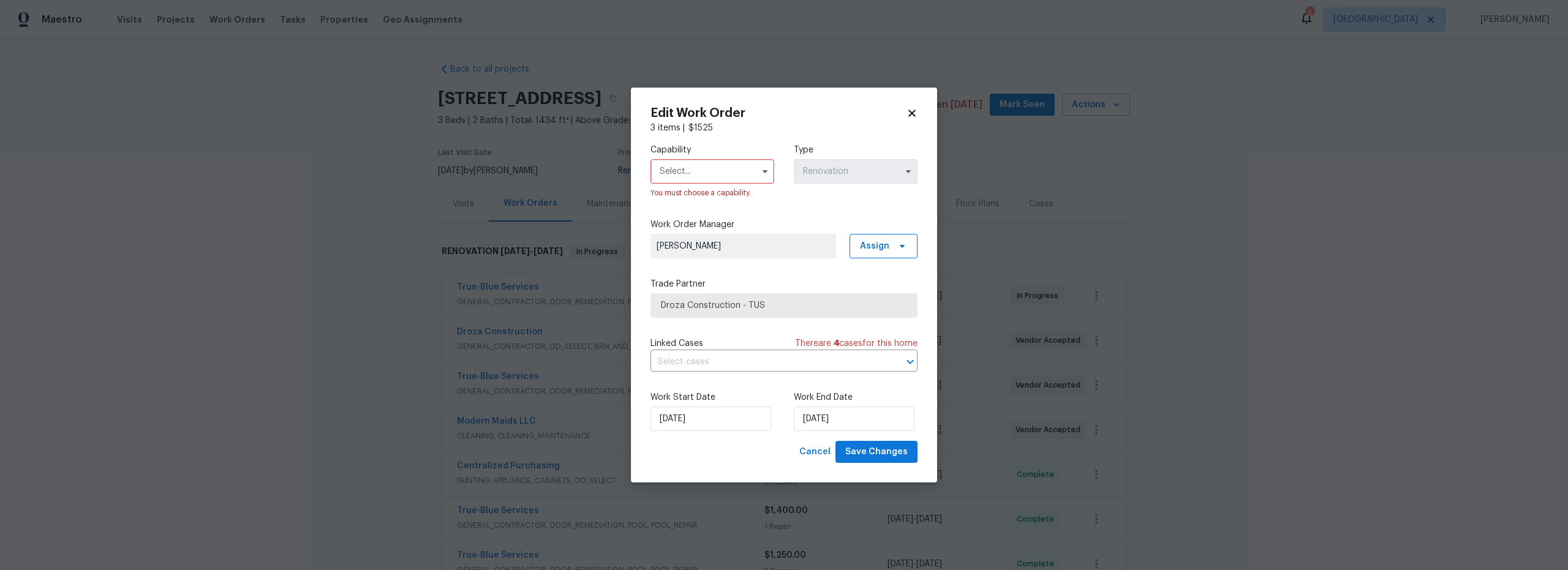
click at [712, 172] on input "text" at bounding box center [712, 172] width 124 height 25
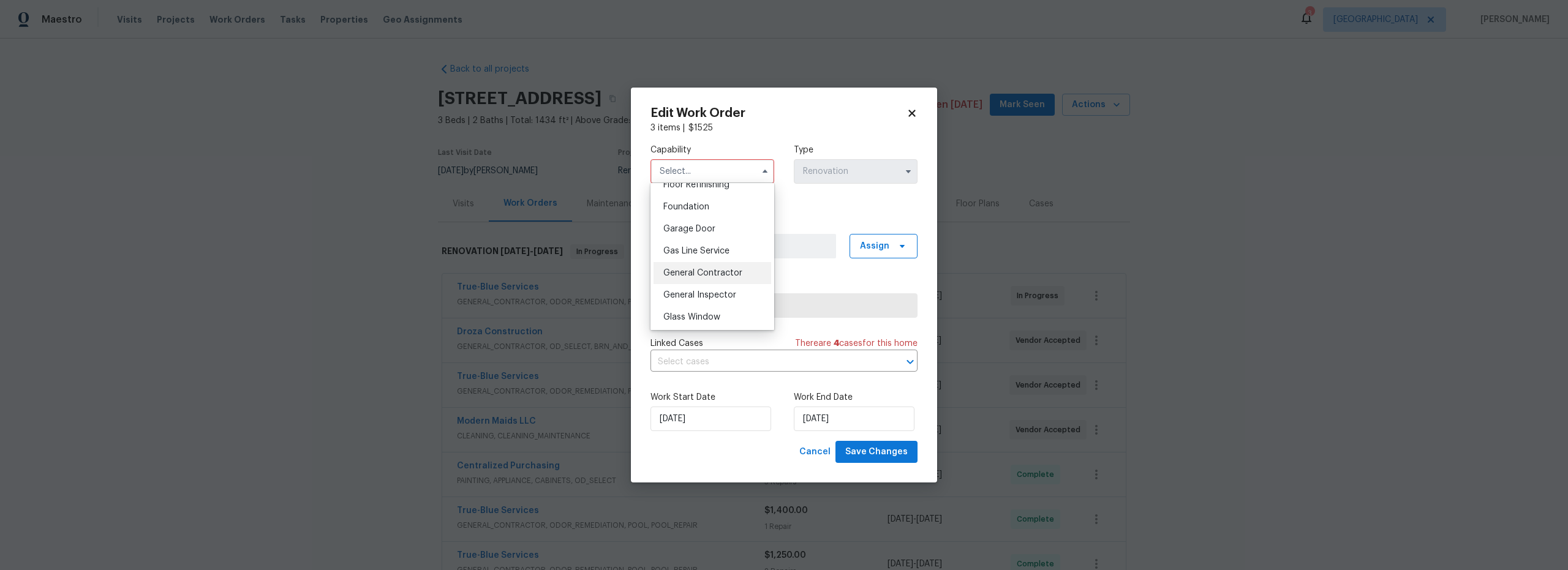
click at [716, 277] on span "General Contractor" at bounding box center [703, 273] width 79 height 9
type input "General Contractor"
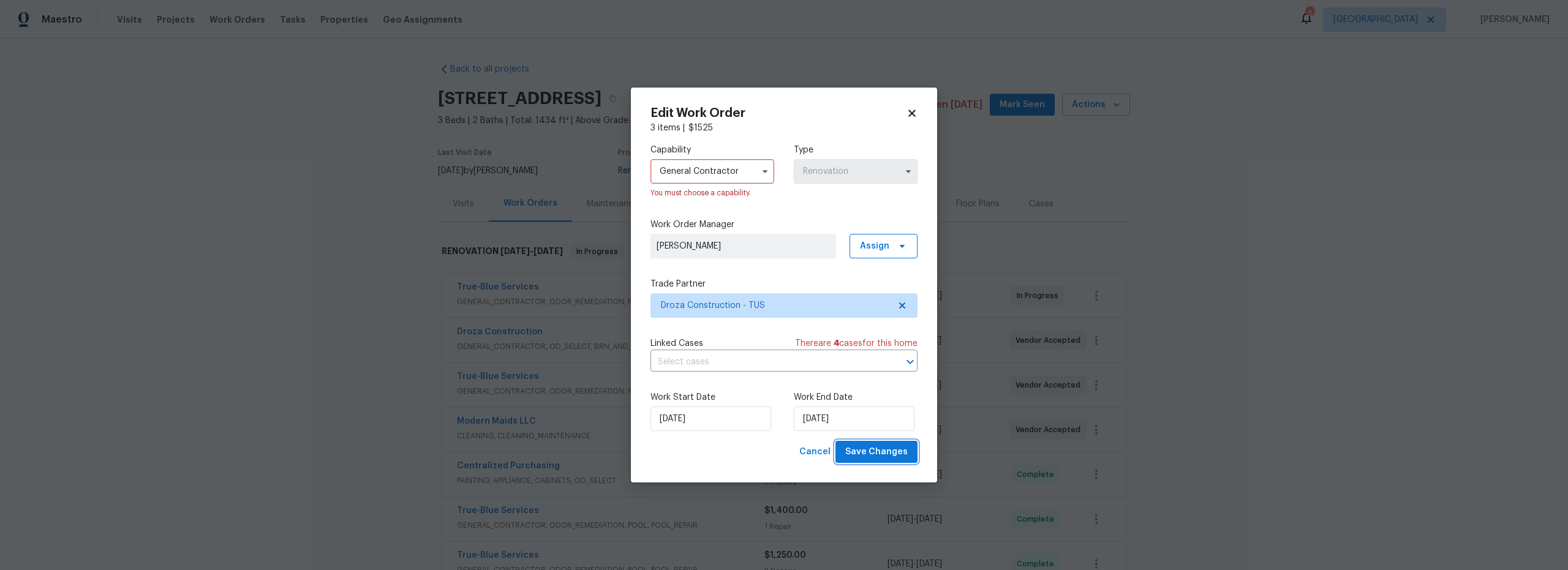
click at [894, 456] on span "Save Changes" at bounding box center [876, 452] width 62 height 15
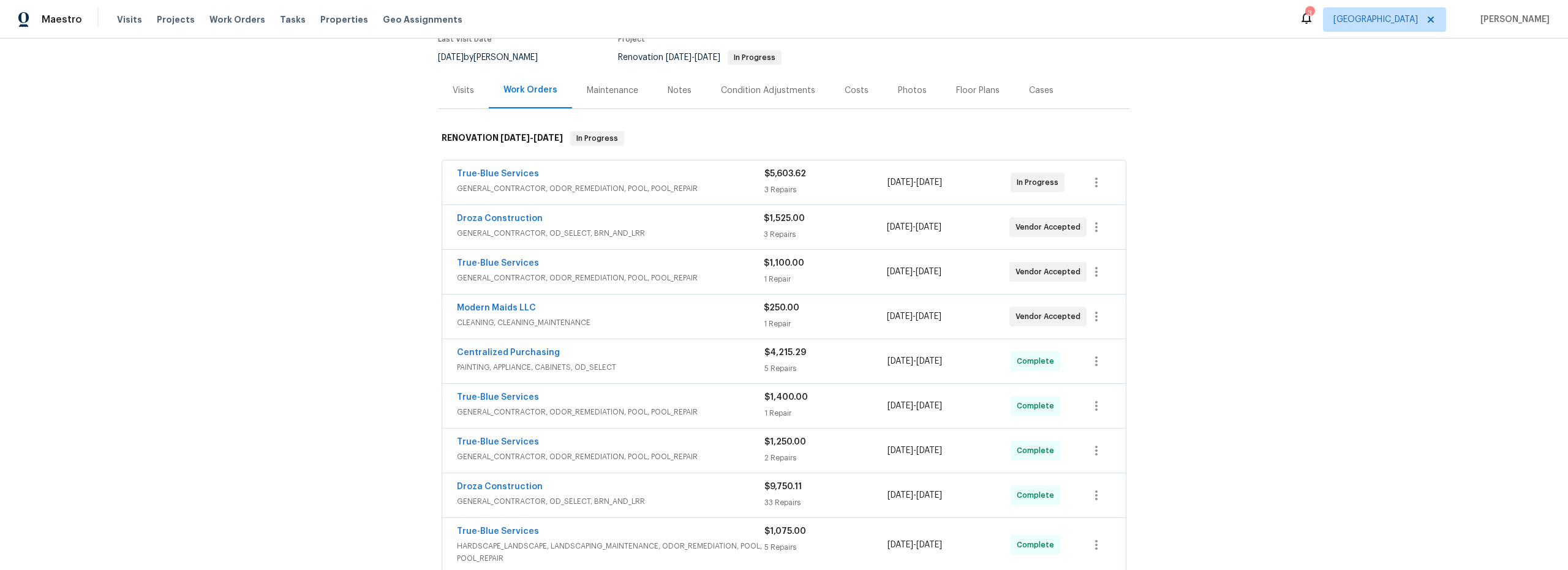
scroll to position [121, 0]
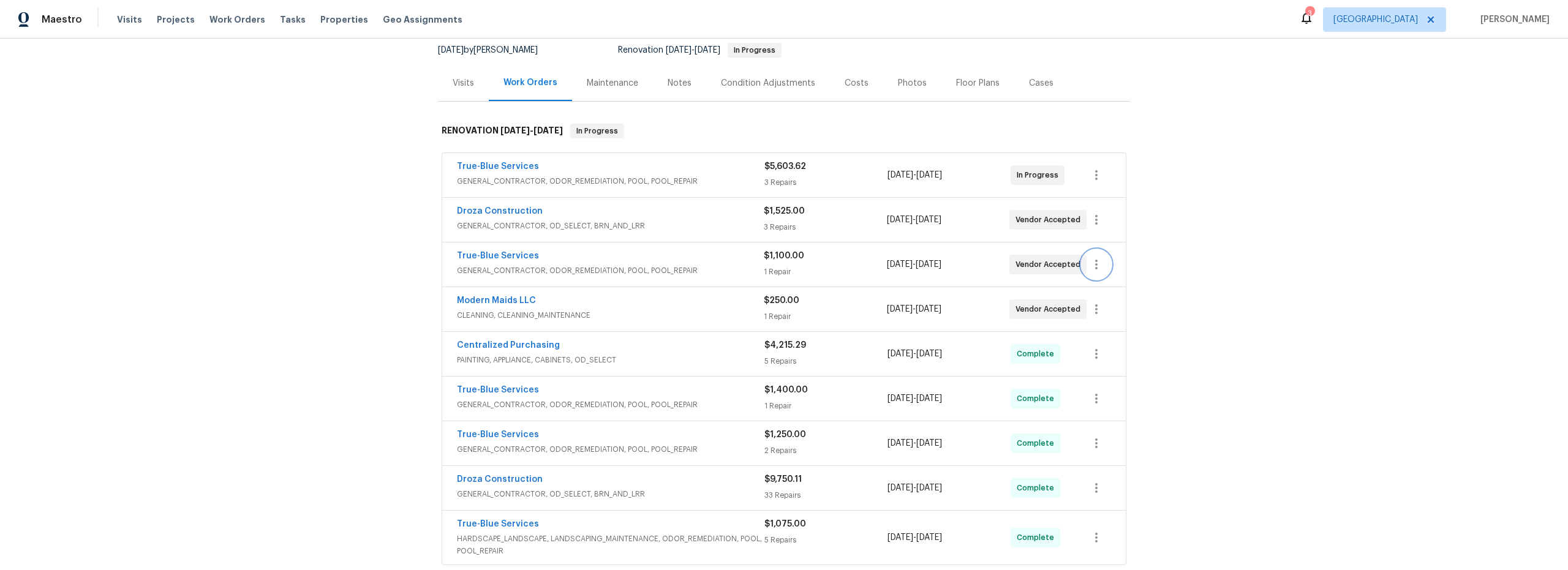
click at [1096, 265] on icon "button" at bounding box center [1096, 264] width 14 height 14
click at [1098, 263] on li "Edit" at bounding box center [1144, 264] width 133 height 20
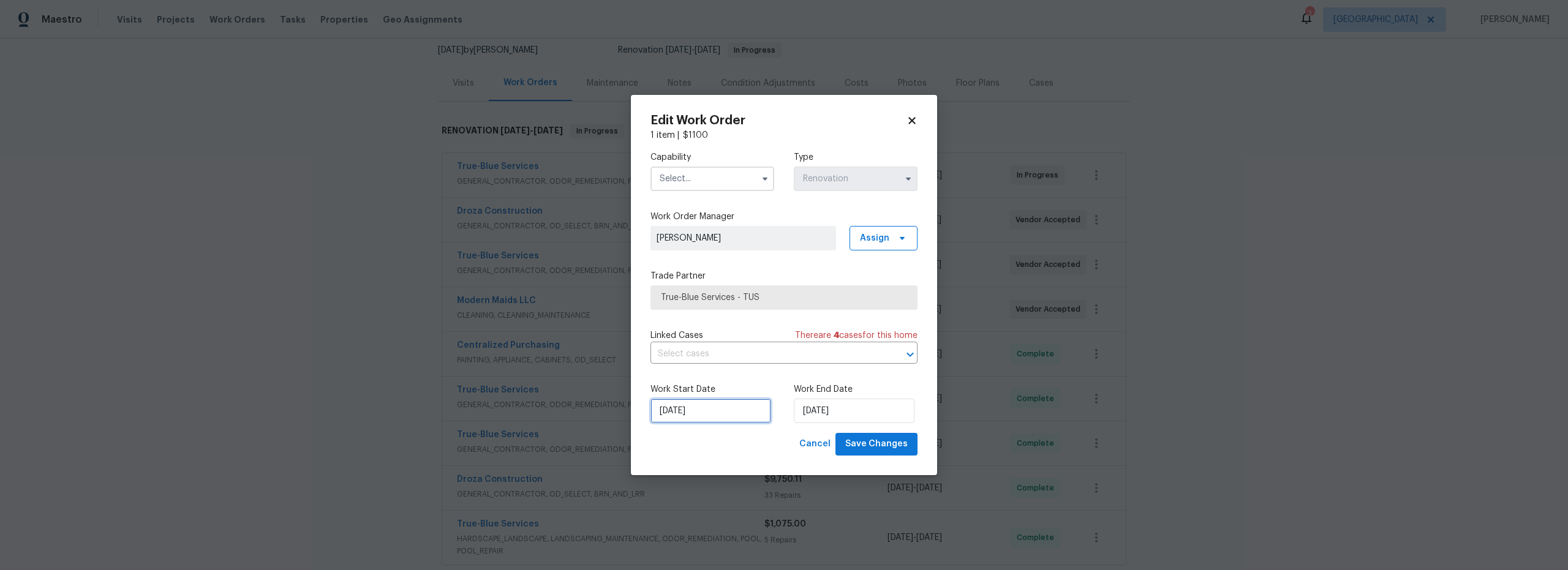
click at [743, 414] on input "[DATE]" at bounding box center [711, 411] width 121 height 25
click at [720, 343] on div "21" at bounding box center [728, 341] width 19 height 17
type input "[DATE]"
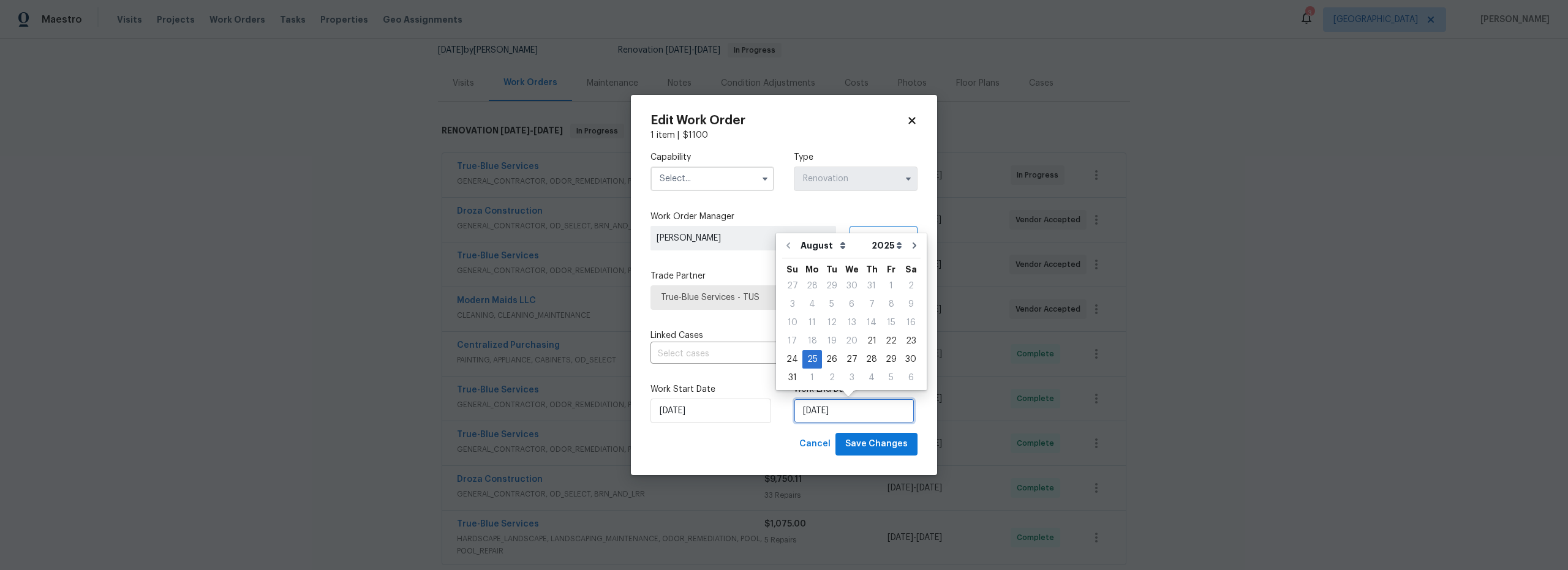
click at [837, 416] on input "[DATE]" at bounding box center [855, 411] width 121 height 25
click at [870, 343] on div "21" at bounding box center [872, 341] width 19 height 17
type input "[DATE]"
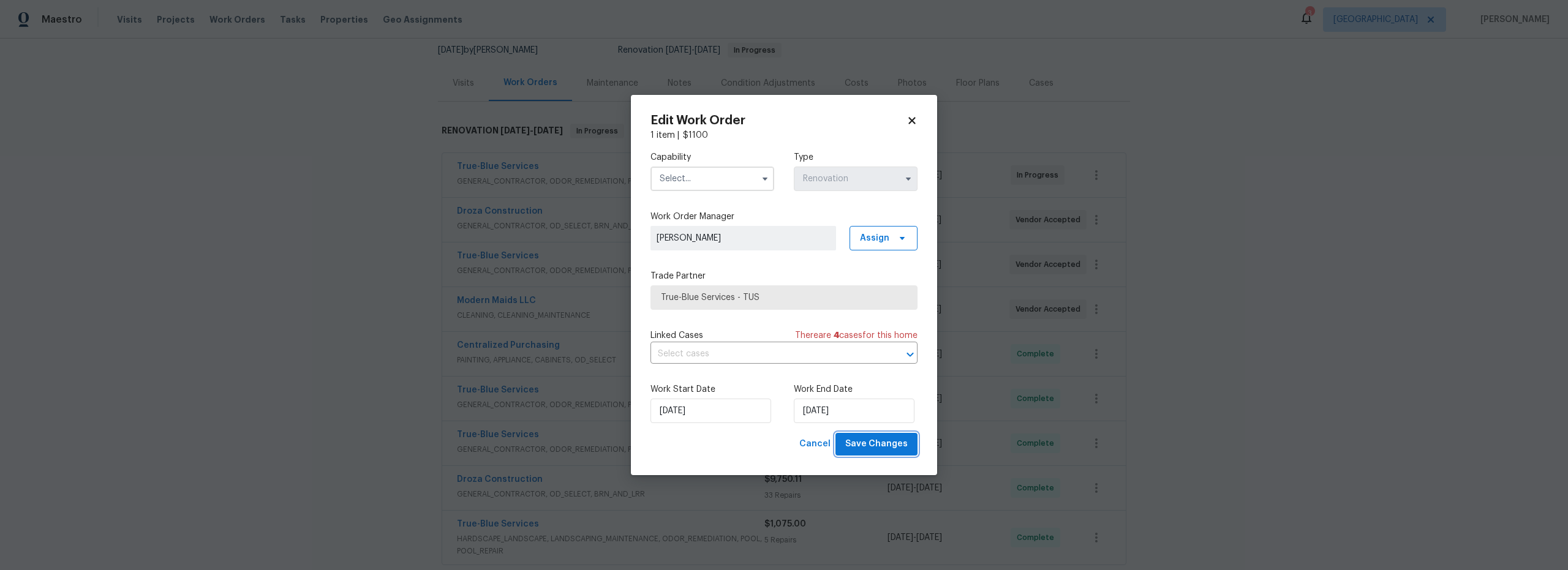
click at [883, 439] on span "Save Changes" at bounding box center [876, 444] width 62 height 15
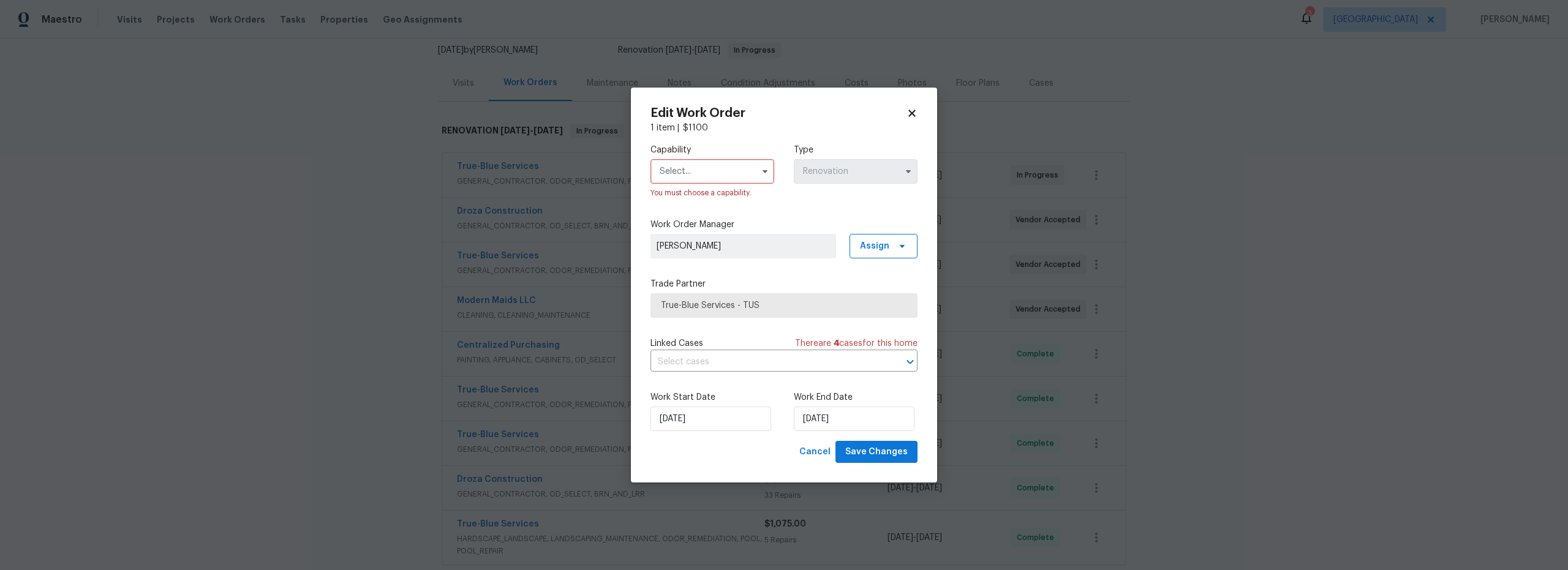
click at [707, 180] on input "text" at bounding box center [712, 172] width 124 height 25
click at [707, 256] on span "General Contractor" at bounding box center [703, 251] width 79 height 9
type input "General Contractor"
click at [895, 447] on span "Save Changes" at bounding box center [876, 452] width 62 height 15
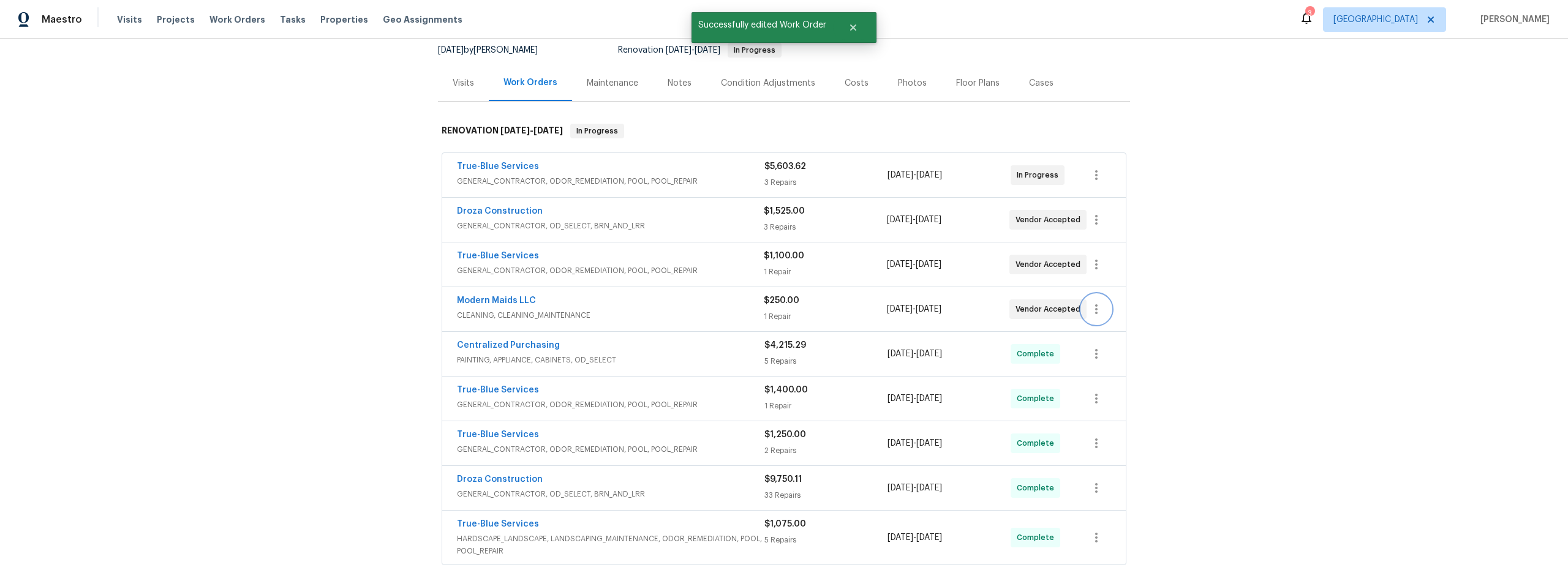
click at [1090, 310] on icon "button" at bounding box center [1096, 308] width 14 height 14
click at [1100, 312] on li "Edit" at bounding box center [1144, 309] width 133 height 20
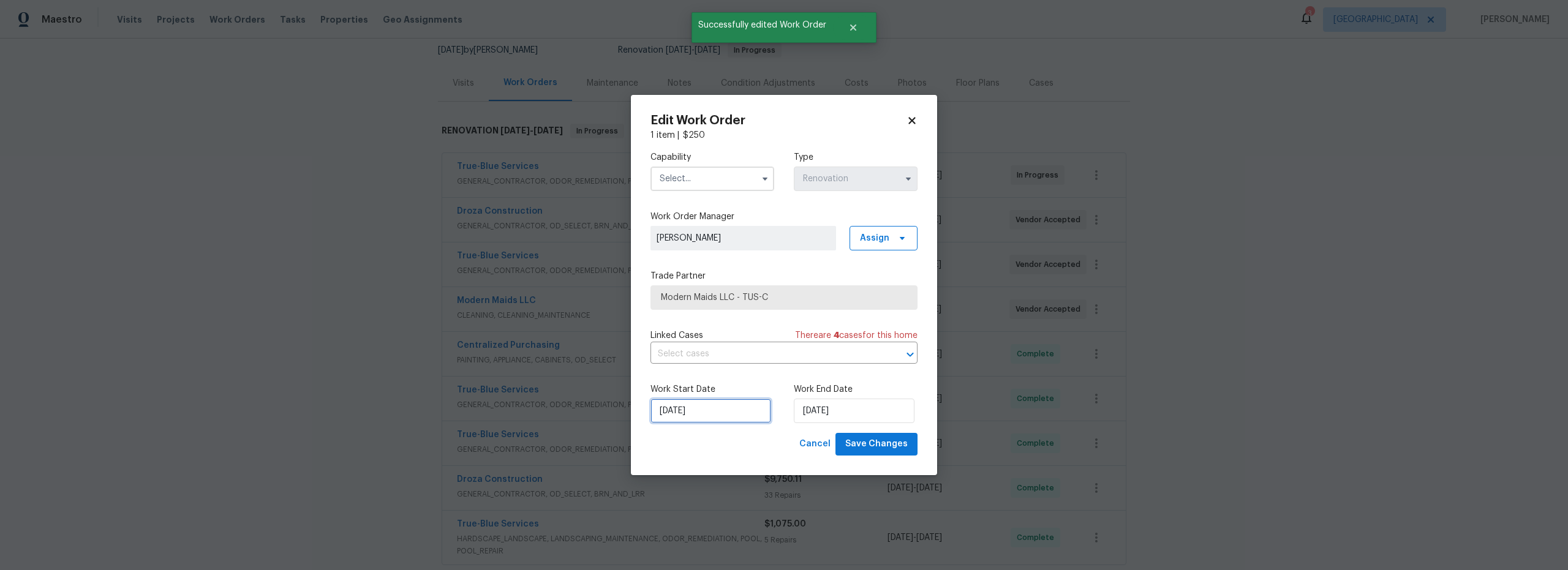
drag, startPoint x: 681, startPoint y: 403, endPoint x: 689, endPoint y: 407, distance: 8.9
click at [686, 406] on input "8/23/2025" at bounding box center [711, 411] width 121 height 25
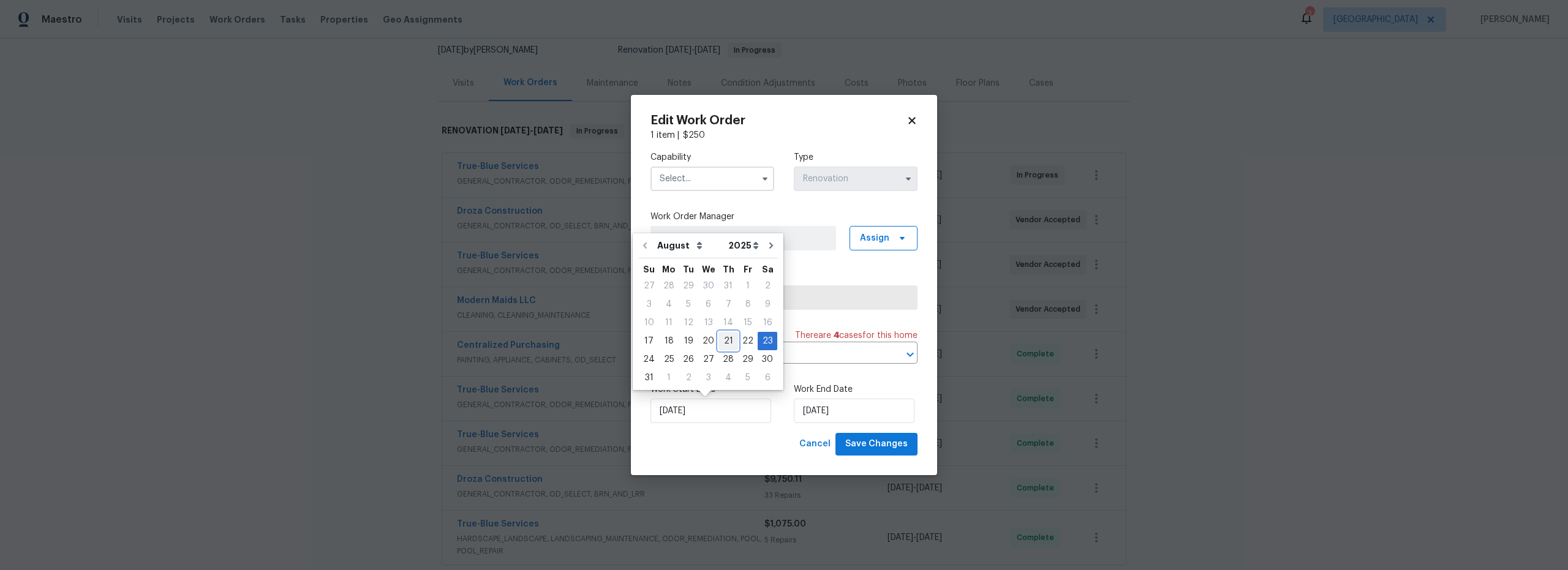
click at [723, 343] on div "21" at bounding box center [728, 341] width 19 height 17
type input "8/21/2025"
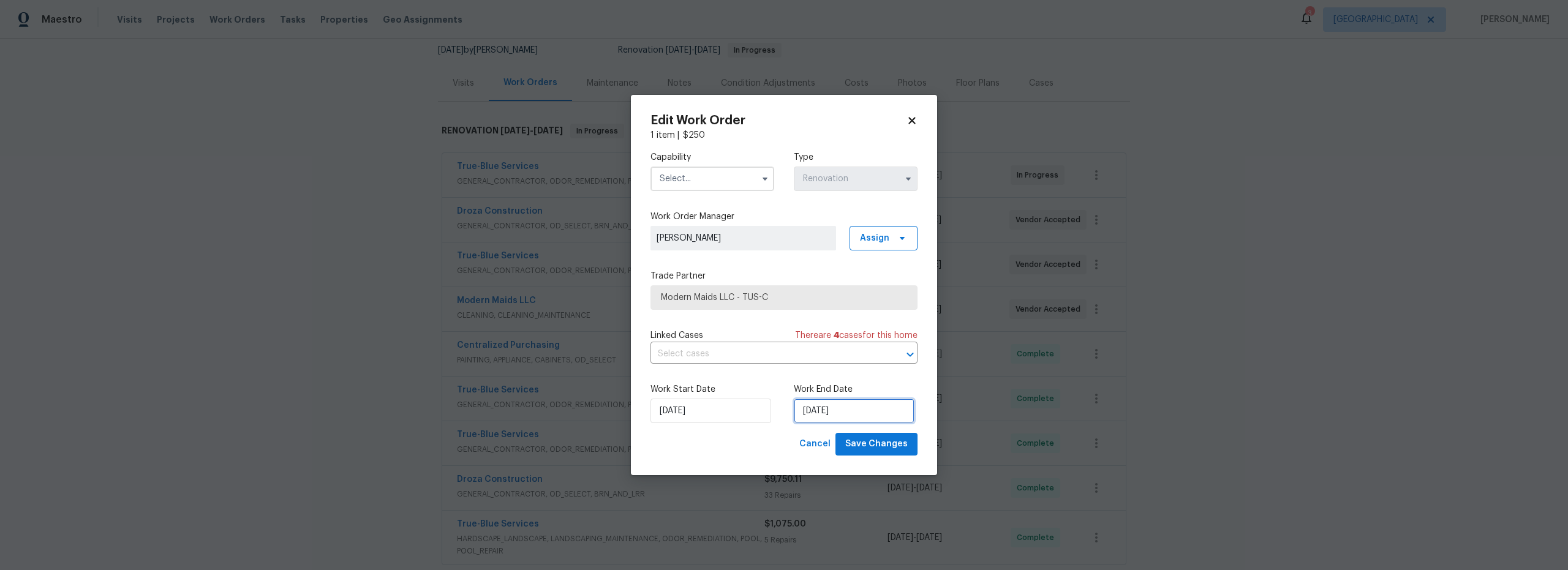
click at [813, 405] on input "8/23/2025" at bounding box center [855, 411] width 121 height 25
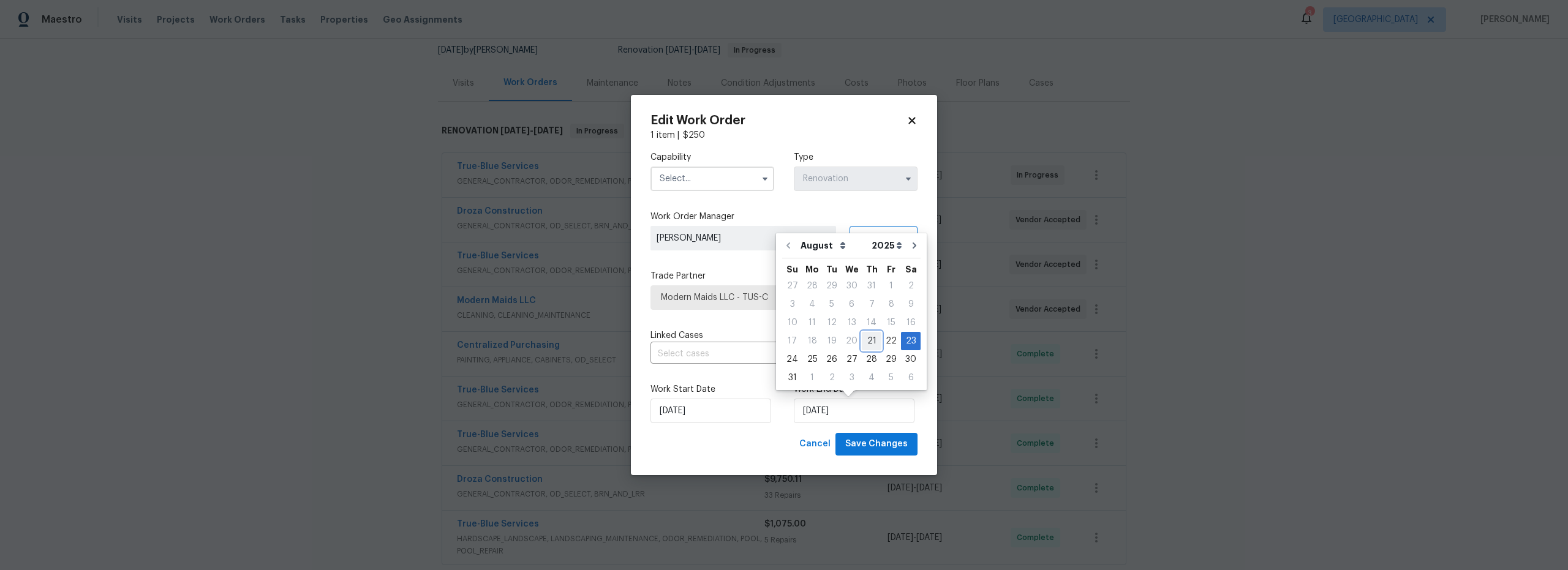
drag, startPoint x: 867, startPoint y: 341, endPoint x: 868, endPoint y: 366, distance: 25.0
click at [867, 341] on div "21" at bounding box center [872, 341] width 19 height 17
type input "8/21/2025"
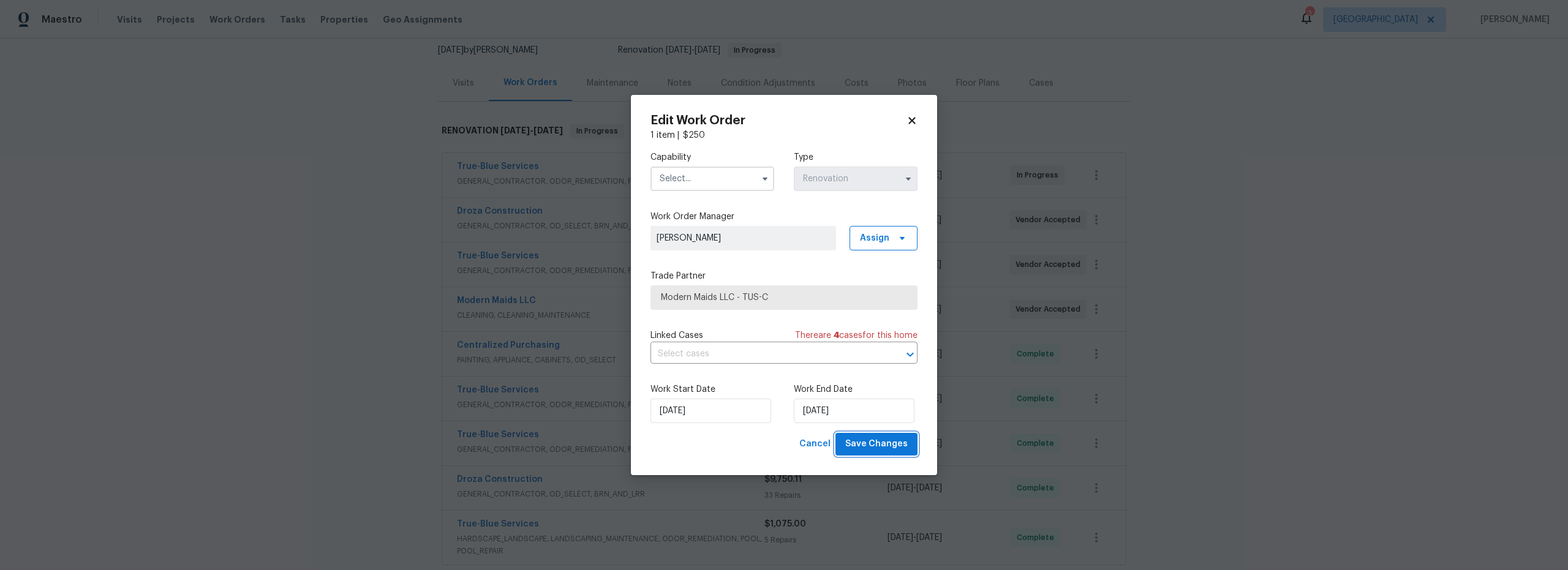
click at [872, 443] on span "Save Changes" at bounding box center [876, 444] width 62 height 15
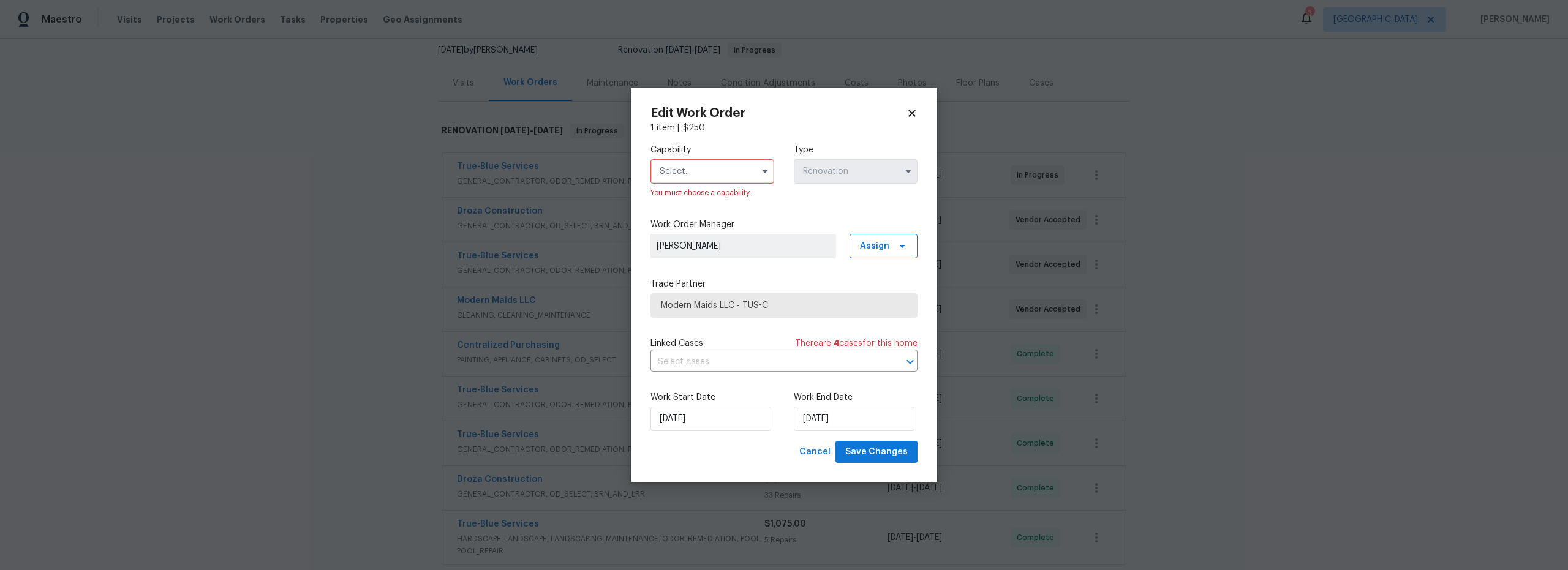
click at [708, 177] on input "text" at bounding box center [712, 172] width 124 height 25
drag, startPoint x: 694, startPoint y: 261, endPoint x: 714, endPoint y: 276, distance: 25.0
click at [694, 261] on span "Cleaning" at bounding box center [681, 258] width 35 height 9
type input "Cleaning"
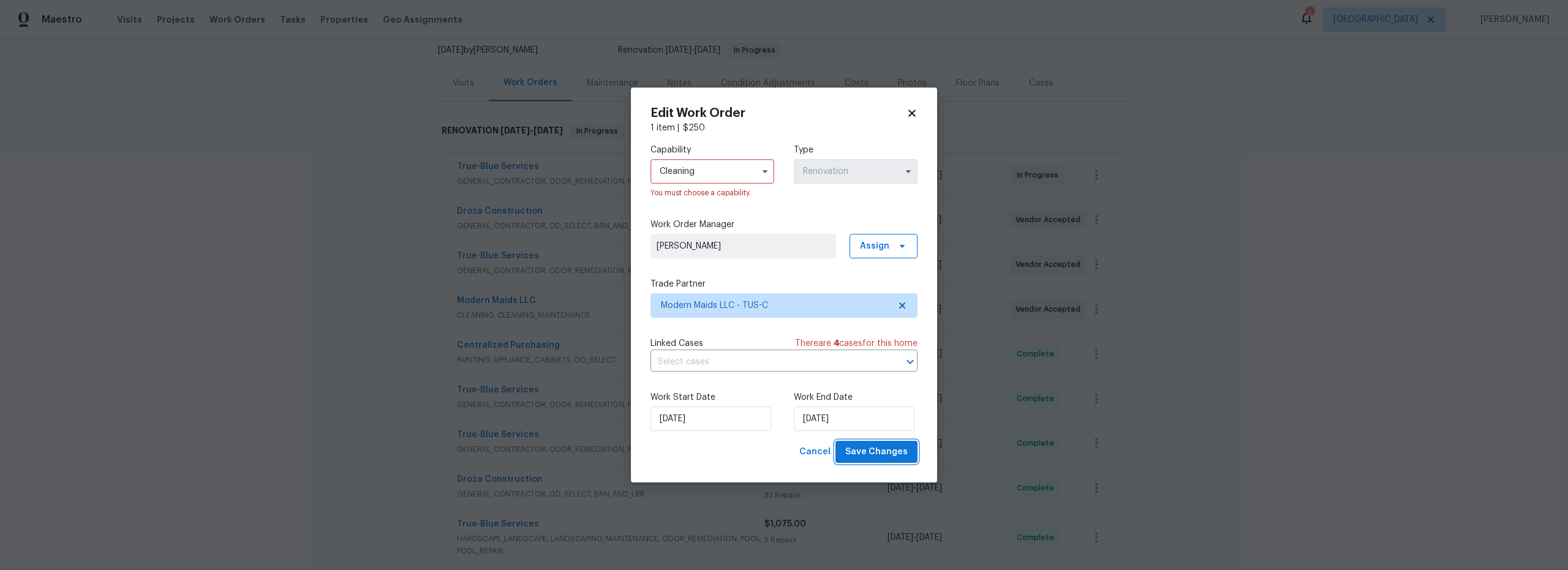
click at [886, 446] on span "Save Changes" at bounding box center [876, 452] width 62 height 15
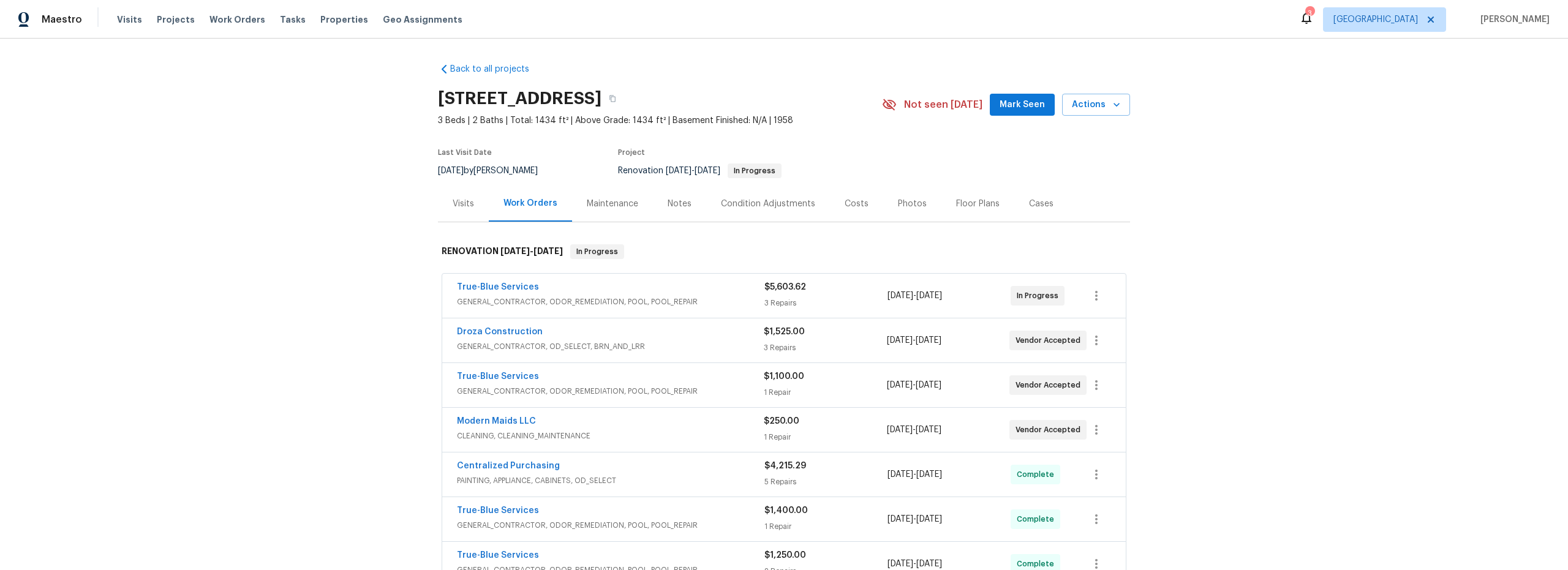
drag, startPoint x: 848, startPoint y: 201, endPoint x: 856, endPoint y: 219, distance: 19.7
click at [848, 201] on div "Costs" at bounding box center [856, 203] width 24 height 12
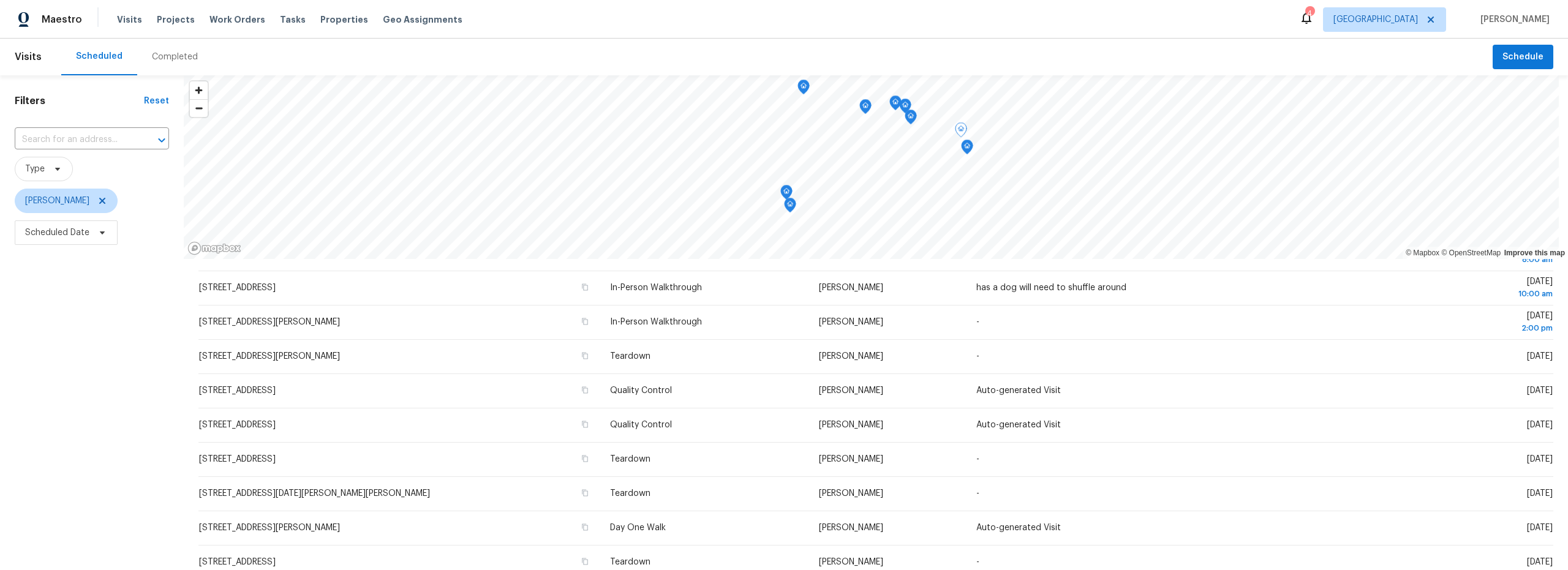
scroll to position [154, 0]
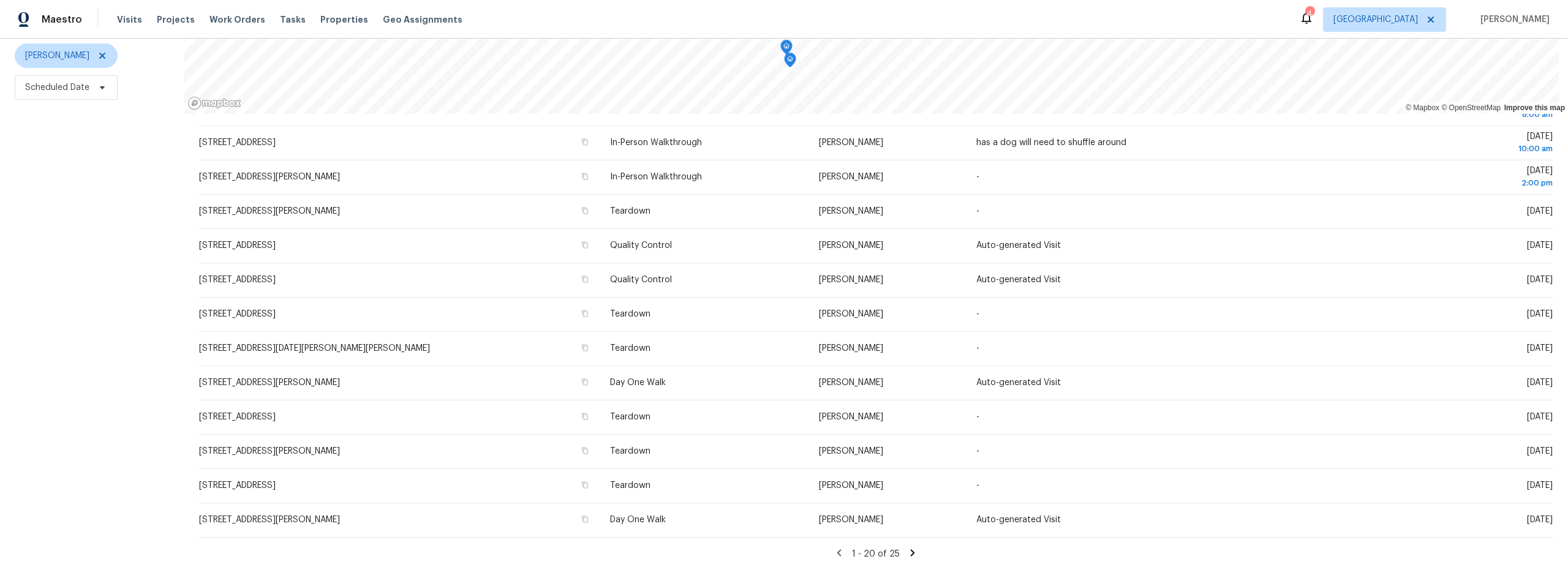
click at [911, 549] on icon at bounding box center [913, 552] width 4 height 7
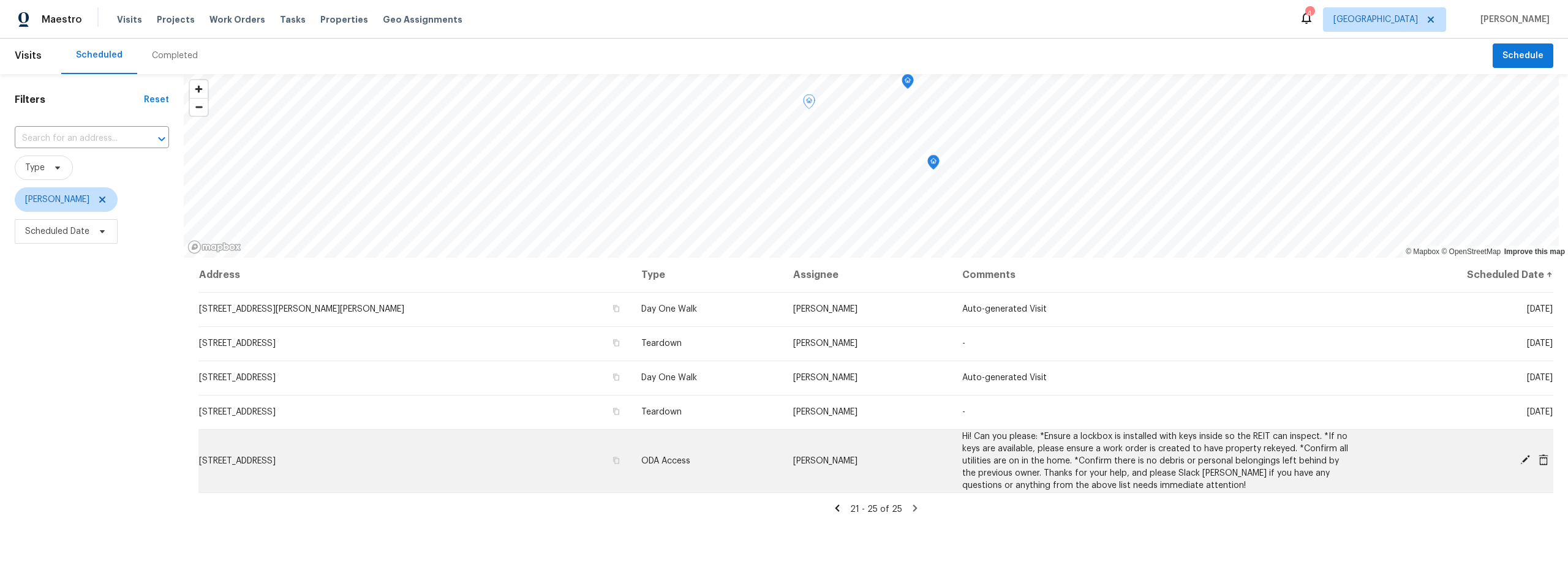
scroll to position [0, 0]
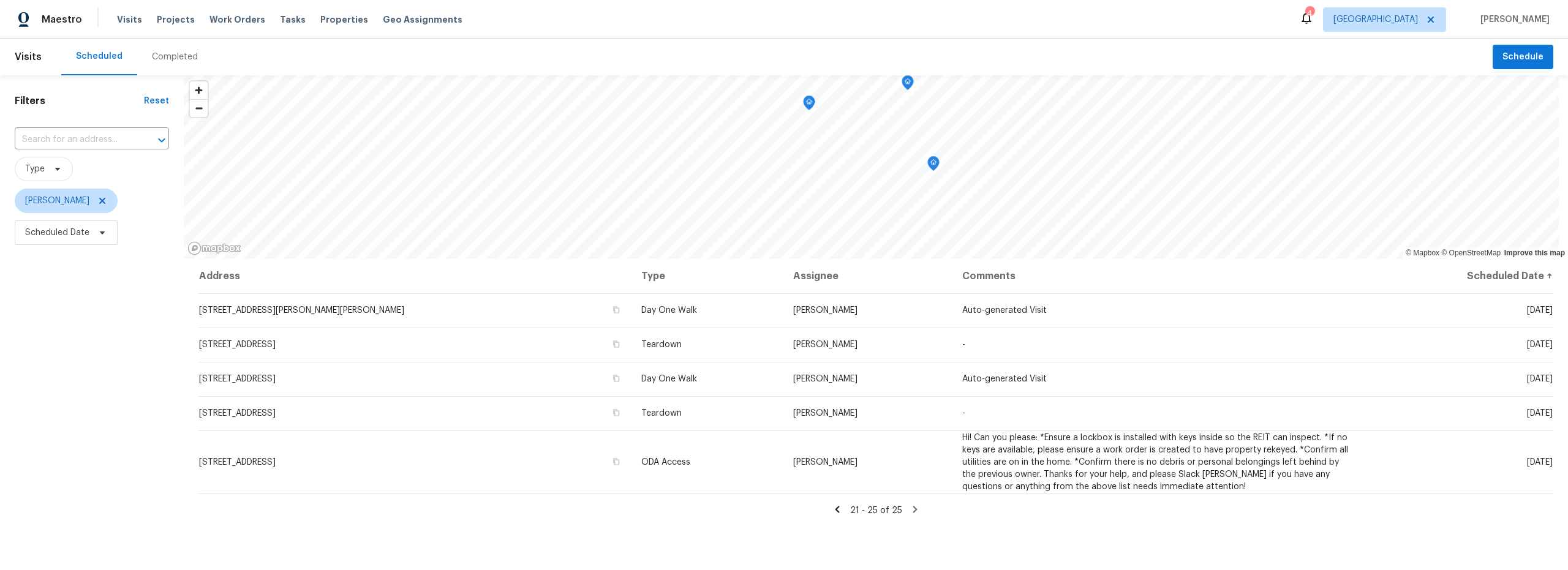
click at [834, 510] on icon at bounding box center [836, 509] width 4 height 7
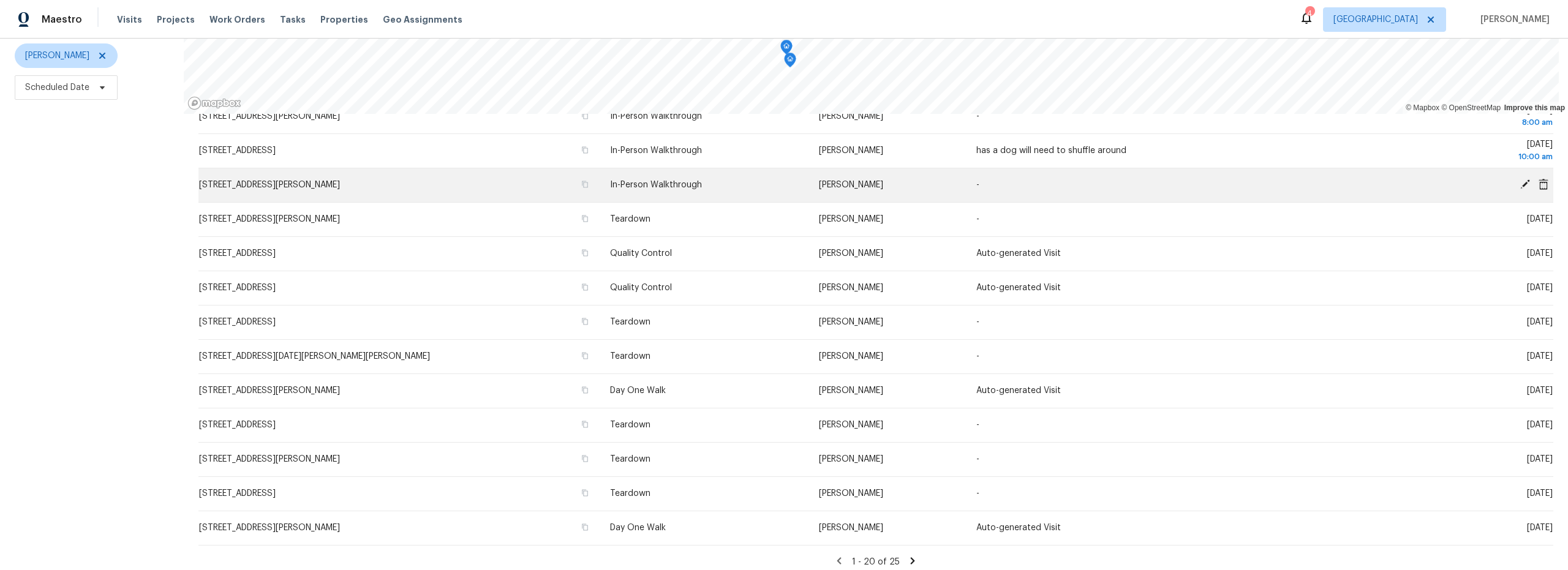
scroll to position [399, 0]
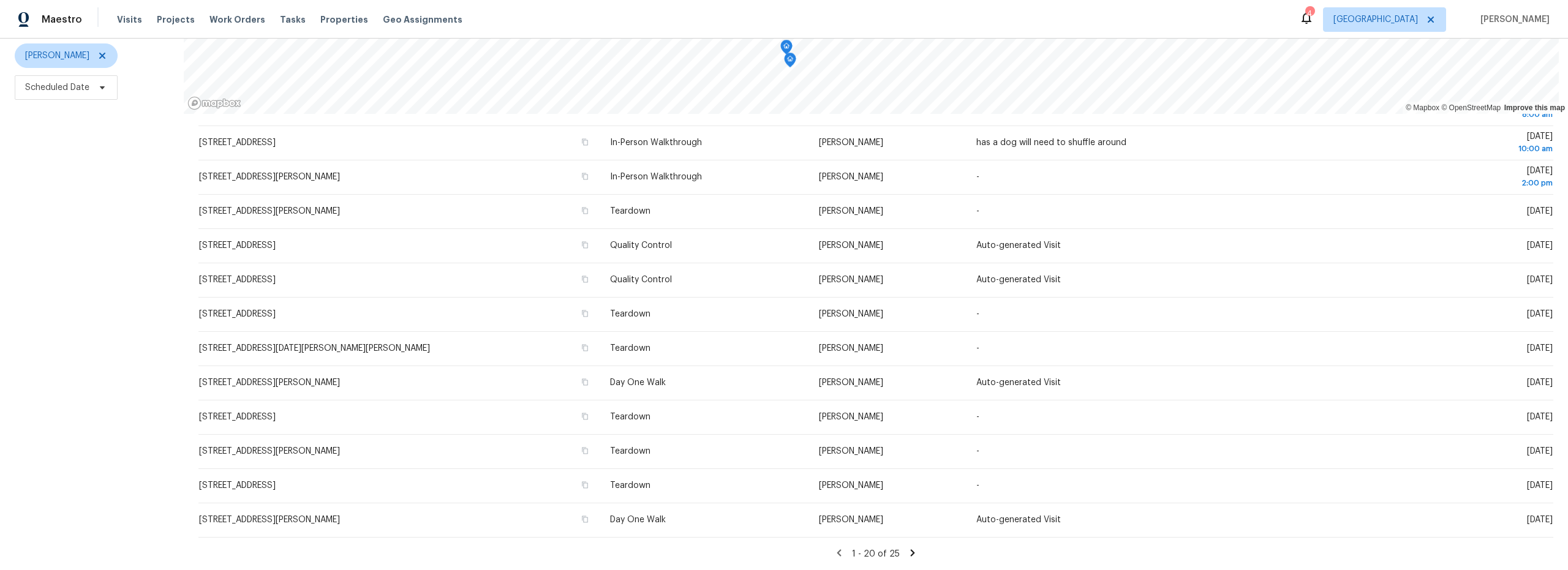
click at [907, 547] on icon at bounding box center [912, 552] width 11 height 11
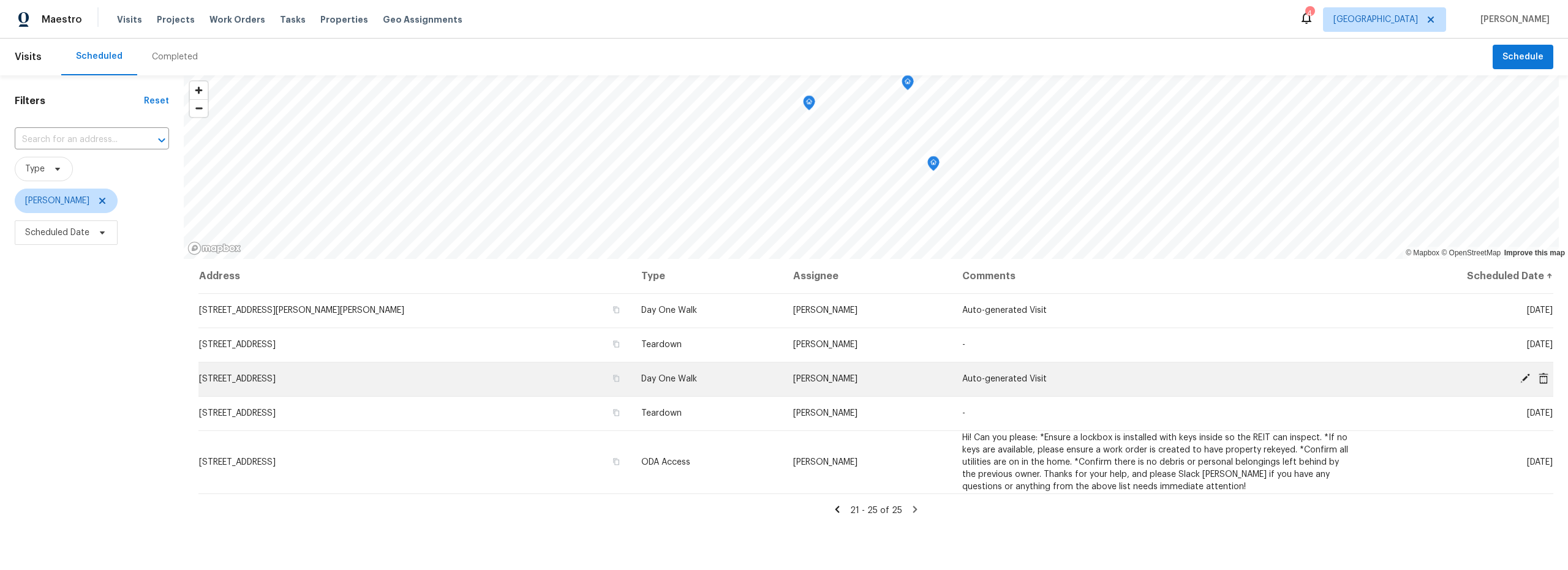
scroll to position [0, 0]
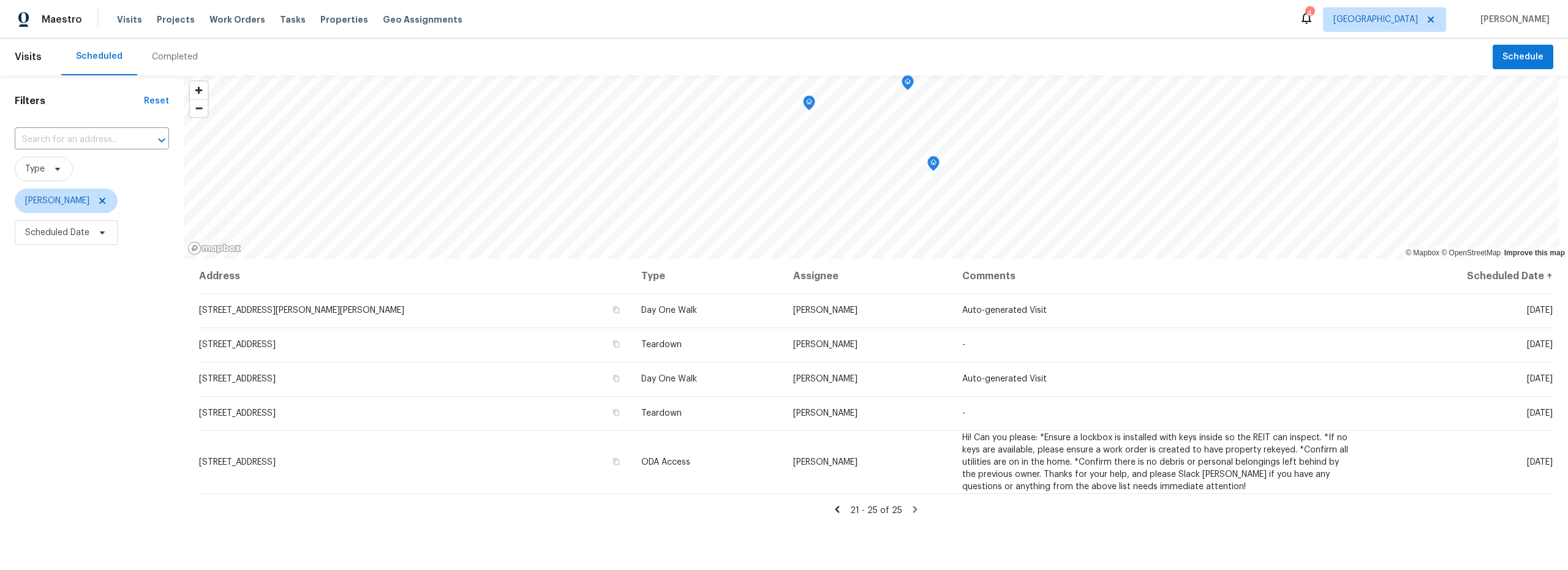
click at [836, 510] on icon at bounding box center [836, 509] width 11 height 11
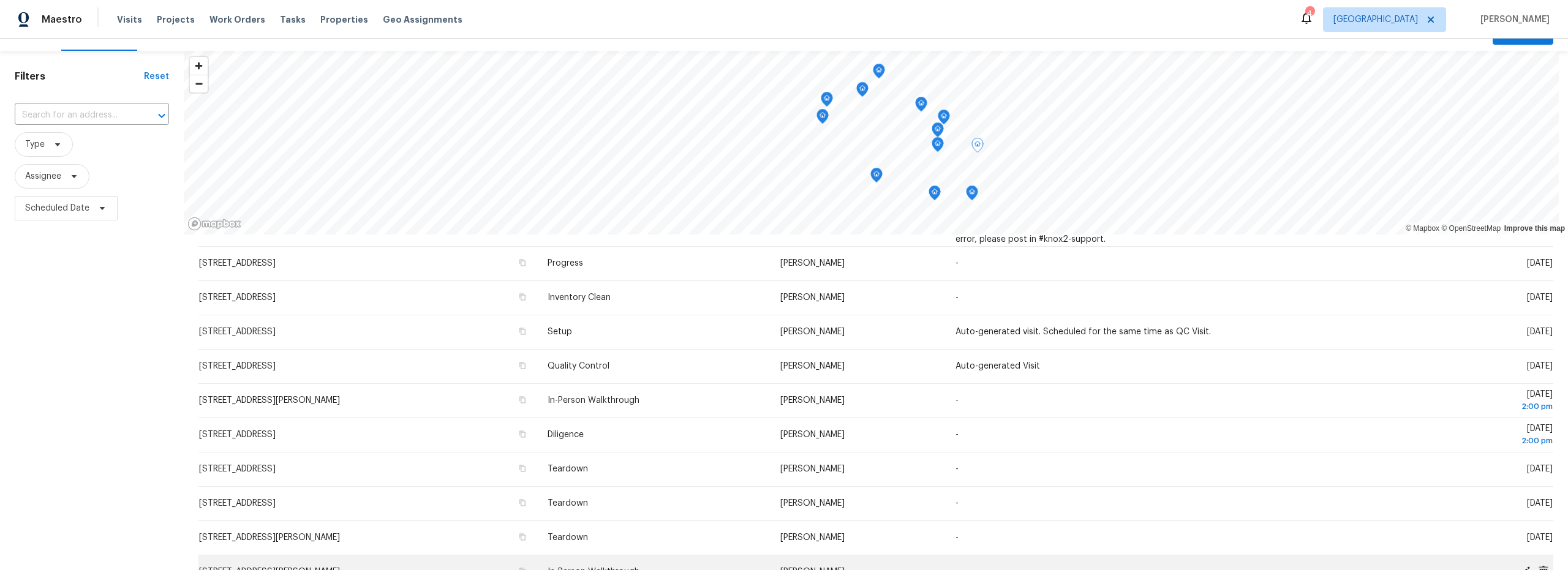
scroll to position [154, 0]
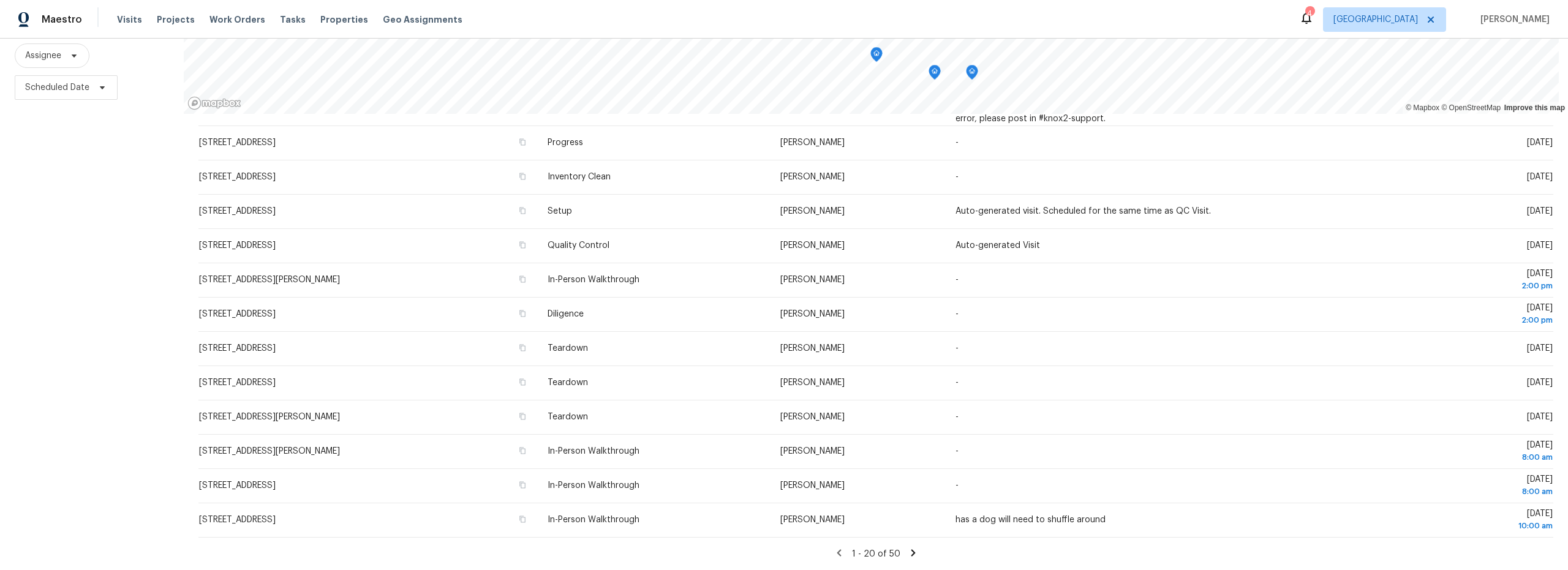
click at [907, 547] on icon at bounding box center [912, 552] width 11 height 11
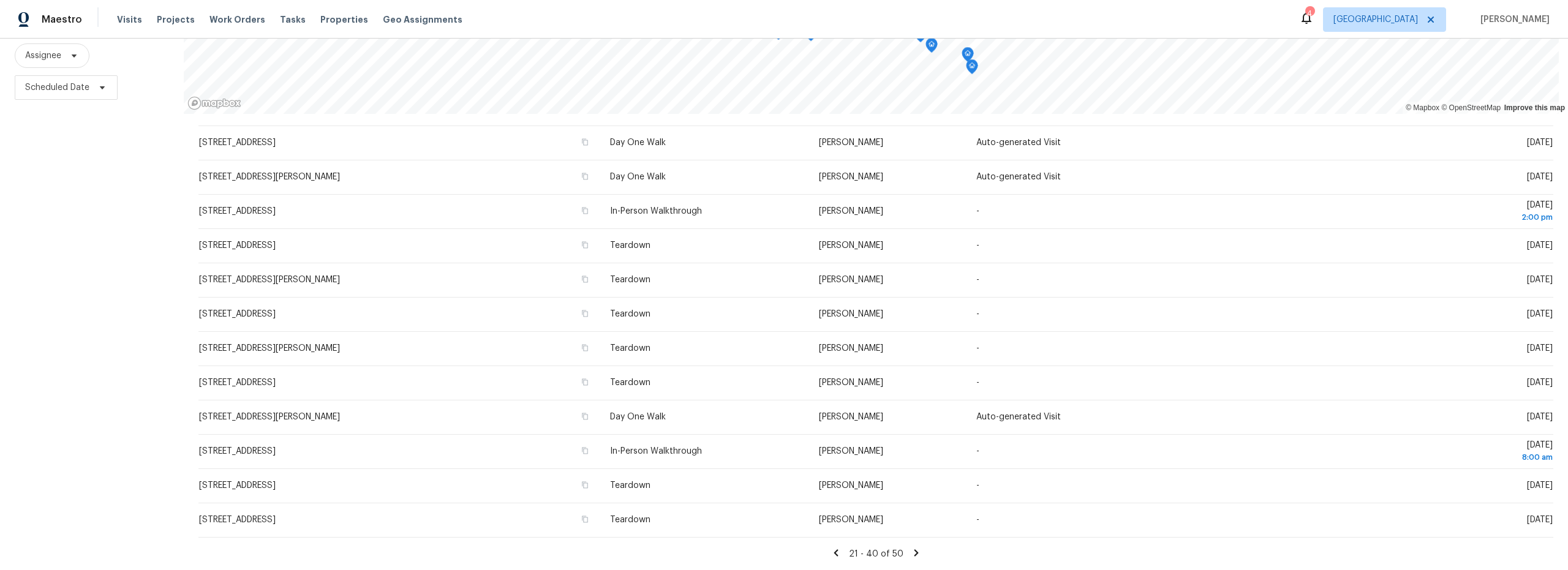
click at [833, 549] on icon at bounding box center [835, 552] width 4 height 7
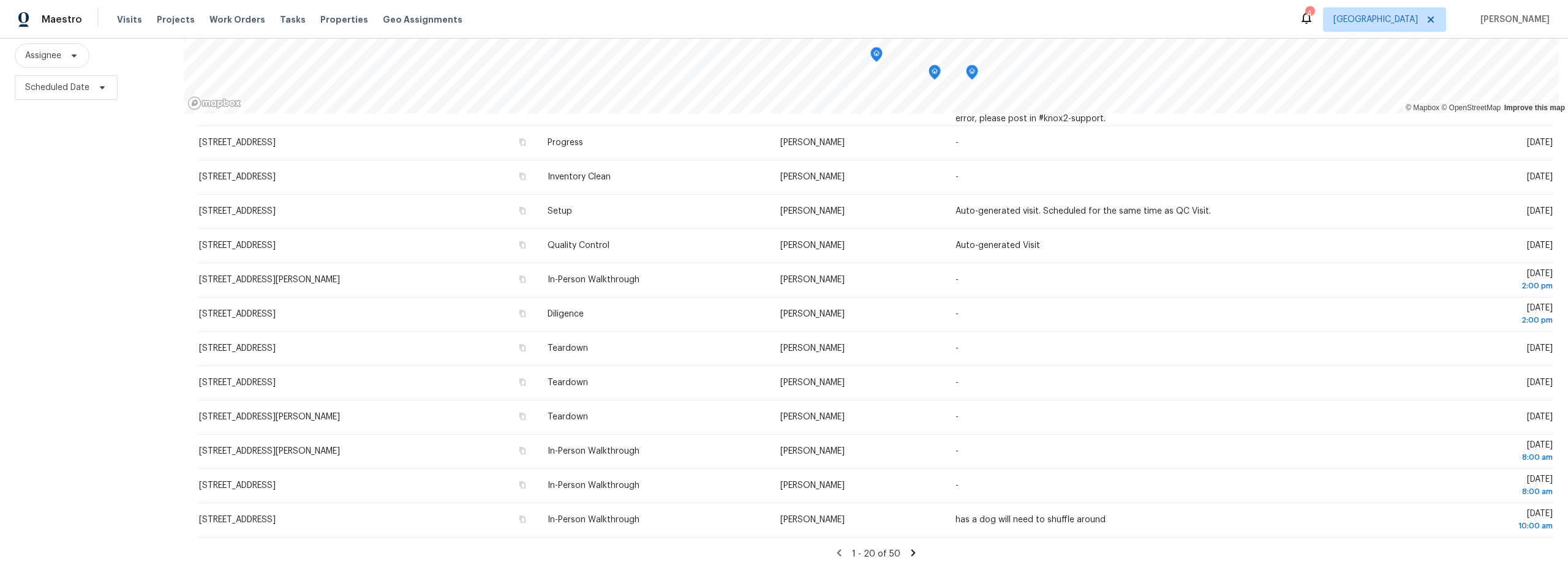
click at [911, 549] on icon at bounding box center [913, 552] width 4 height 7
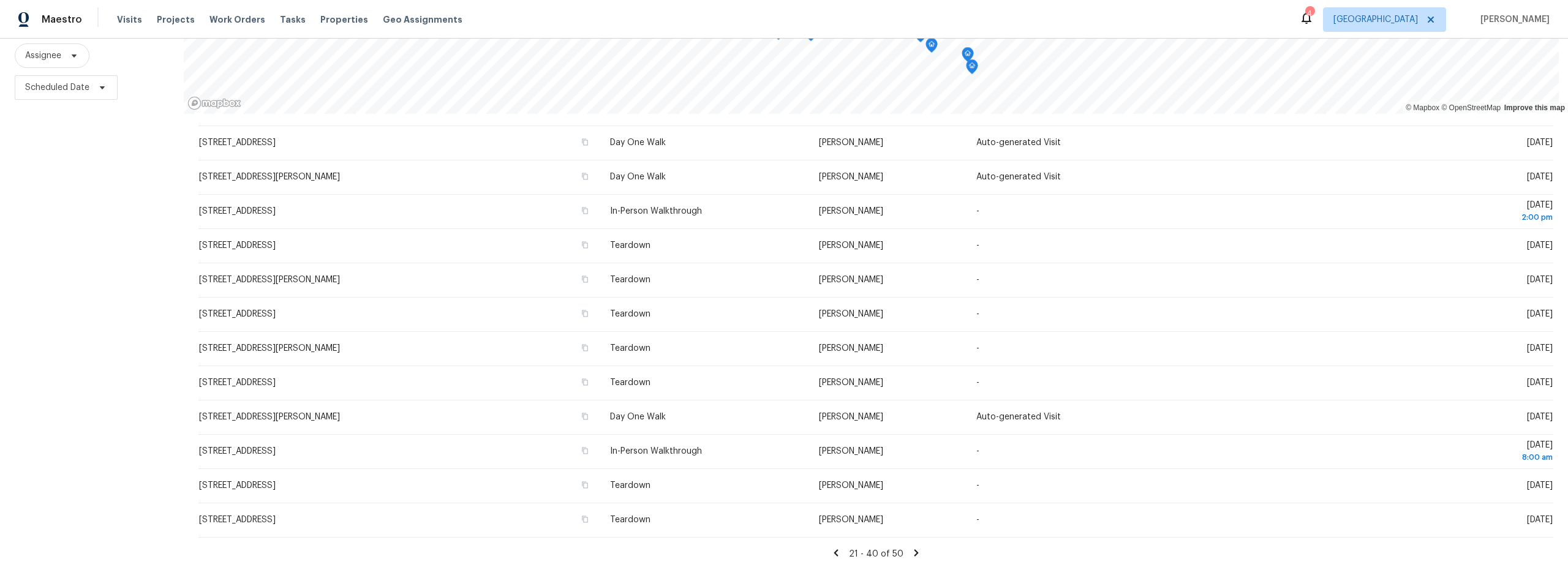
click at [911, 547] on icon at bounding box center [916, 552] width 11 height 11
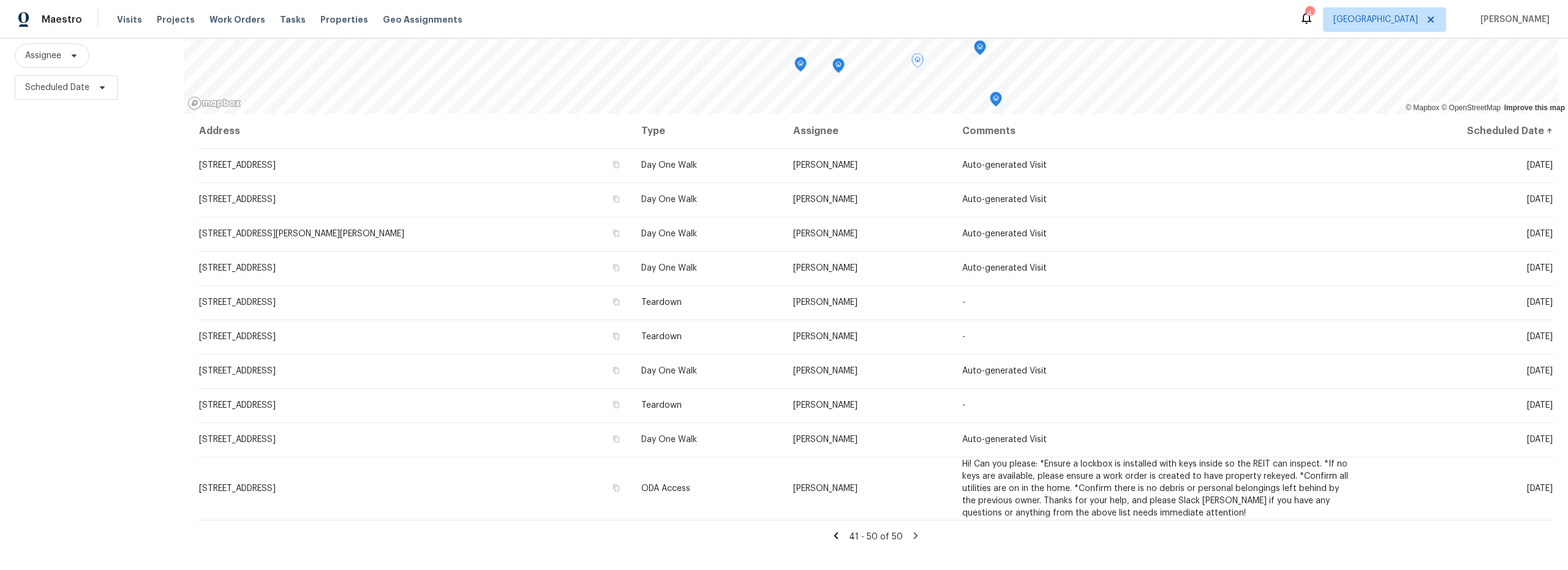
click at [836, 530] on icon at bounding box center [835, 534] width 11 height 11
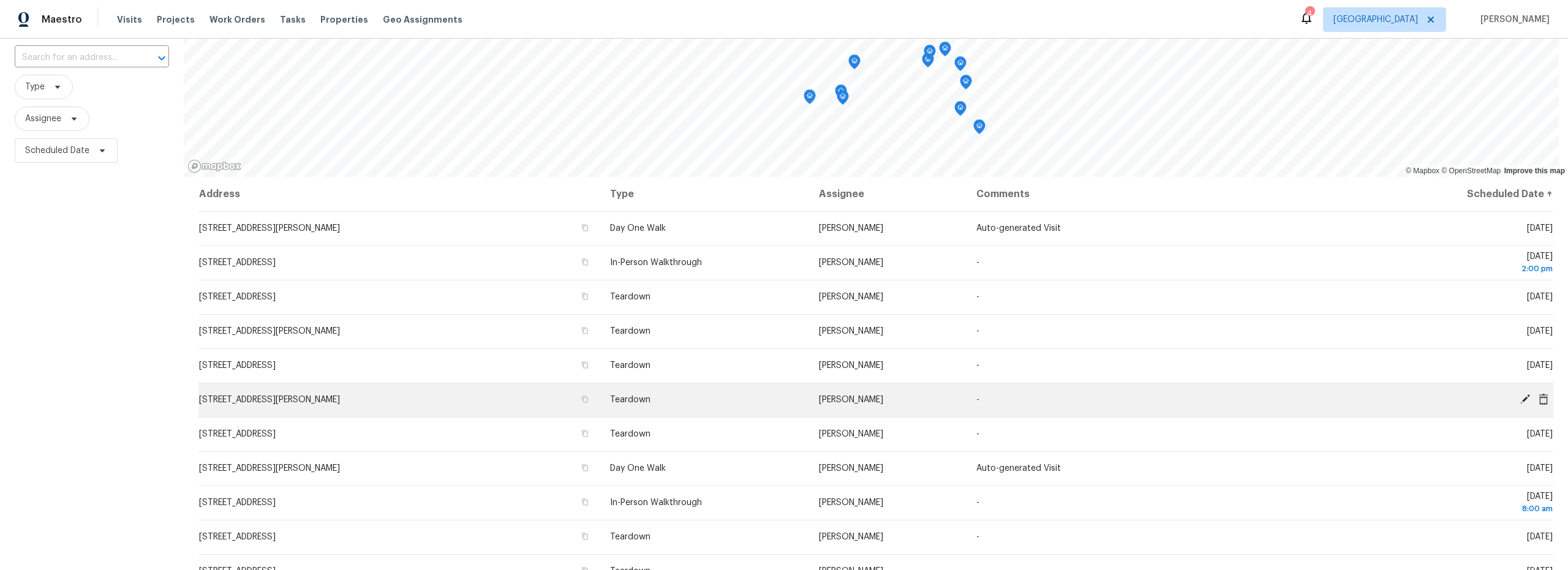
scroll to position [0, 0]
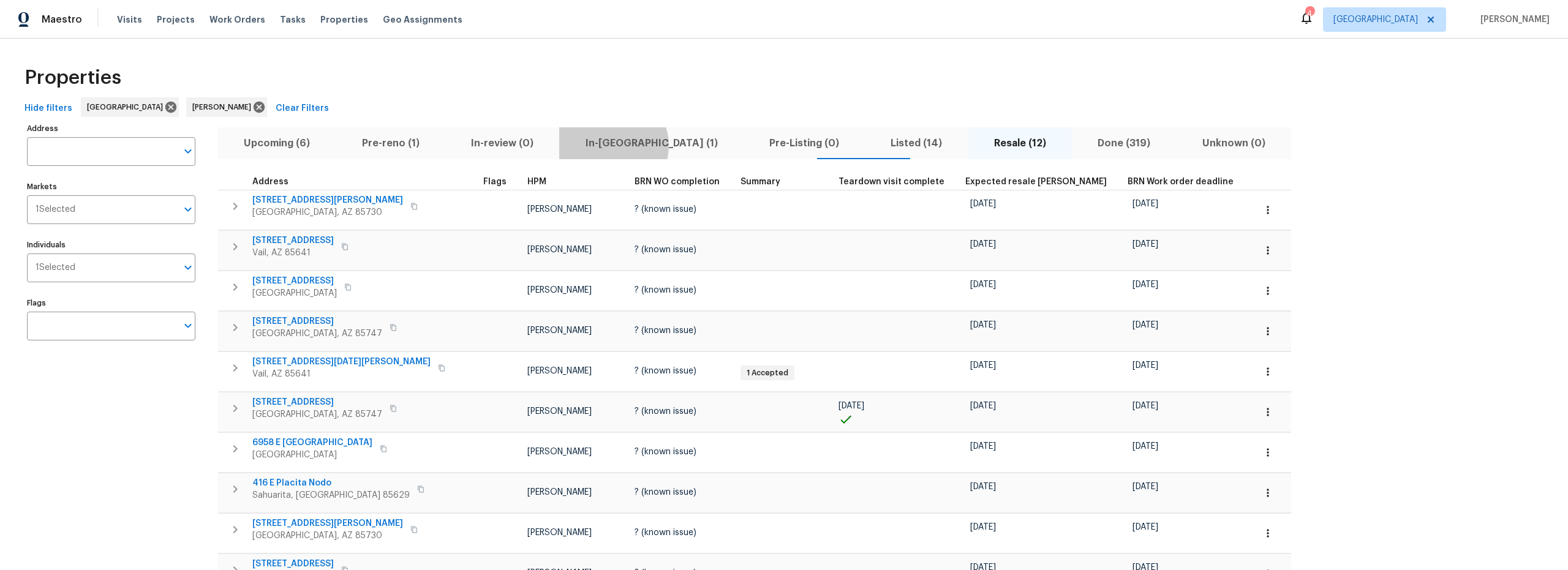
click at [591, 145] on span "In-[GEOGRAPHIC_DATA] (1)" at bounding box center [651, 143] width 169 height 17
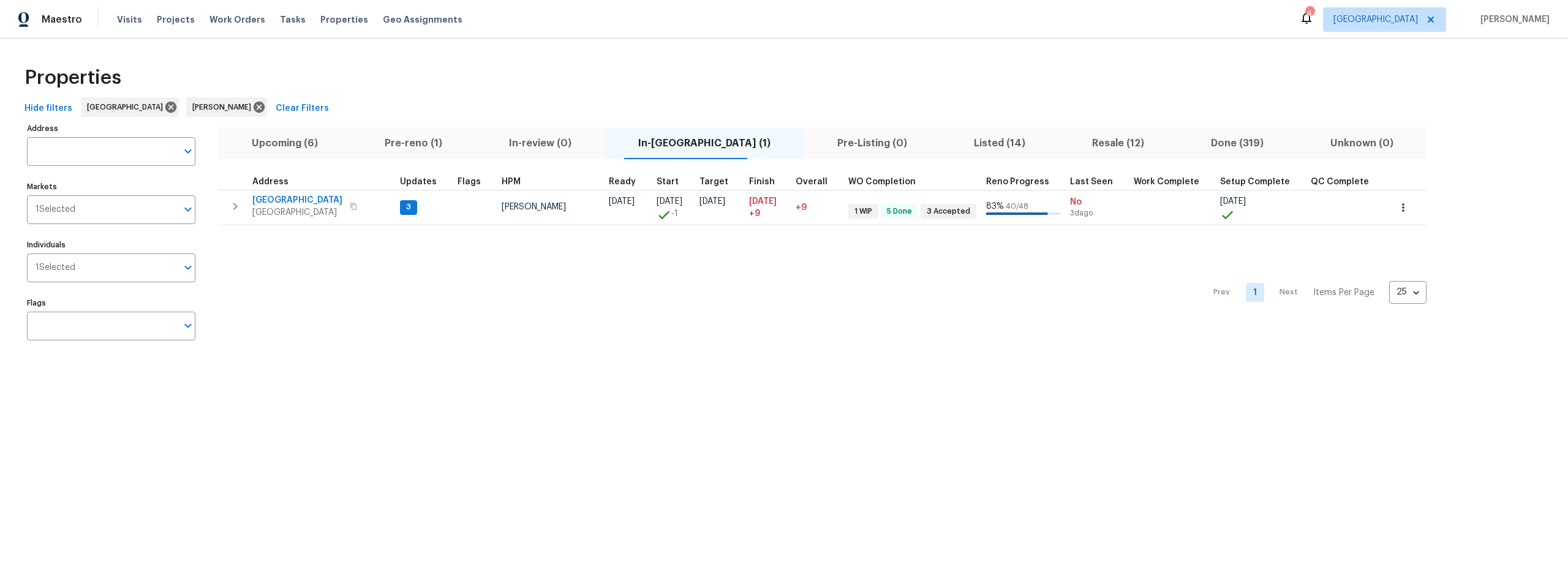
click at [443, 143] on span "Pre-reno (1)" at bounding box center [413, 143] width 109 height 17
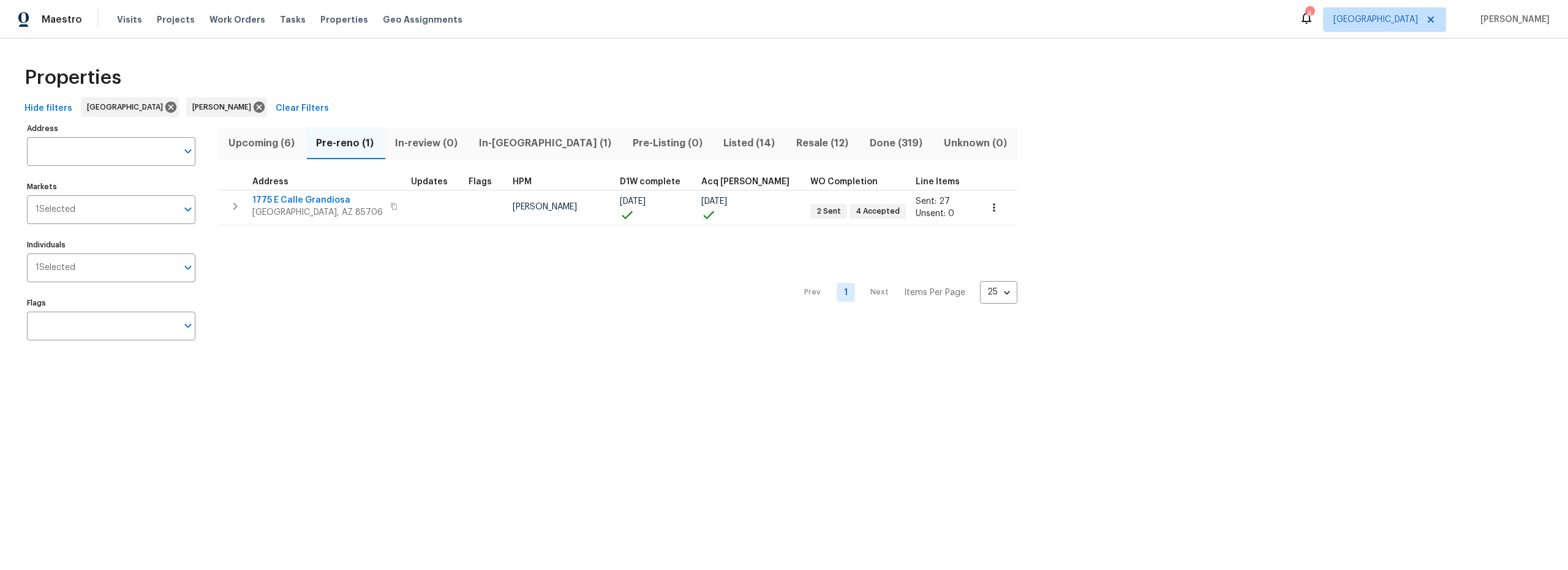
click at [508, 144] on span "In-reno (1)" at bounding box center [544, 143] width 139 height 17
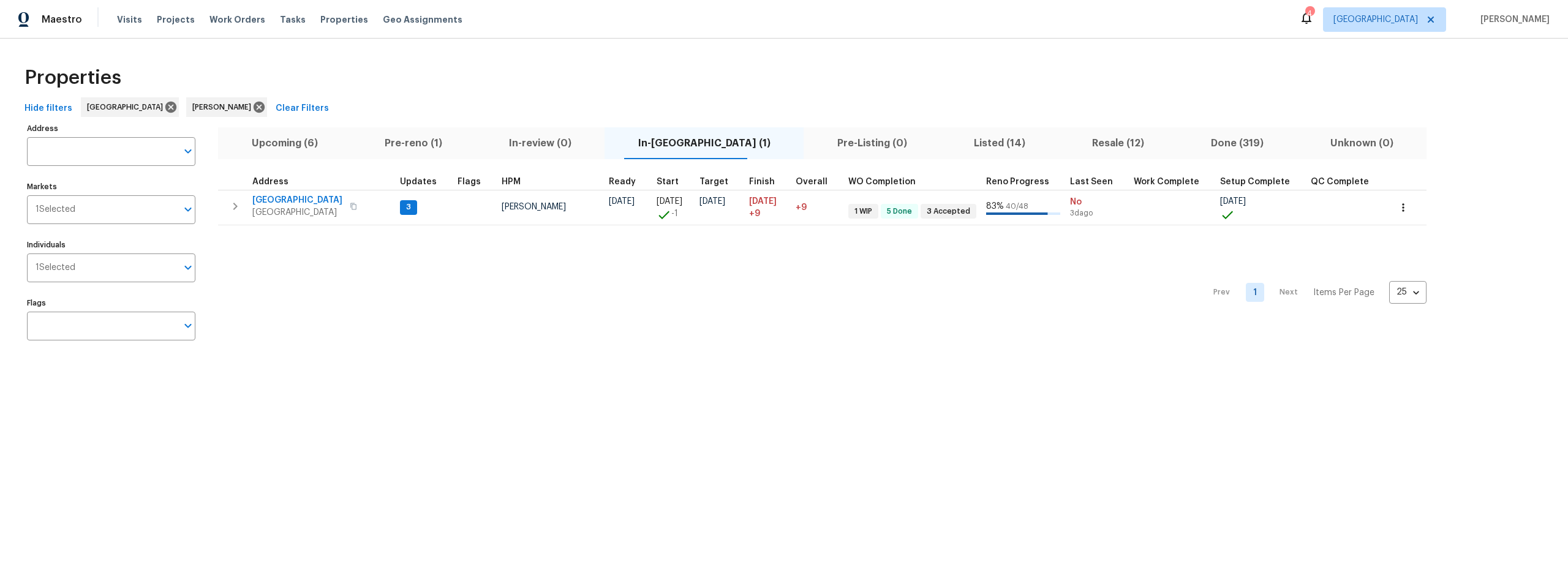
click at [310, 142] on span "Upcoming (6)" at bounding box center [284, 143] width 118 height 17
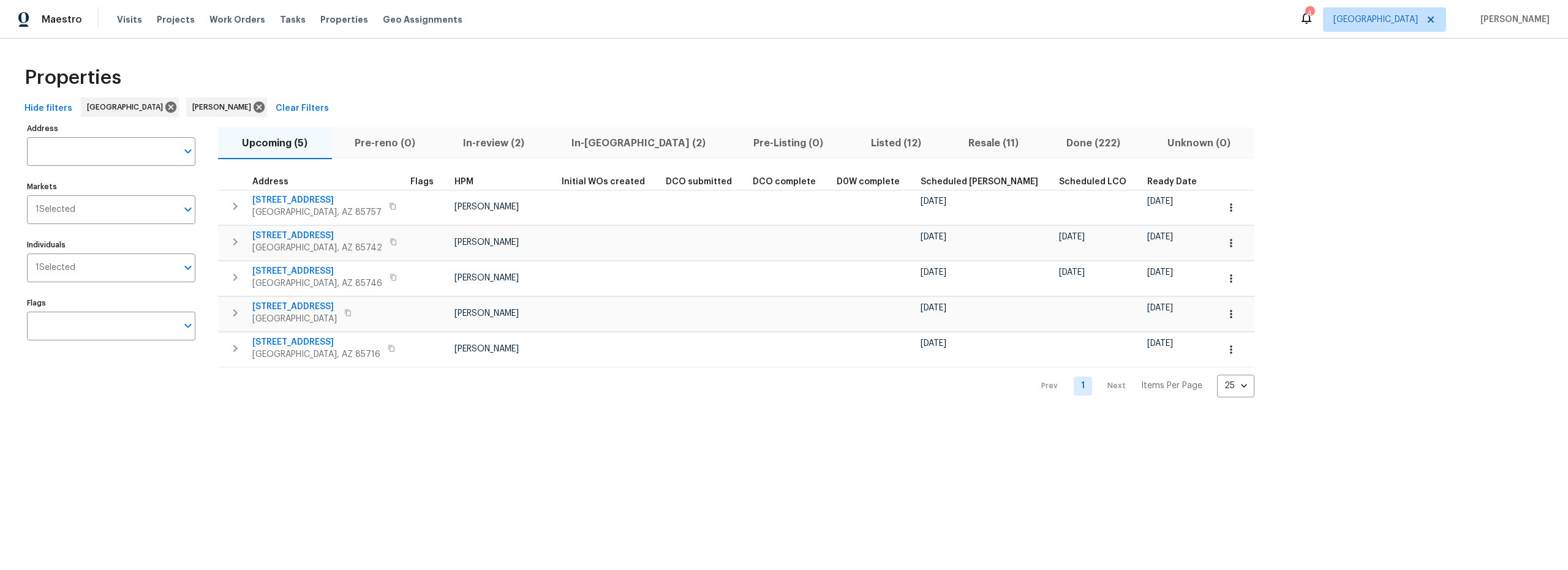
click at [590, 141] on span "In-[GEOGRAPHIC_DATA] (2)" at bounding box center [639, 143] width 167 height 17
